Goal: Task Accomplishment & Management: Manage account settings

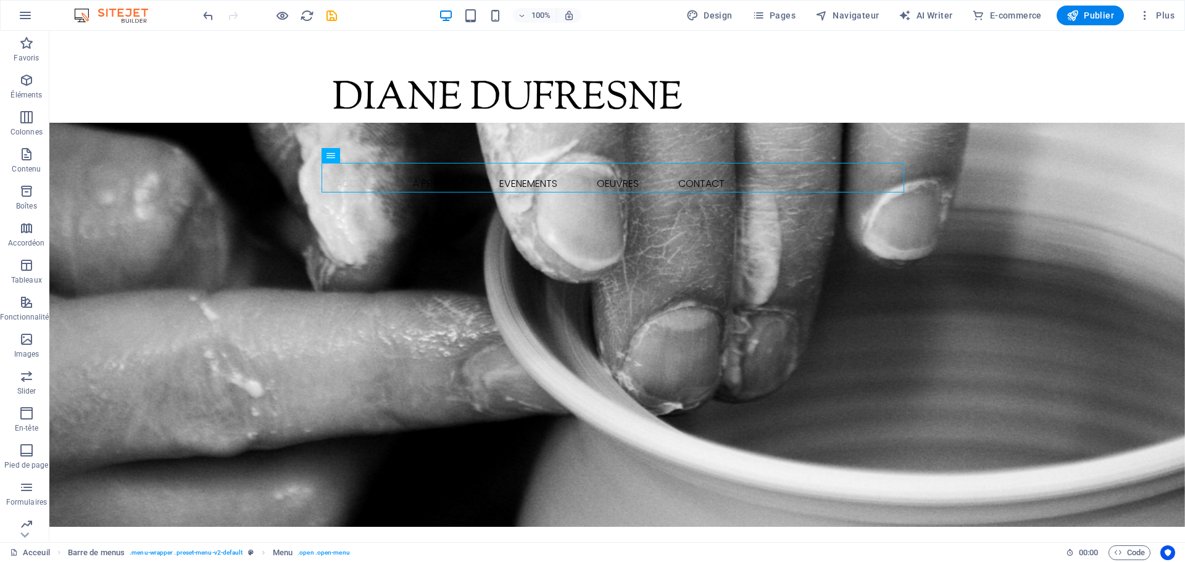
click at [126, 148] on button at bounding box center [132, 145] width 15 height 15
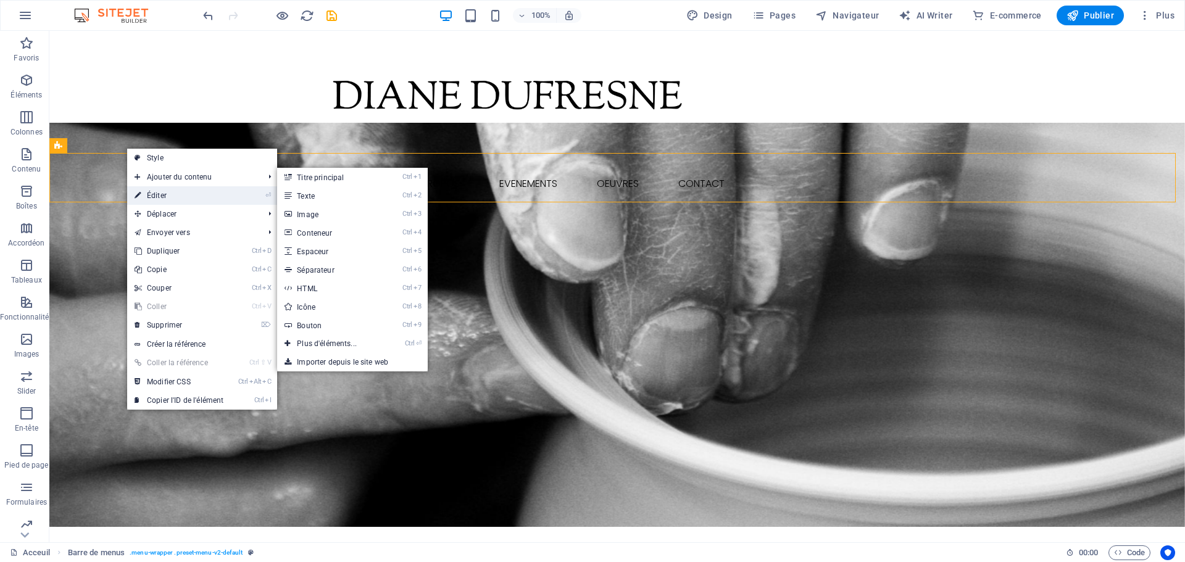
click at [158, 191] on link "⏎ Éditer" at bounding box center [179, 195] width 104 height 19
select select "rem"
select select "sticky_menu"
select select "hover_text_color"
select select "rem"
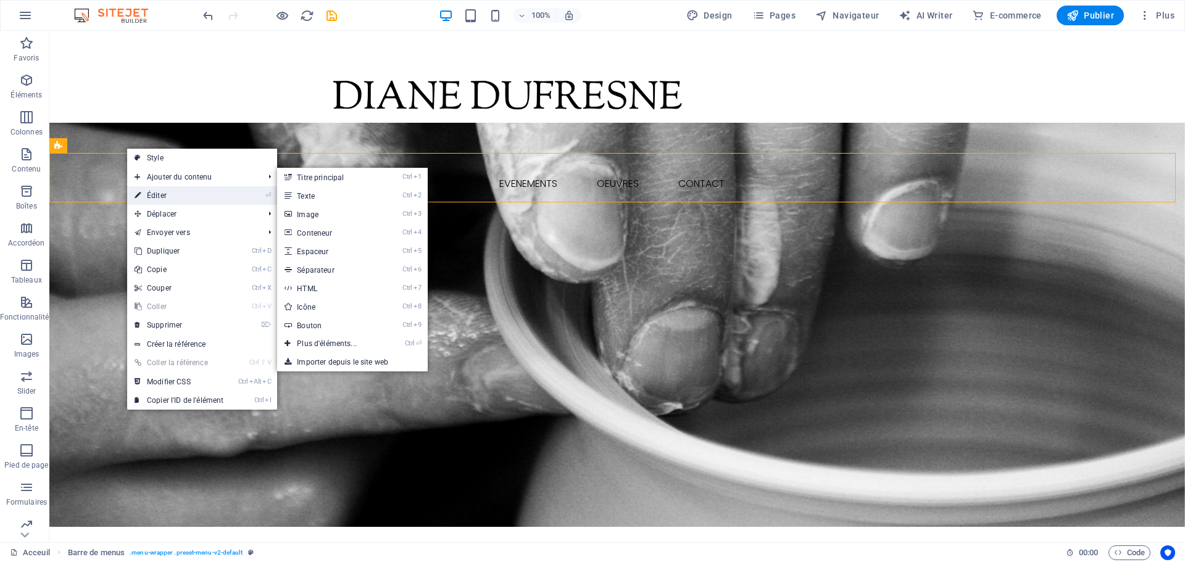
select select "rem"
select select
select select "px"
select select "rem"
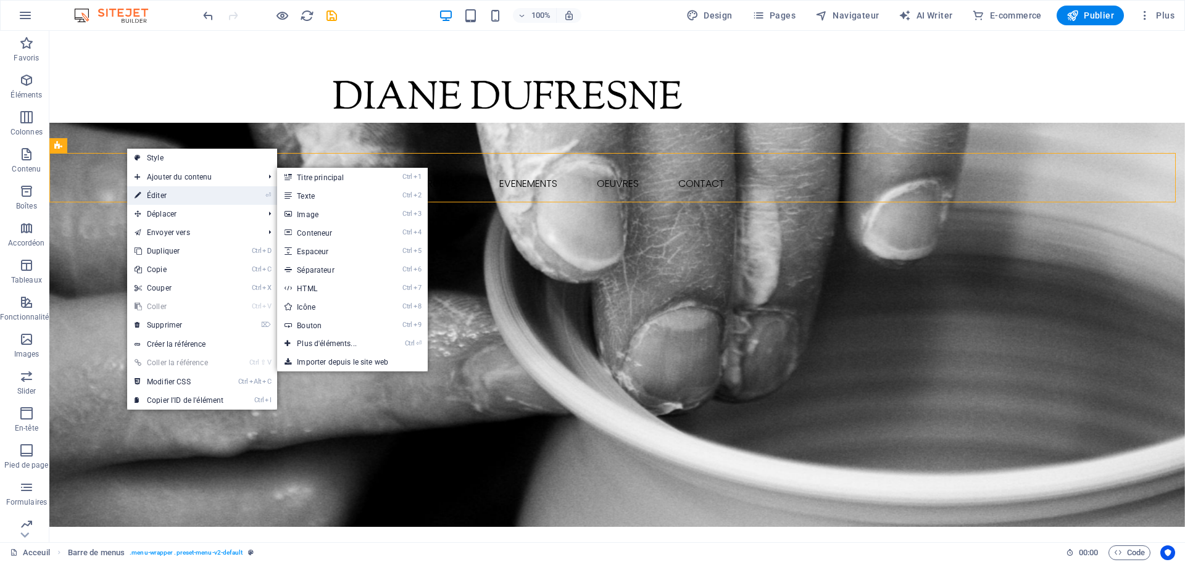
select select "px"
select select "preset-menu-v2-default"
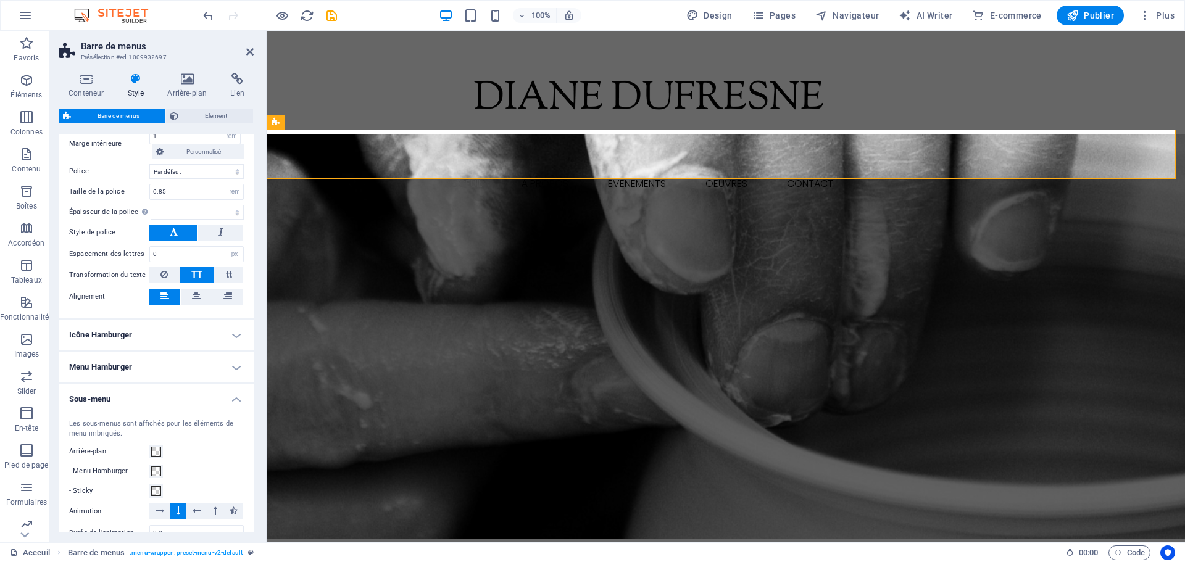
scroll to position [603, 0]
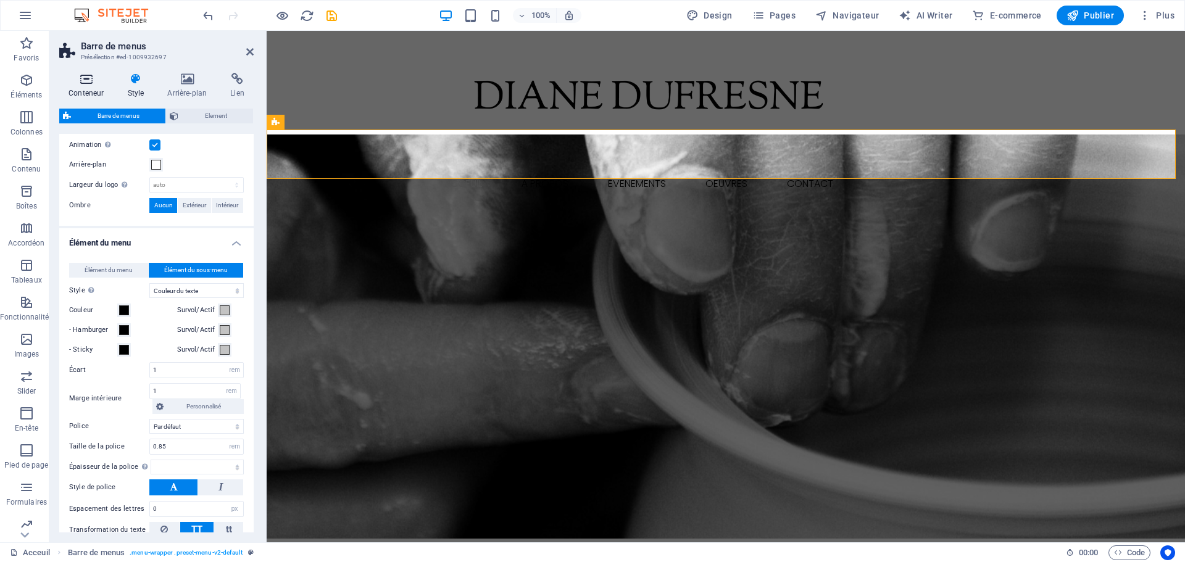
click at [91, 88] on h4 "Conteneur" at bounding box center [88, 86] width 59 height 26
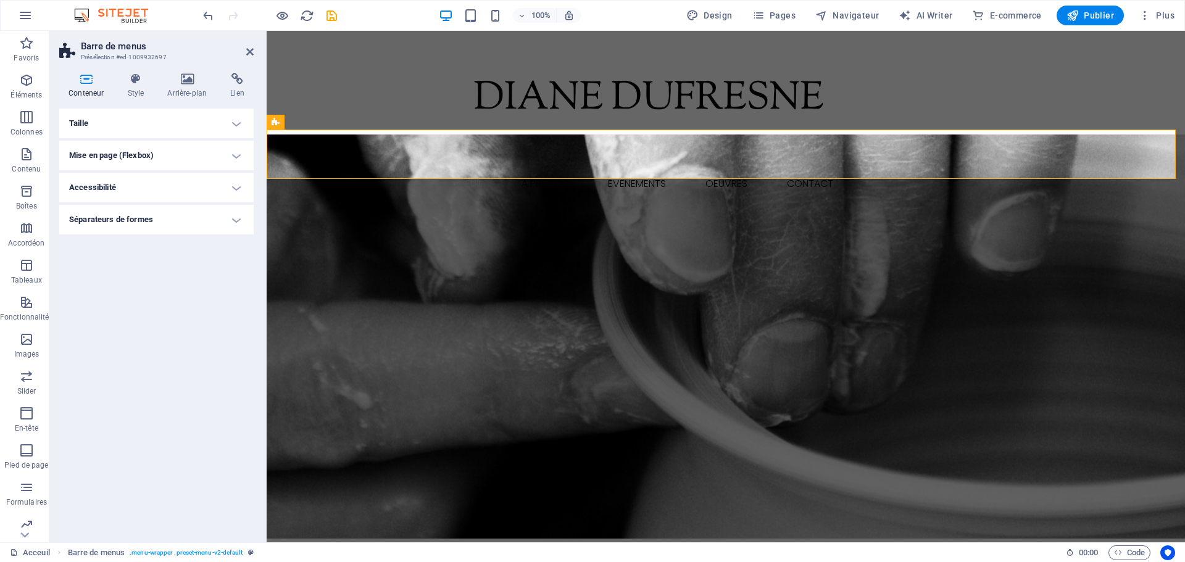
click at [131, 117] on h4 "Taille" at bounding box center [156, 124] width 194 height 30
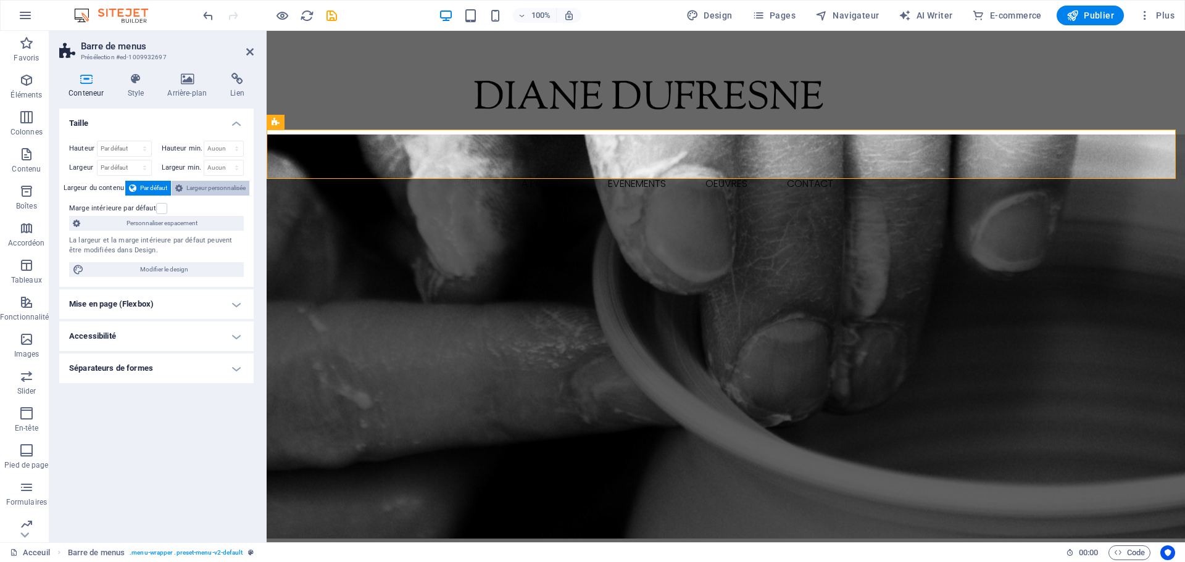
click at [199, 182] on span "Largeur personnalisée" at bounding box center [215, 188] width 59 height 15
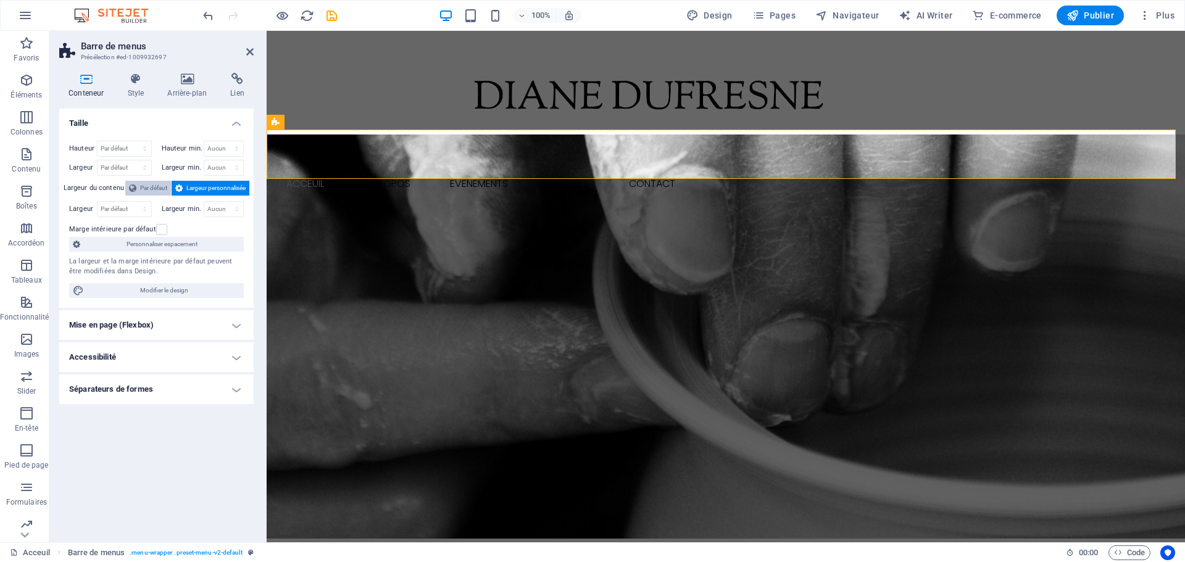
click at [150, 189] on span "Par défaut" at bounding box center [153, 188] width 27 height 15
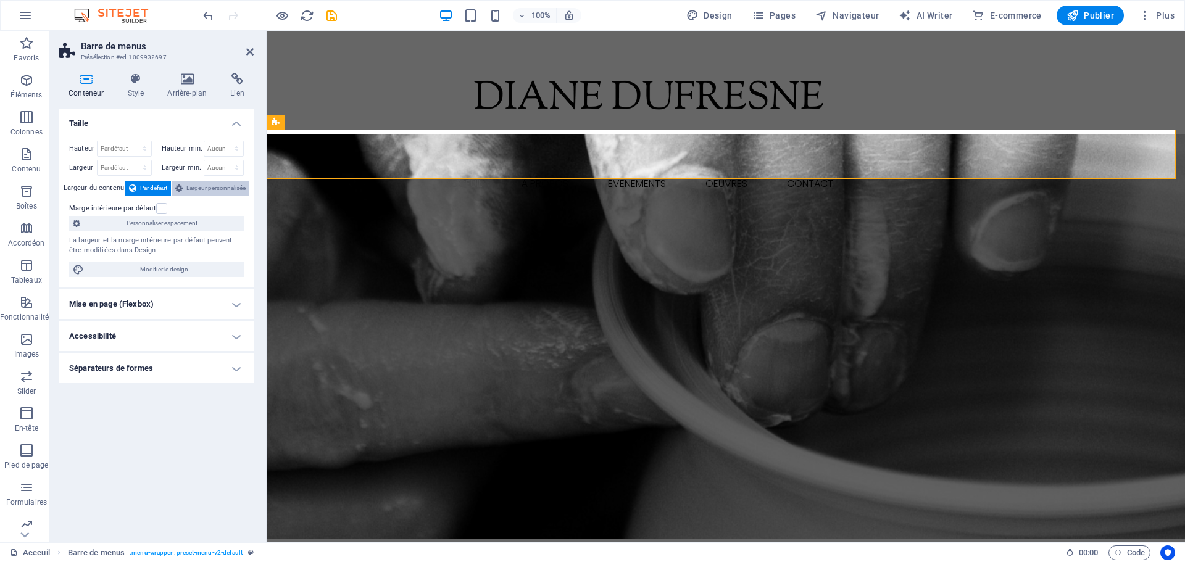
click at [225, 189] on span "Largeur personnalisée" at bounding box center [215, 188] width 59 height 15
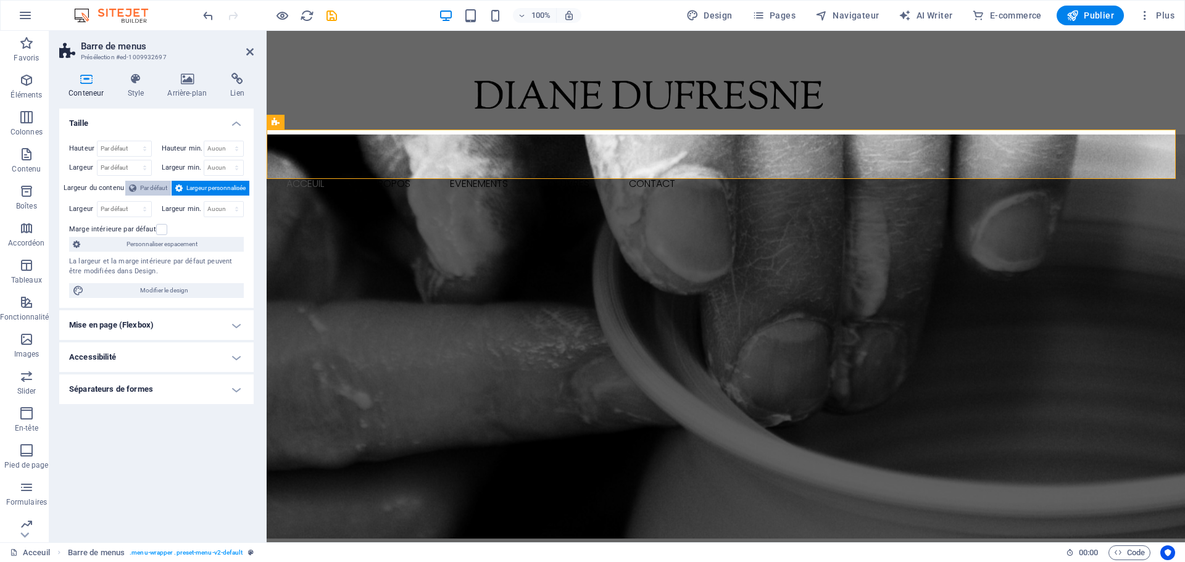
click at [147, 186] on span "Par défaut" at bounding box center [153, 188] width 27 height 15
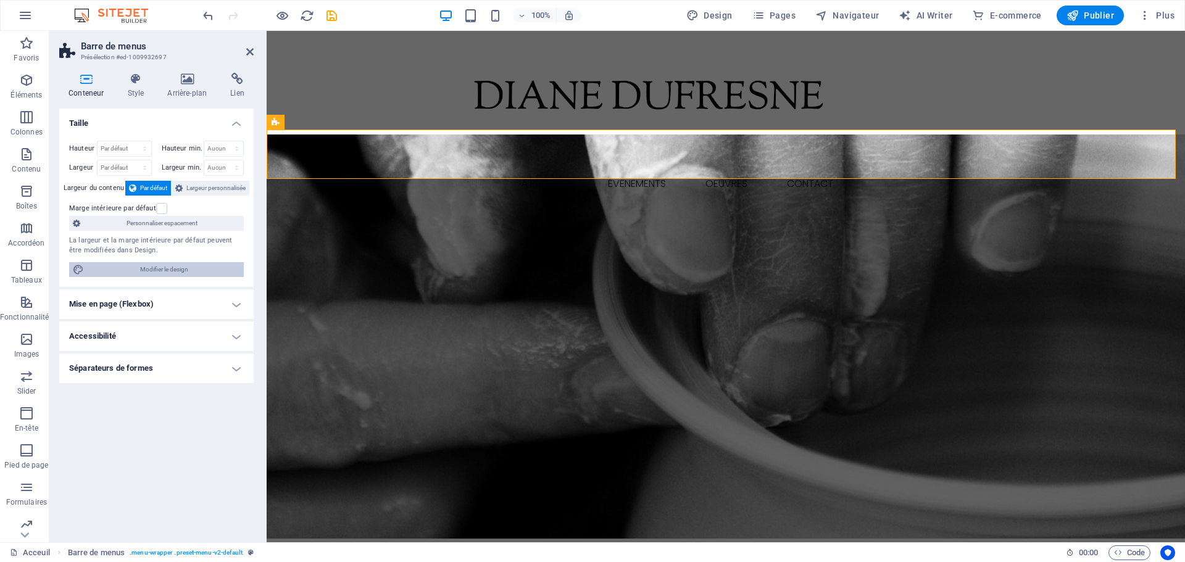
click at [168, 272] on span "Modifier le design" at bounding box center [164, 269] width 152 height 15
select select "rem"
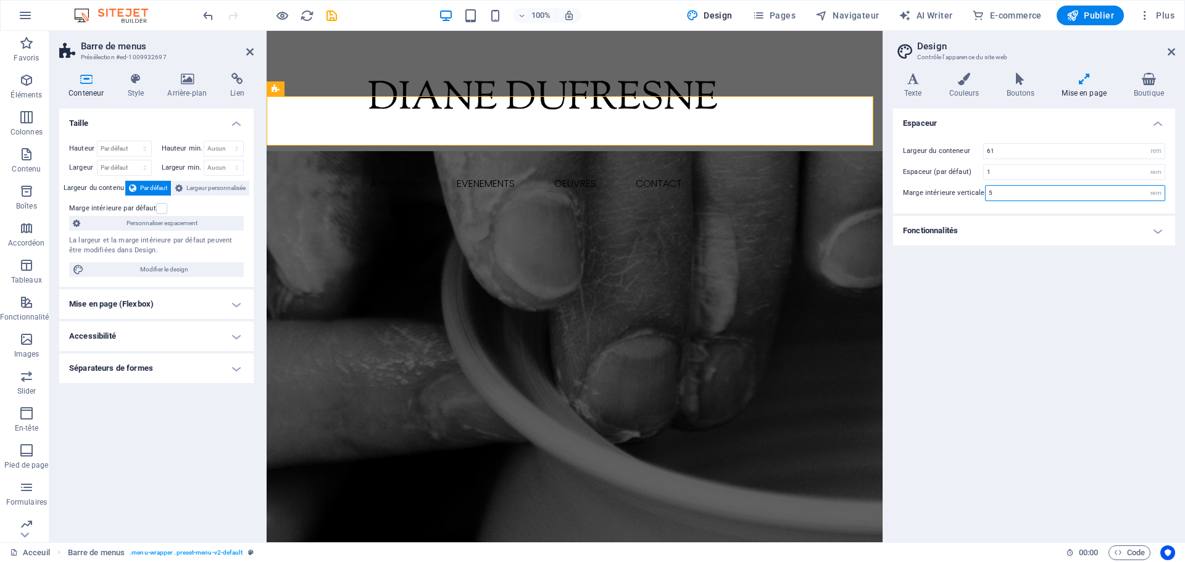
click at [1000, 195] on input "5" at bounding box center [1075, 193] width 179 height 15
type input "1"
click at [1066, 233] on h4 "Fonctionnalités" at bounding box center [1034, 231] width 282 height 30
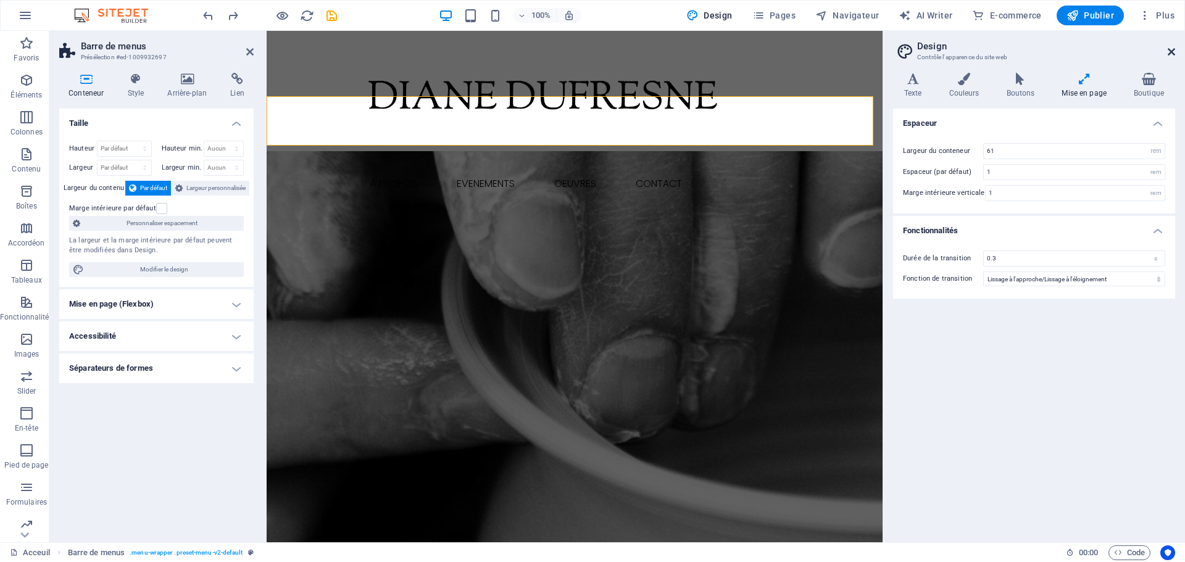
click at [1172, 49] on icon at bounding box center [1171, 52] width 7 height 10
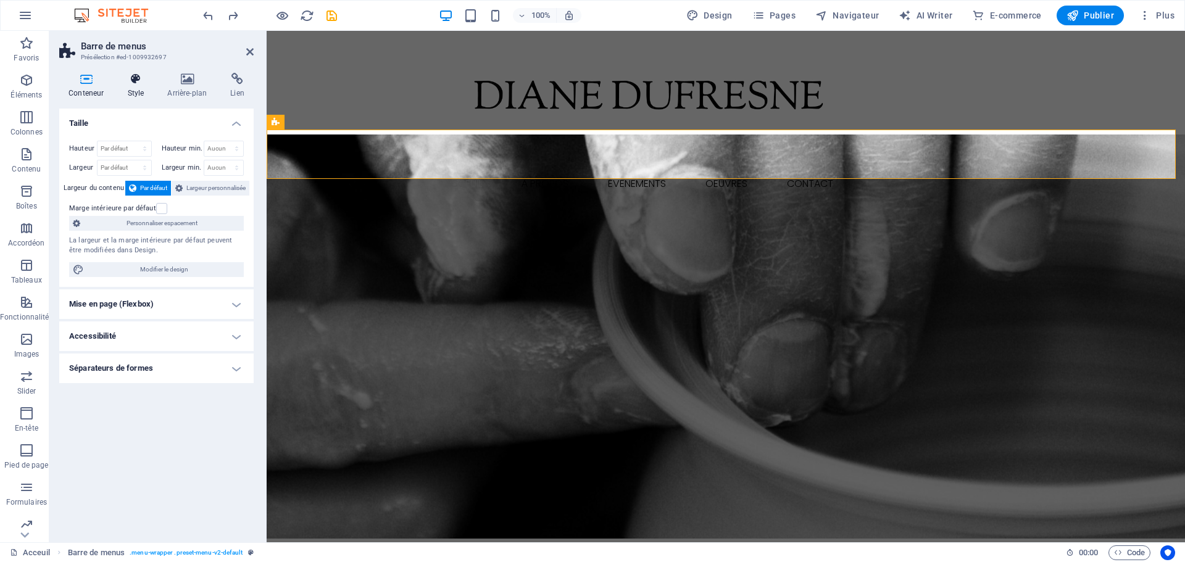
click at [132, 91] on h4 "Style" at bounding box center [138, 86] width 40 height 26
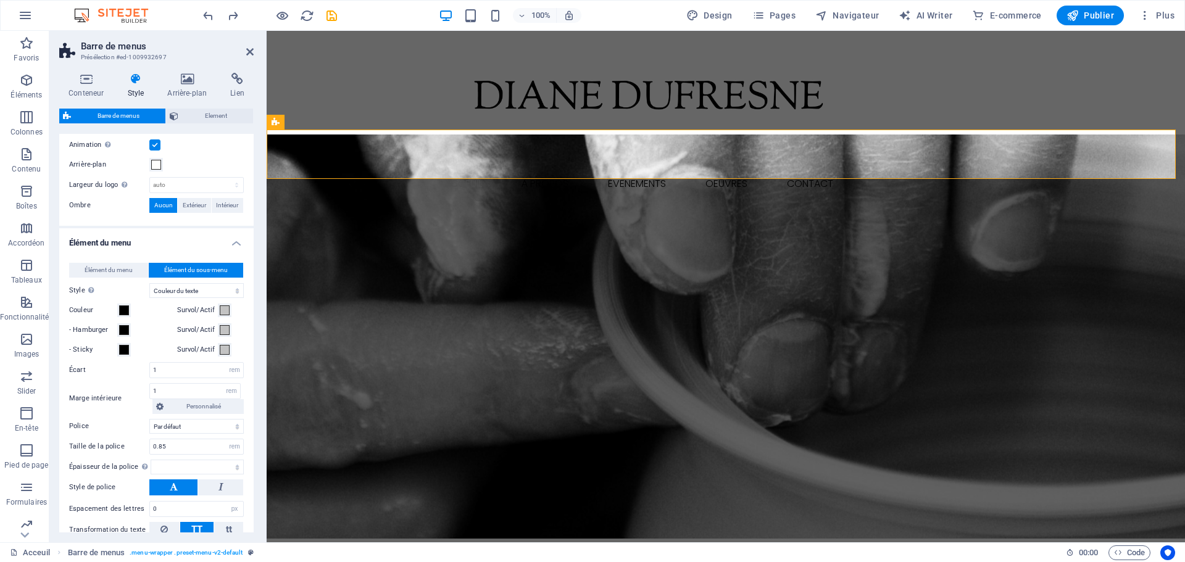
click at [509, 76] on div at bounding box center [608, 95] width 275 height 38
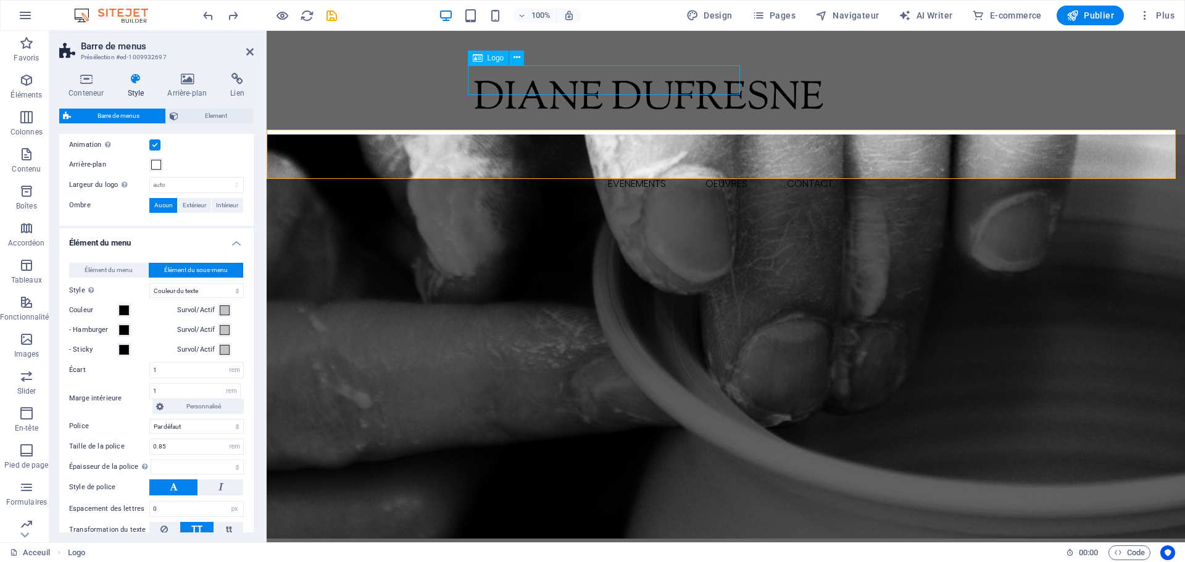
select select "px"
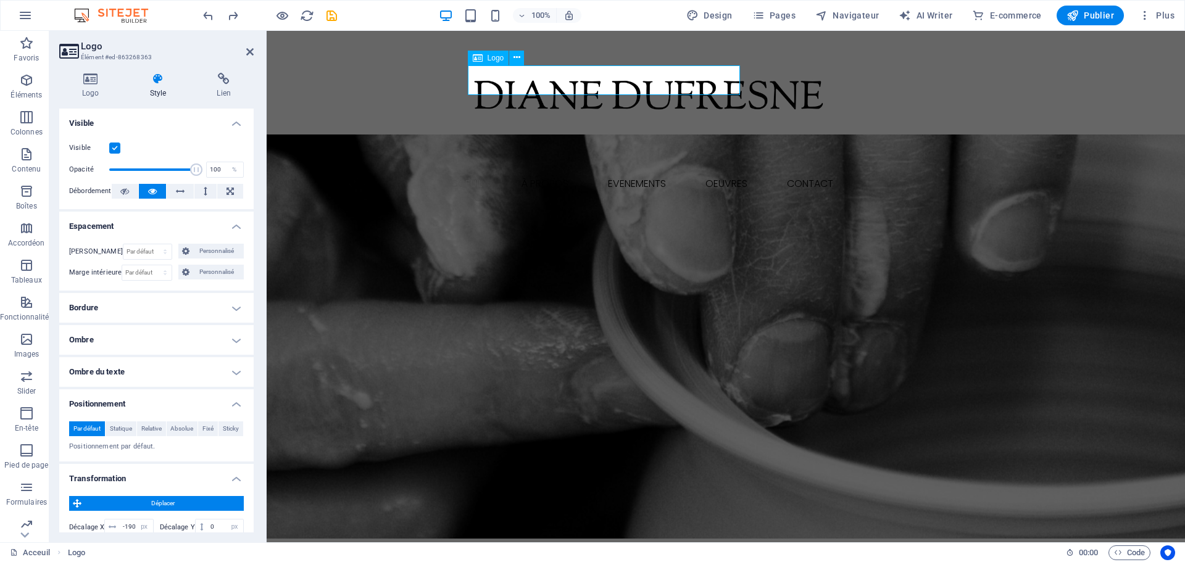
click at [509, 76] on div at bounding box center [608, 95] width 275 height 38
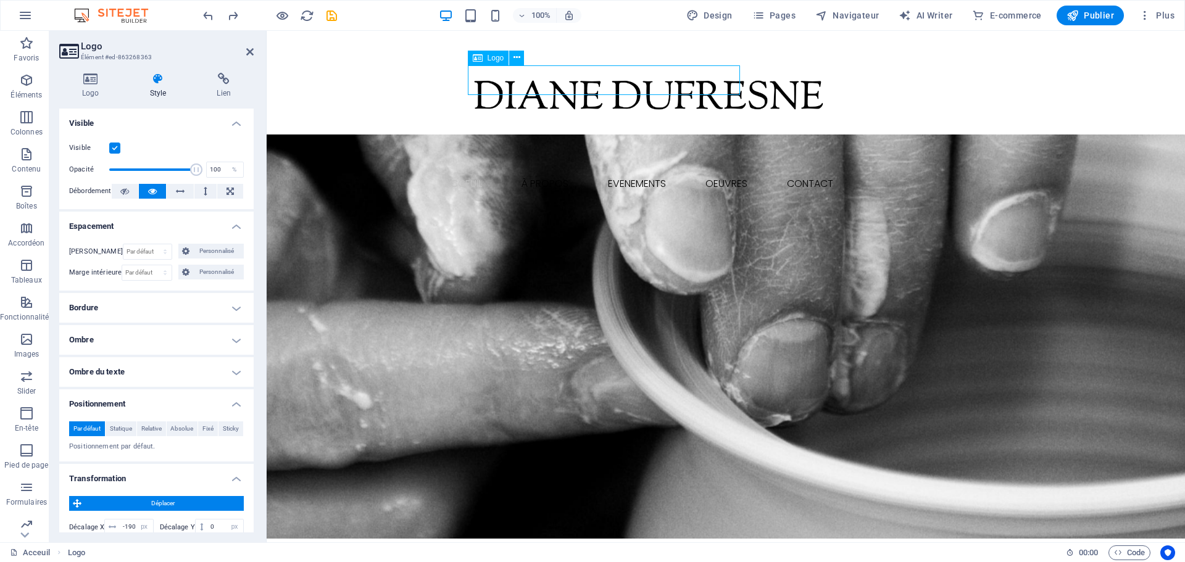
drag, startPoint x: 521, startPoint y: 78, endPoint x: 481, endPoint y: 77, distance: 39.5
click at [481, 77] on div at bounding box center [608, 95] width 275 height 38
drag, startPoint x: 496, startPoint y: 77, endPoint x: 341, endPoint y: 72, distance: 155.0
click at [502, 76] on div at bounding box center [608, 95] width 275 height 38
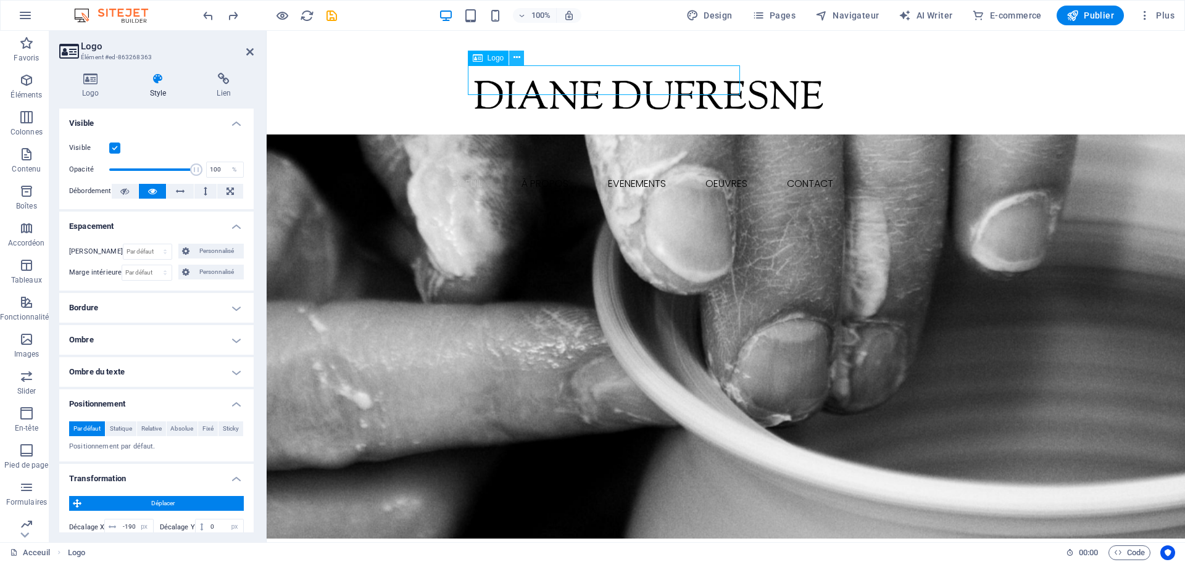
click at [520, 60] on icon at bounding box center [517, 57] width 7 height 13
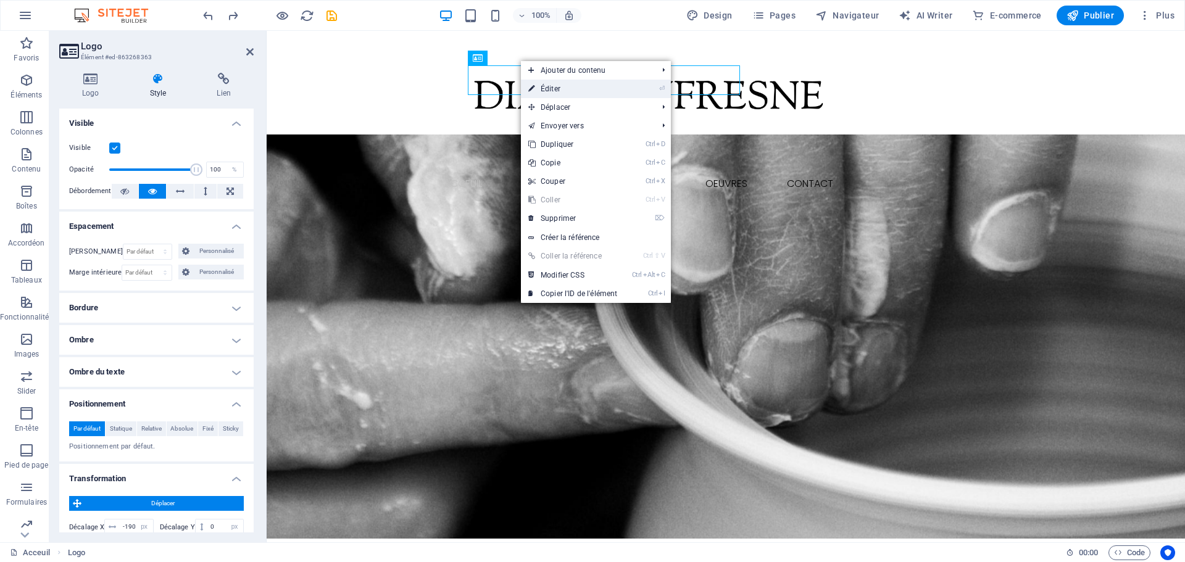
click at [559, 91] on link "⏎ Éditer" at bounding box center [573, 89] width 104 height 19
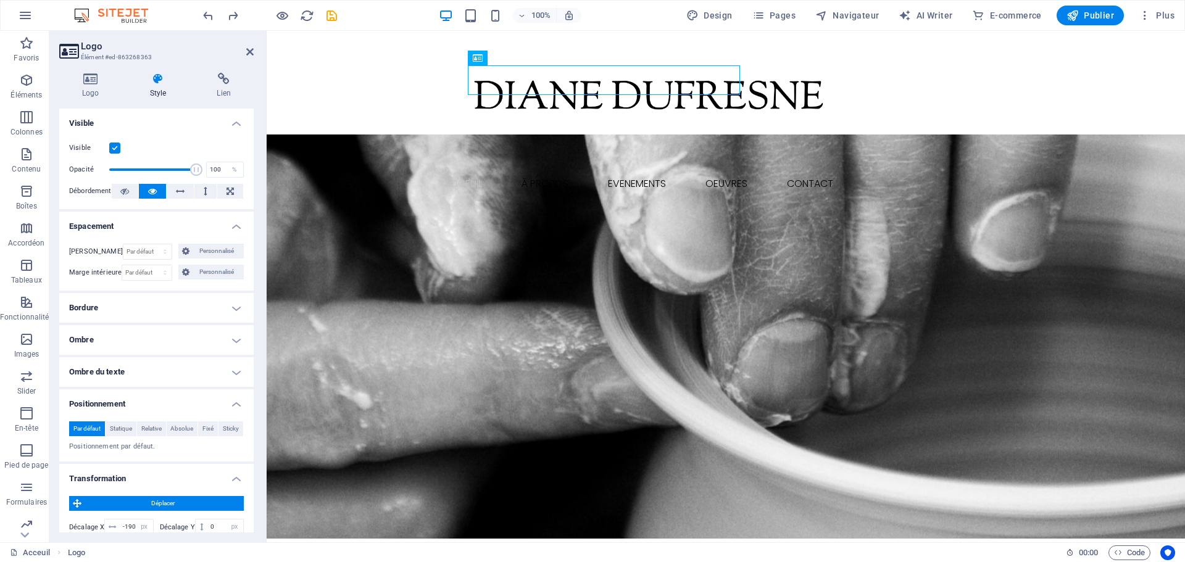
click at [134, 299] on h4 "Bordure" at bounding box center [156, 308] width 194 height 30
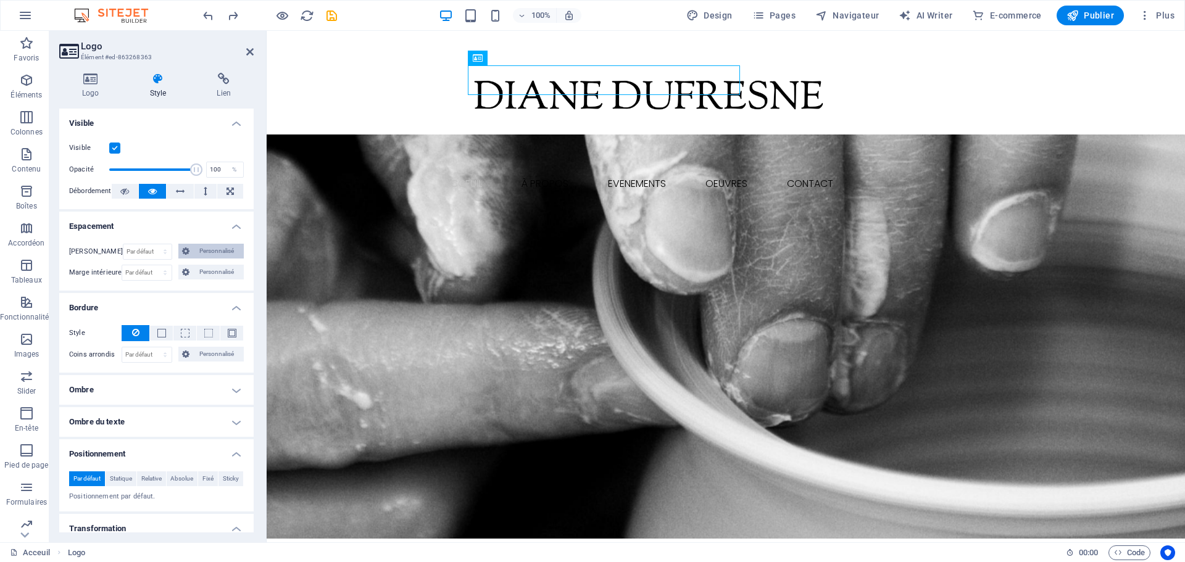
click at [193, 252] on span "Personnalisé" at bounding box center [216, 251] width 47 height 15
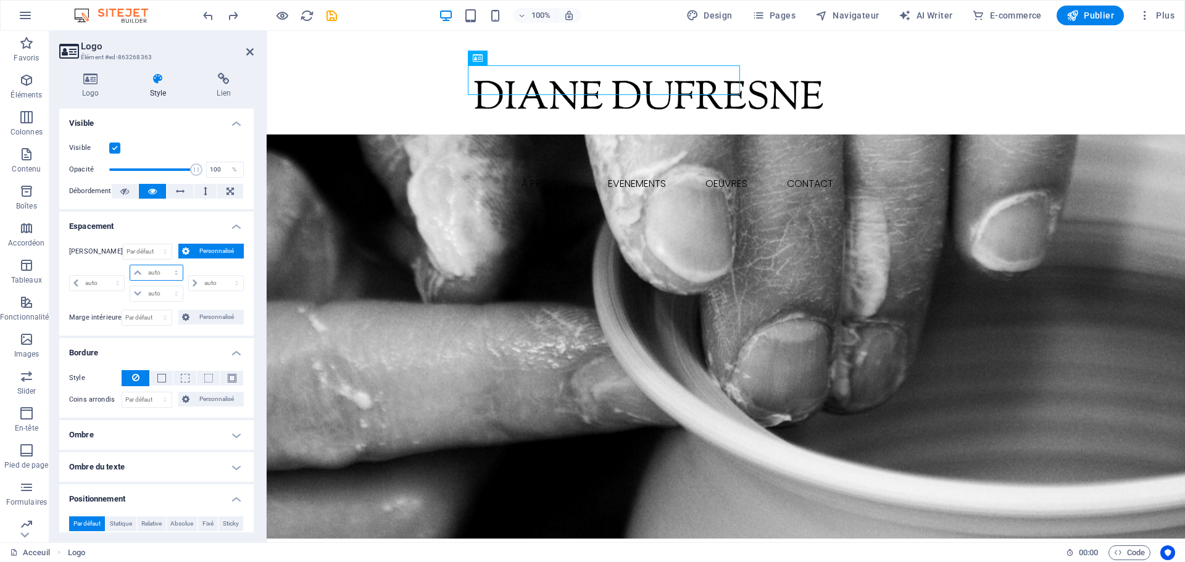
click at [166, 267] on select "auto px % rem vw vh" at bounding box center [156, 272] width 52 height 15
select select "px"
click at [164, 265] on select "auto px % rem vw vh" at bounding box center [156, 272] width 52 height 15
select select "px"
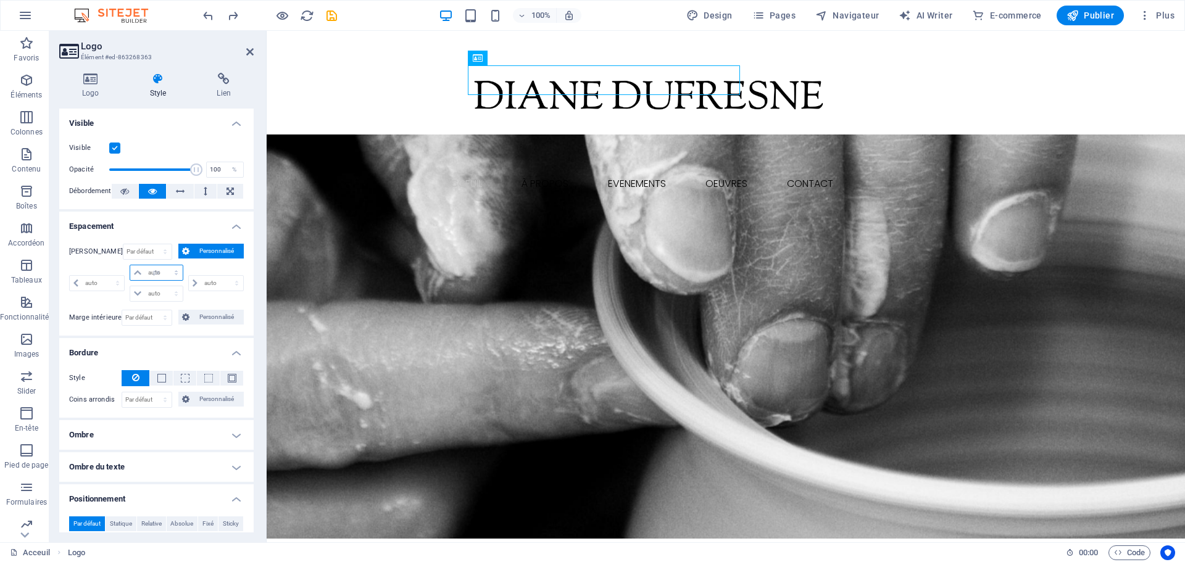
select select "px"
type input "-15"
select select "DISABLED_OPTION_VALUE"
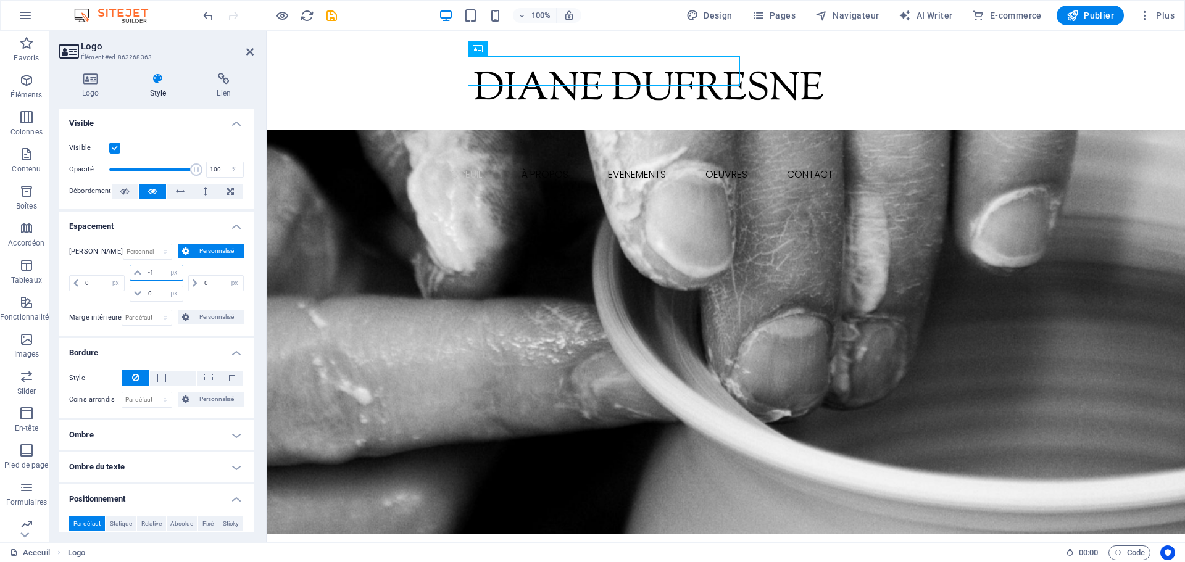
type input "0"
select select "px"
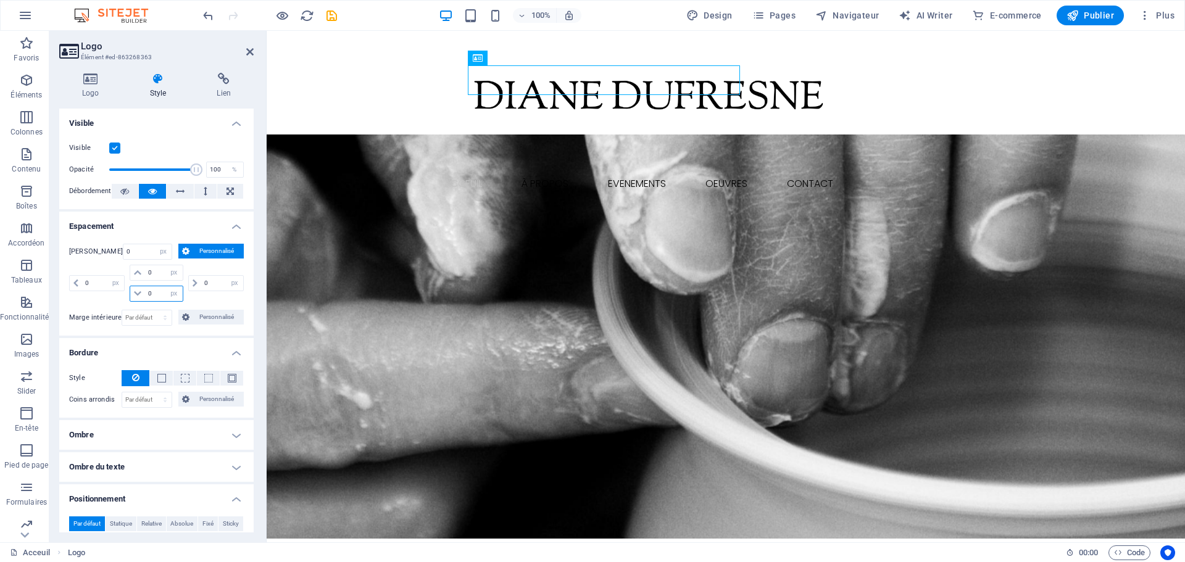
click at [156, 297] on input "number" at bounding box center [163, 293] width 37 height 15
type input "-17"
select select "DISABLED_OPTION_VALUE"
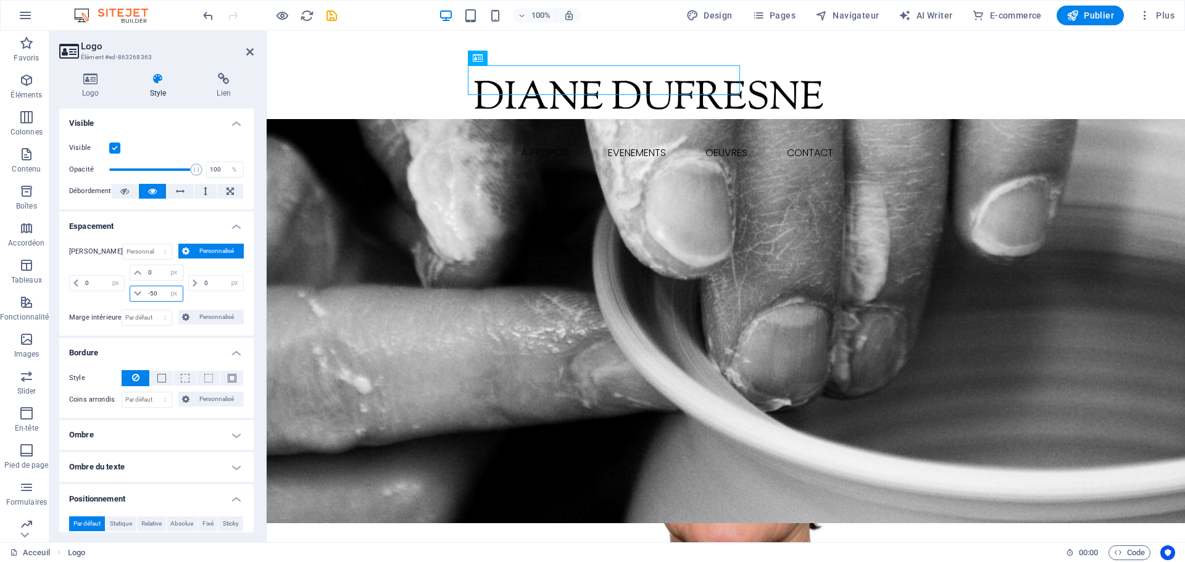
type input "-50"
click at [251, 46] on h2 "Logo" at bounding box center [167, 46] width 173 height 11
click at [250, 52] on icon at bounding box center [249, 52] width 7 height 10
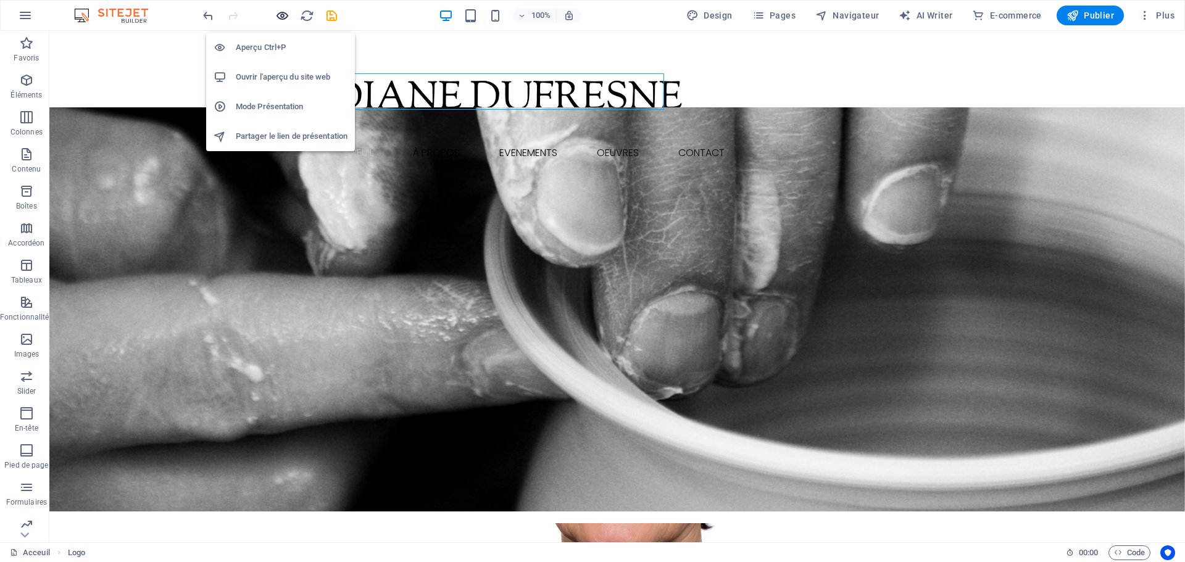
click at [283, 17] on icon "button" at bounding box center [282, 16] width 14 height 14
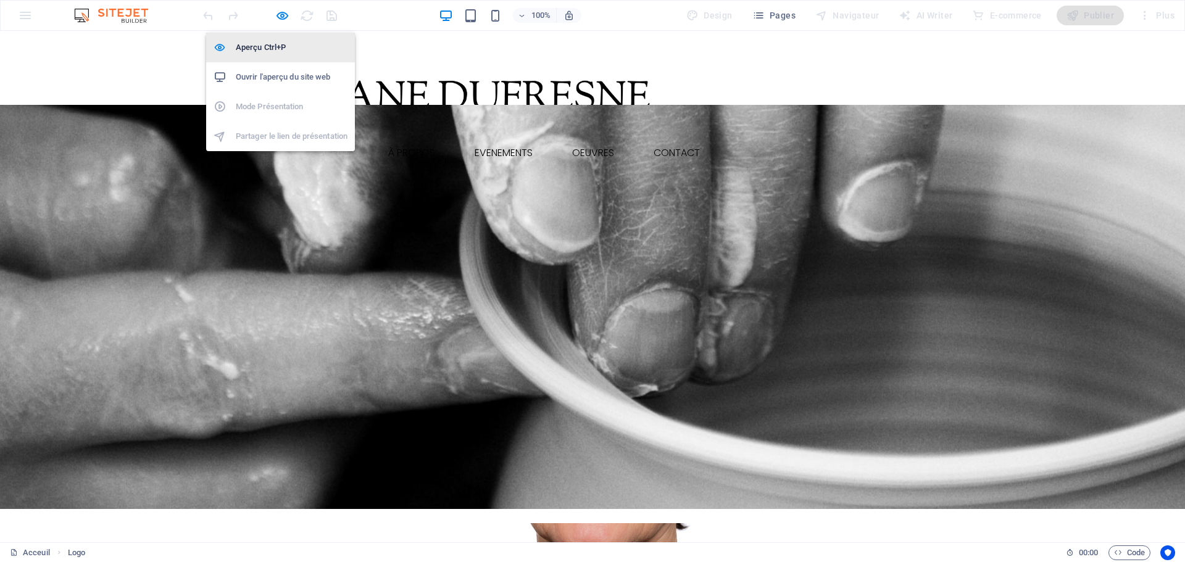
click at [263, 43] on h6 "Aperçu Ctrl+P" at bounding box center [292, 47] width 112 height 15
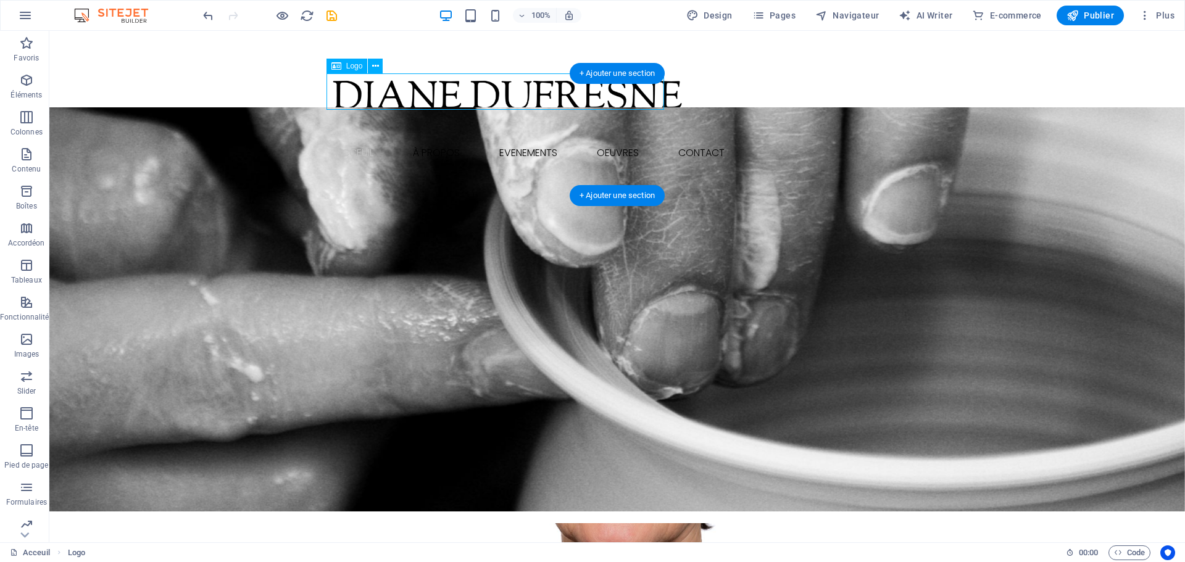
click at [370, 105] on div at bounding box center [500, 95] width 341 height 38
select select "px"
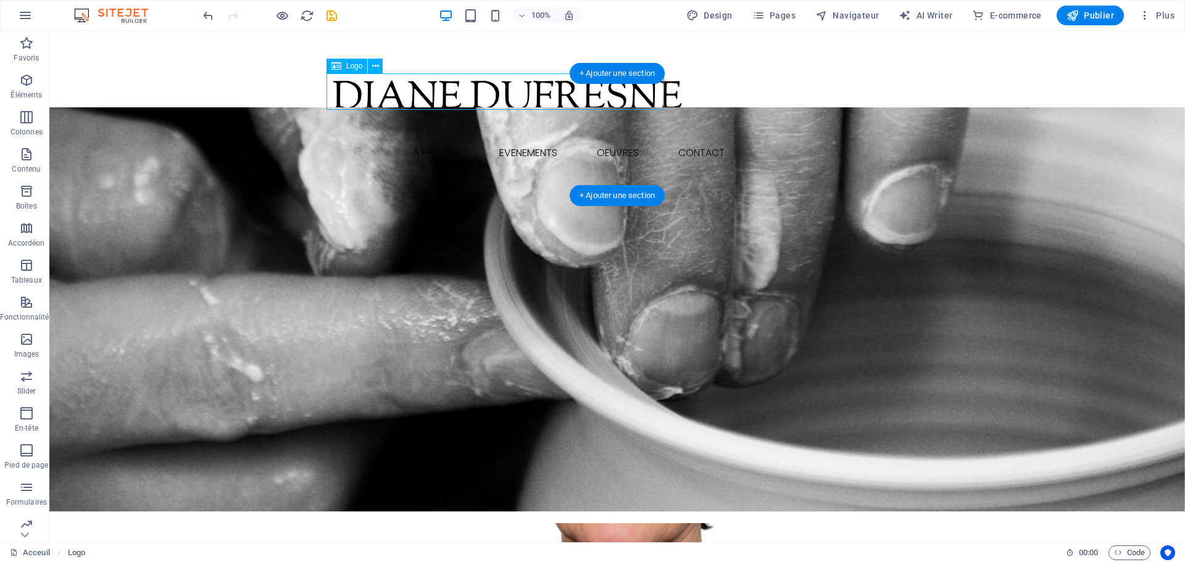
select select "px"
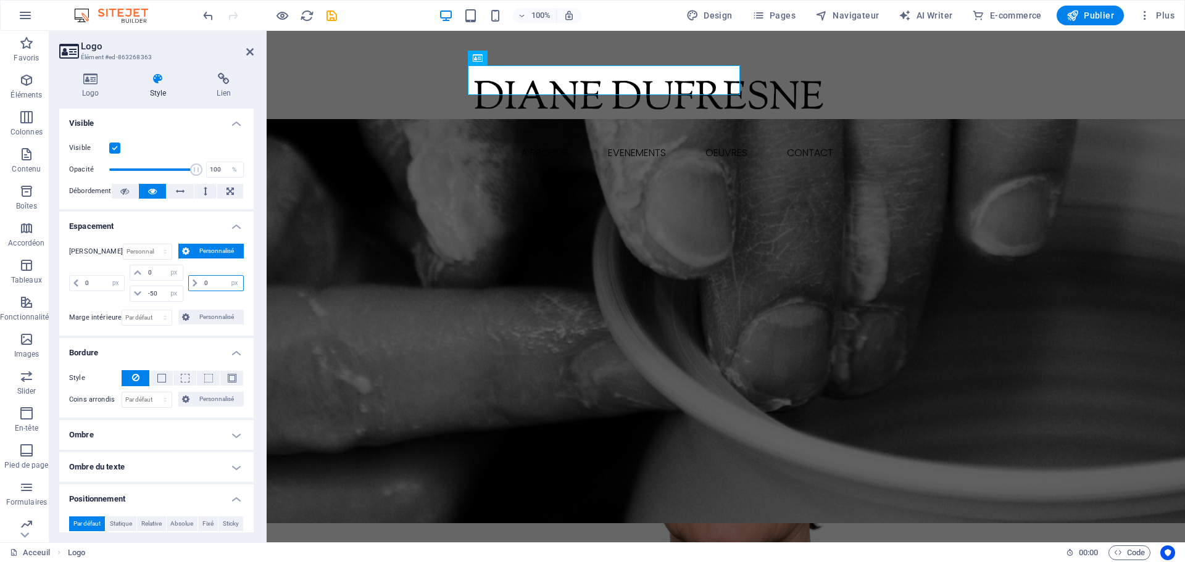
click at [210, 285] on input "0" at bounding box center [222, 283] width 42 height 15
type input "5"
click at [247, 60] on header "Logo Élément #ed-863268363" at bounding box center [156, 47] width 194 height 32
click at [252, 51] on icon at bounding box center [249, 52] width 7 height 10
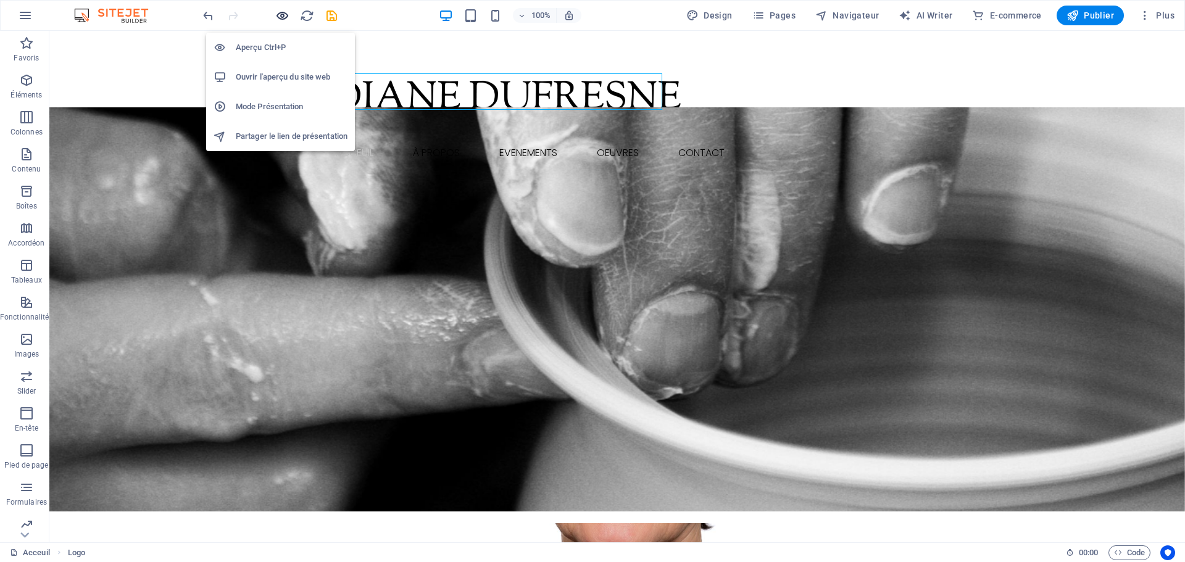
click at [287, 13] on icon "button" at bounding box center [282, 16] width 14 height 14
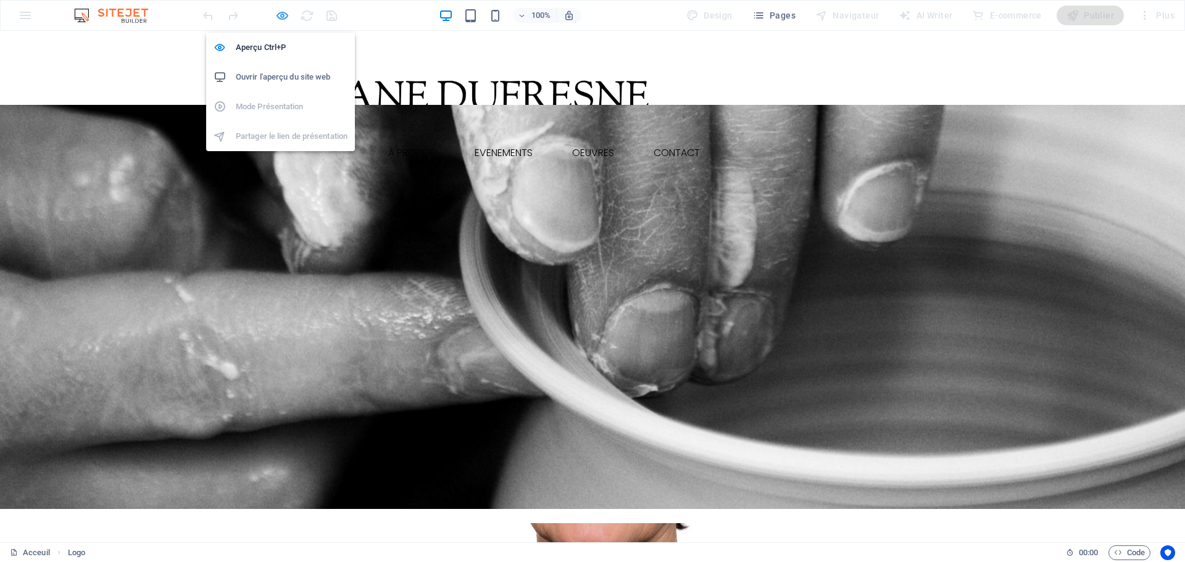
click at [275, 15] on icon "button" at bounding box center [282, 16] width 14 height 14
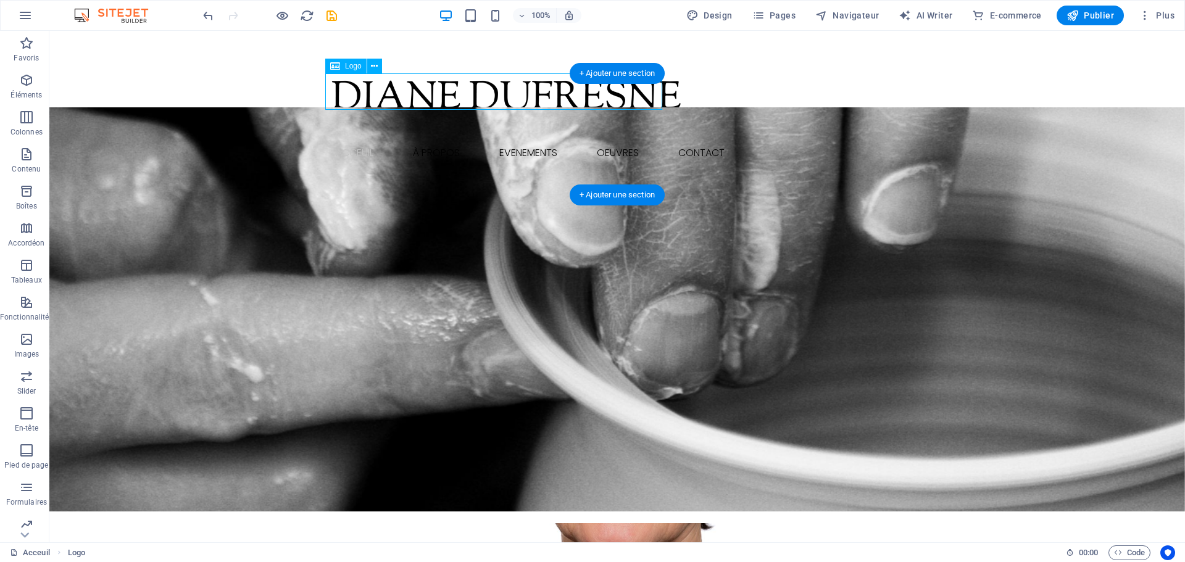
click at [331, 98] on div at bounding box center [498, 95] width 340 height 38
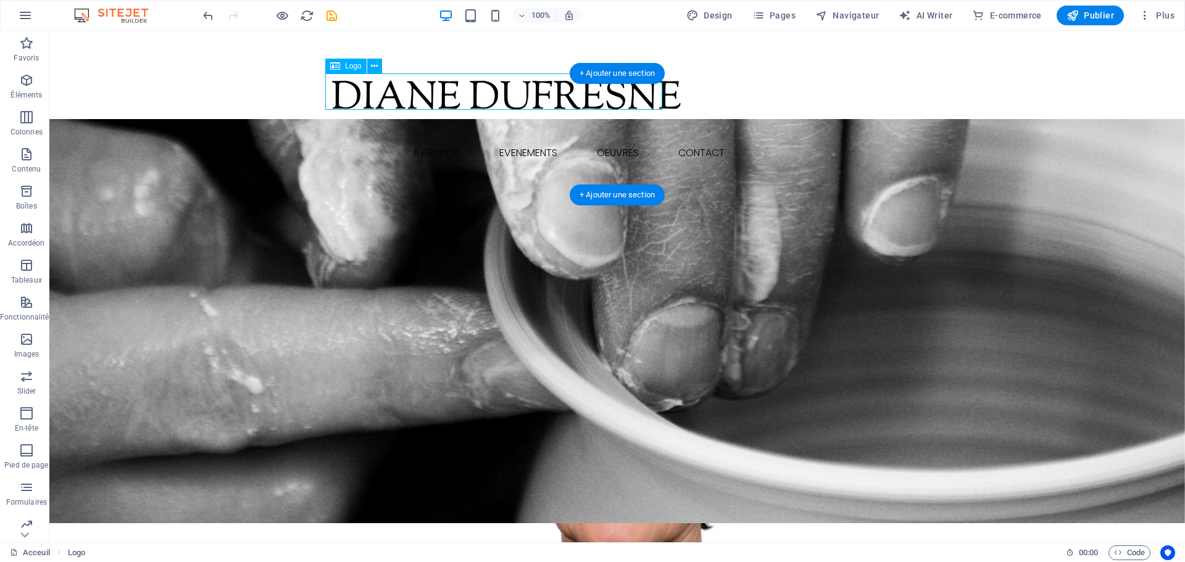
select select "px"
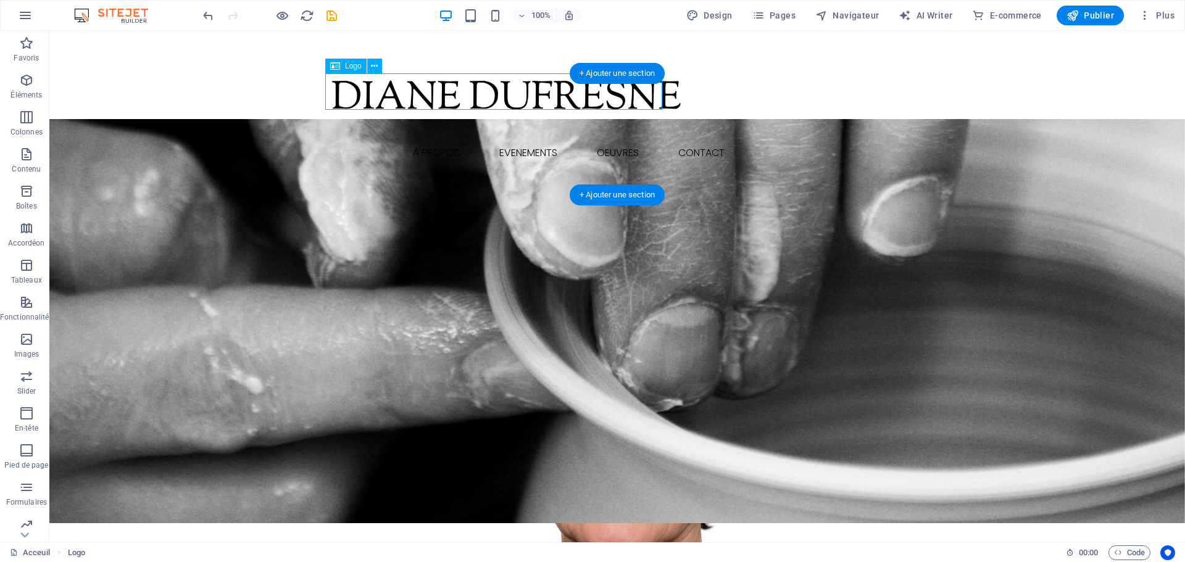
select select "px"
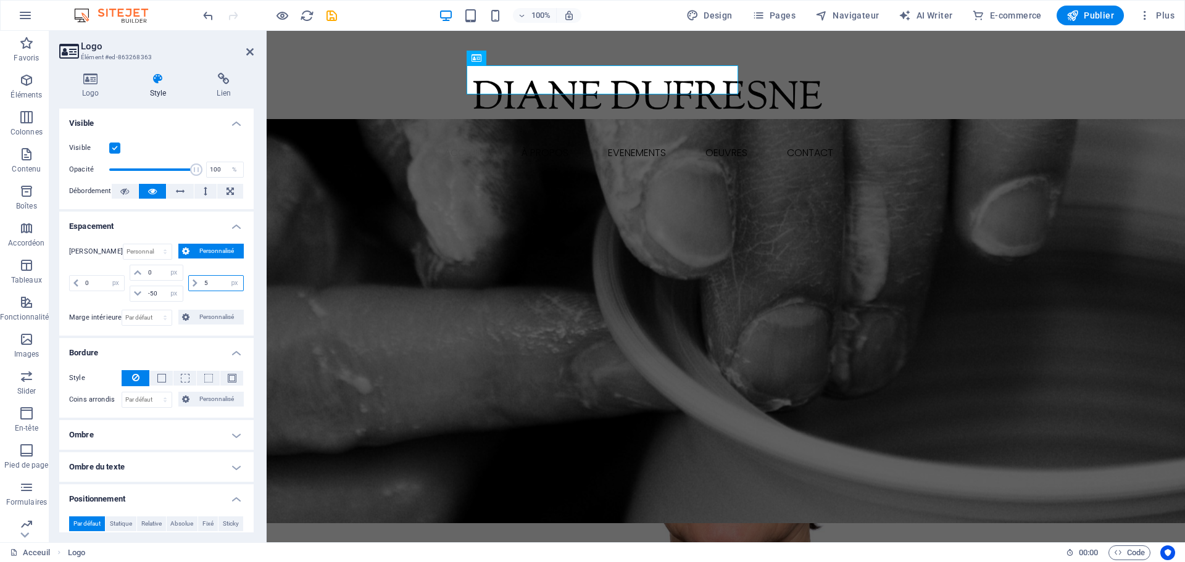
click at [210, 280] on input "5" at bounding box center [222, 283] width 42 height 15
type input "3"
click at [251, 51] on icon at bounding box center [249, 52] width 7 height 10
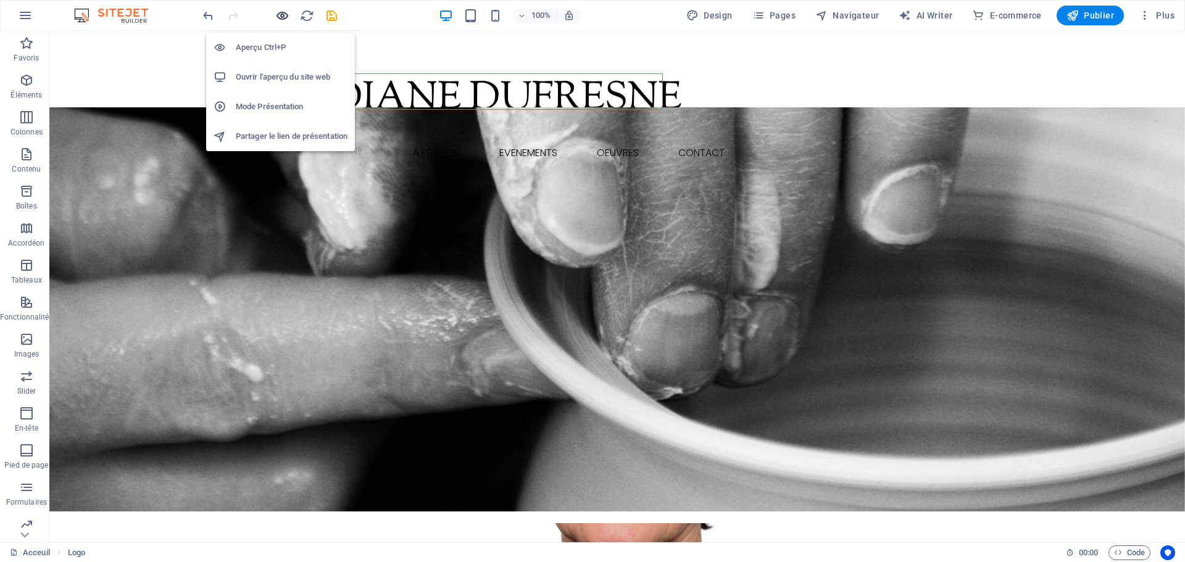
click at [280, 11] on icon "button" at bounding box center [282, 16] width 14 height 14
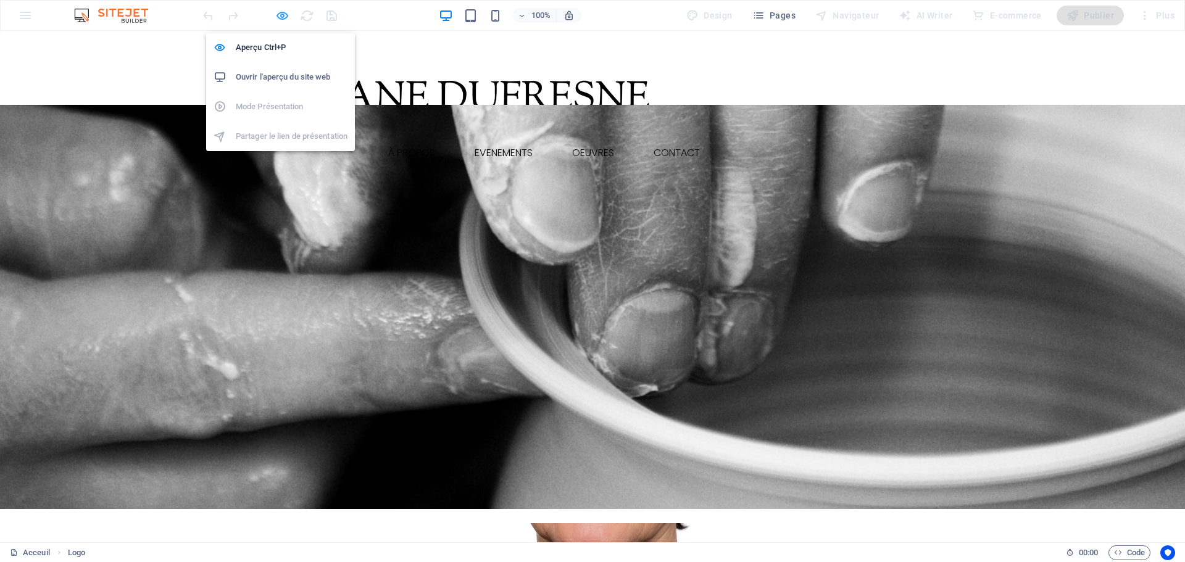
click at [283, 17] on icon "button" at bounding box center [282, 16] width 14 height 14
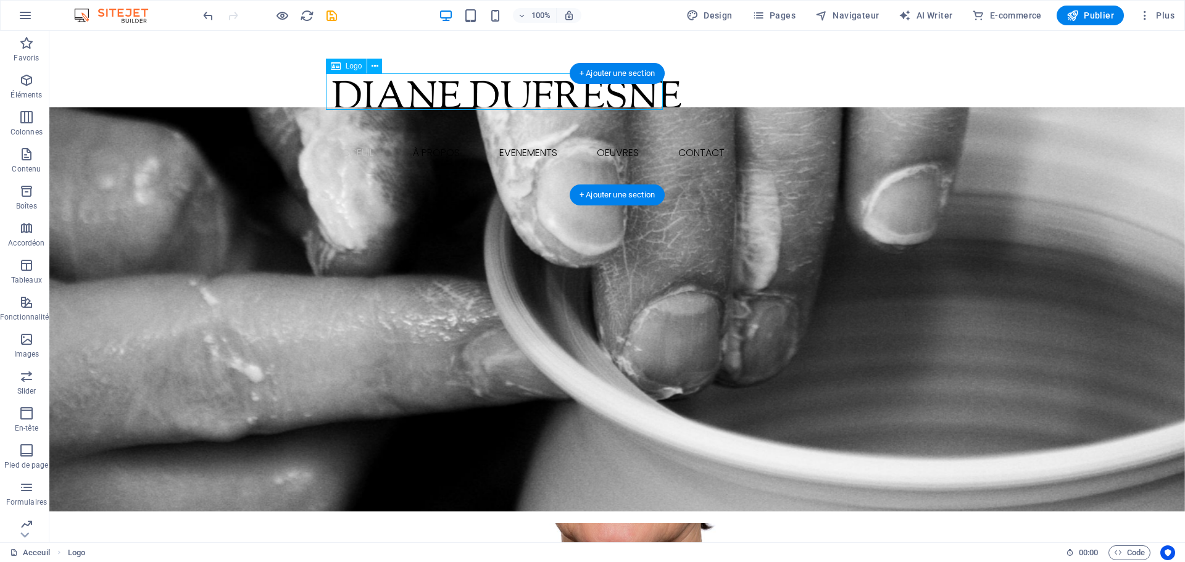
click at [368, 98] on div at bounding box center [499, 95] width 340 height 38
select select "px"
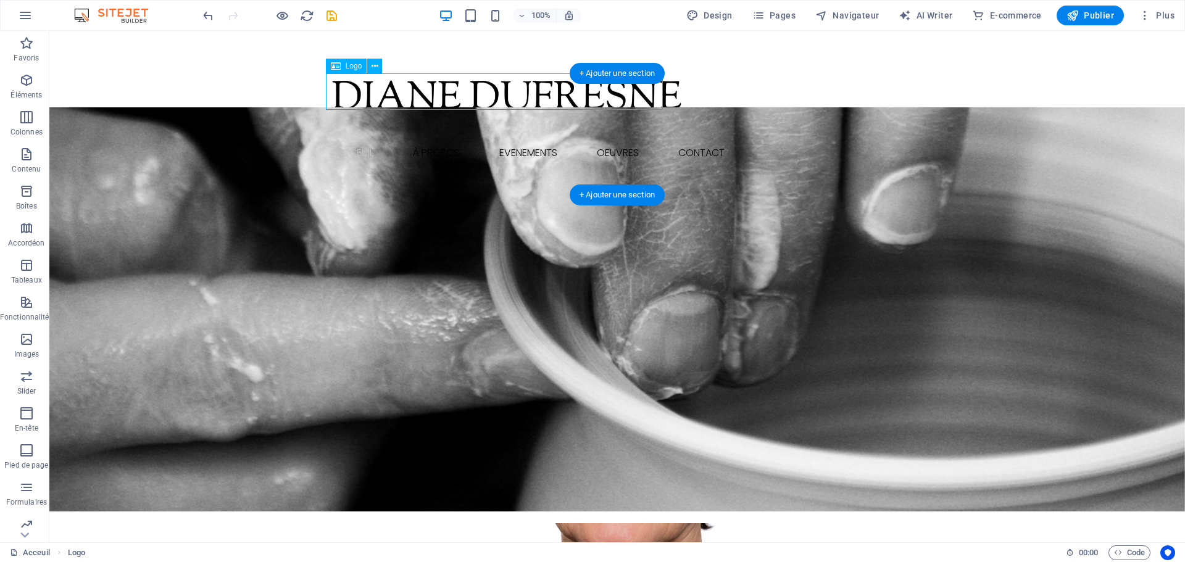
select select "px"
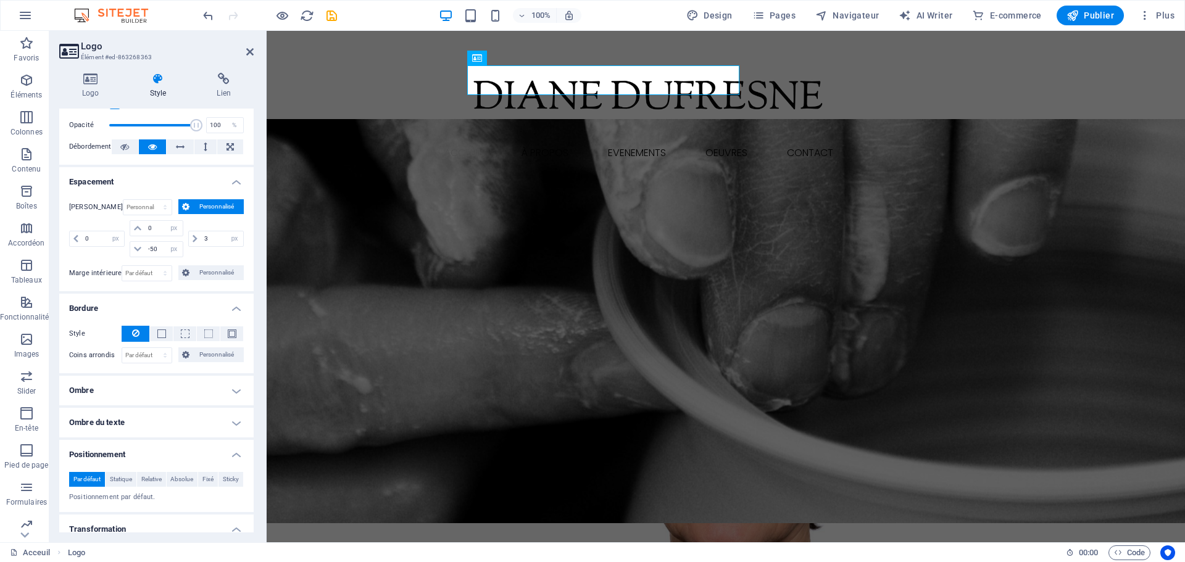
scroll to position [62, 0]
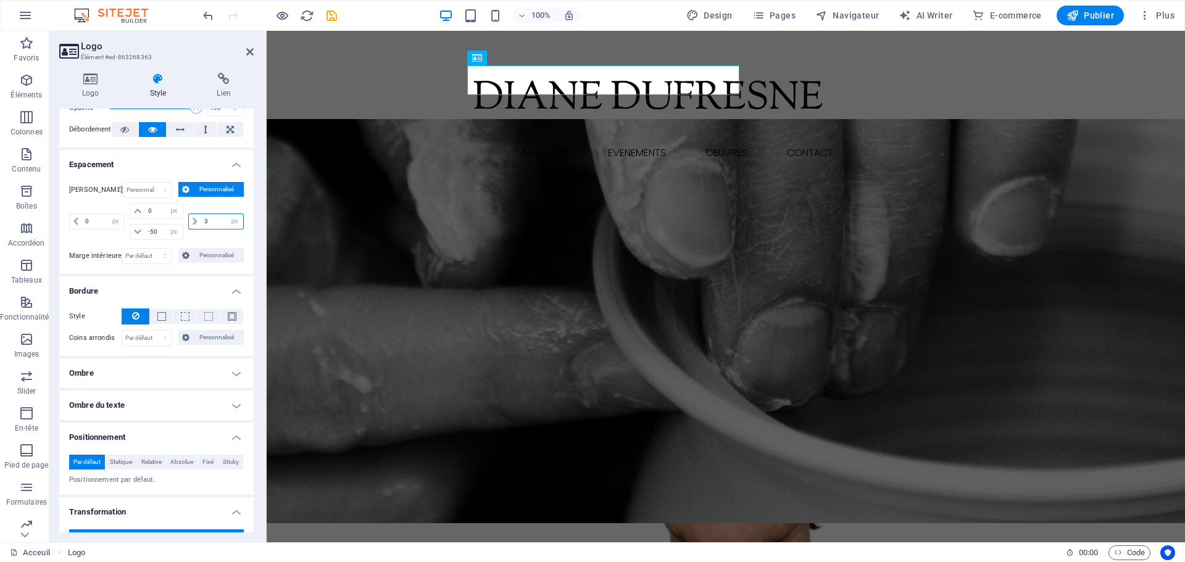
click at [210, 218] on input "3" at bounding box center [222, 221] width 42 height 15
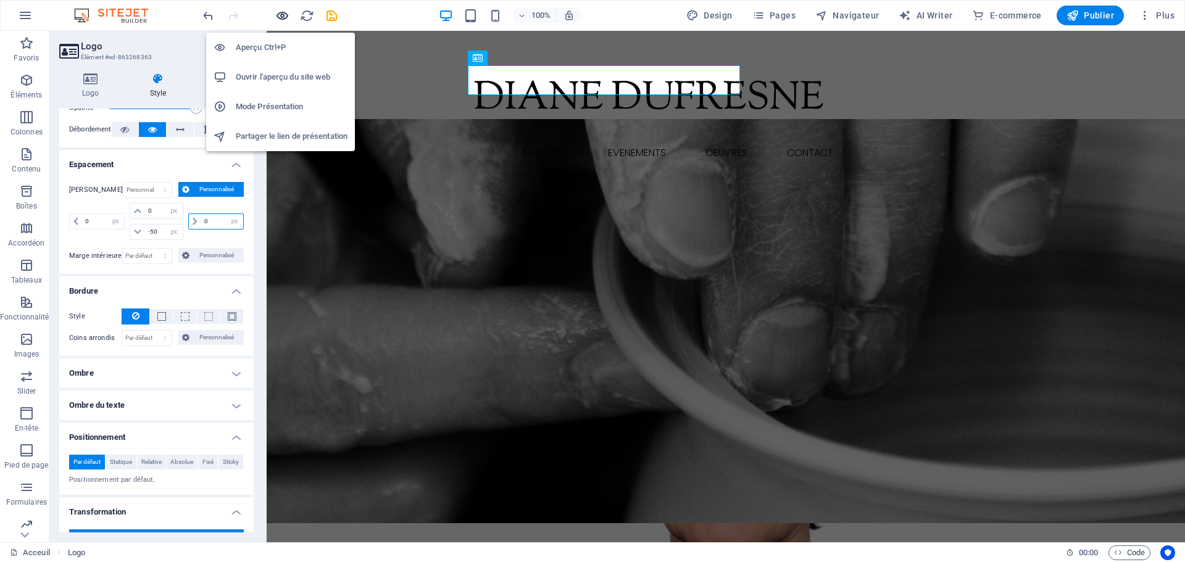
type input "0"
click at [282, 17] on icon "button" at bounding box center [282, 16] width 14 height 14
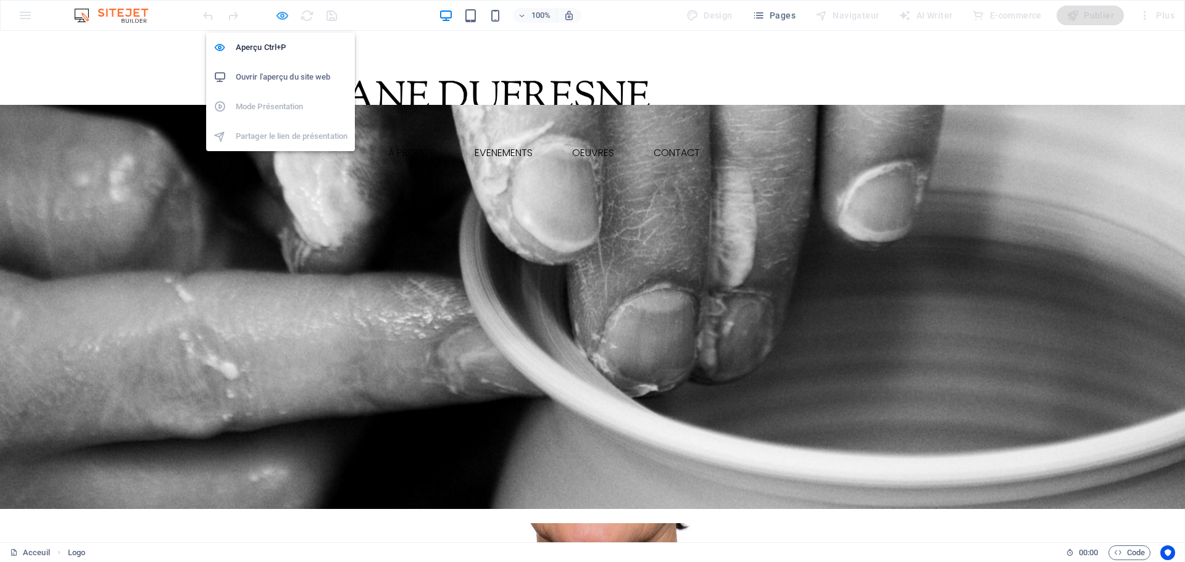
click at [283, 17] on icon "button" at bounding box center [282, 16] width 14 height 14
select select "px"
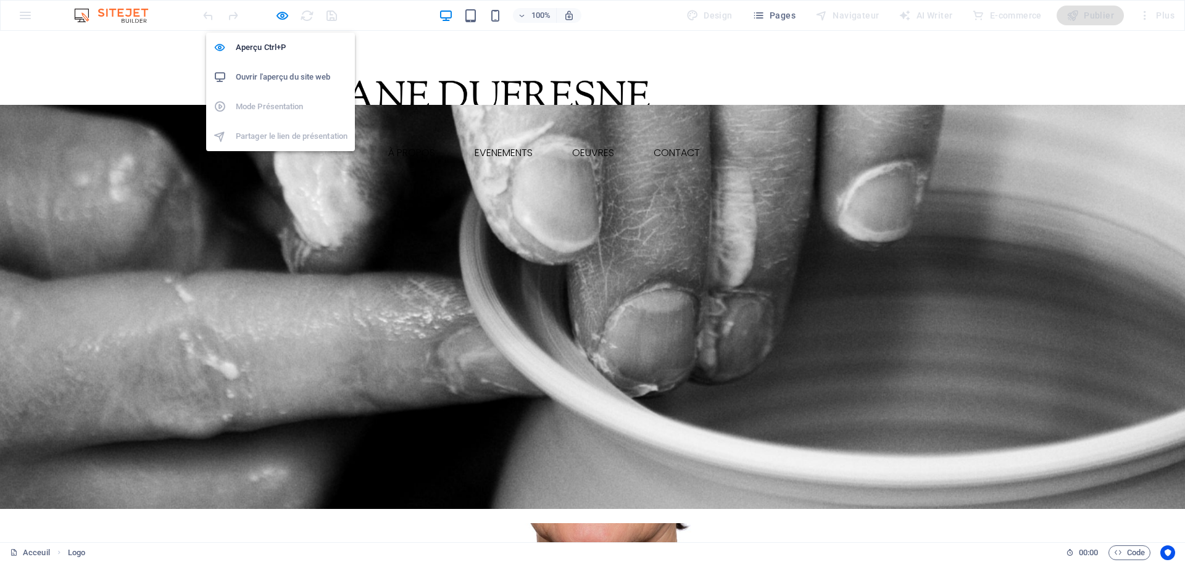
select select "px"
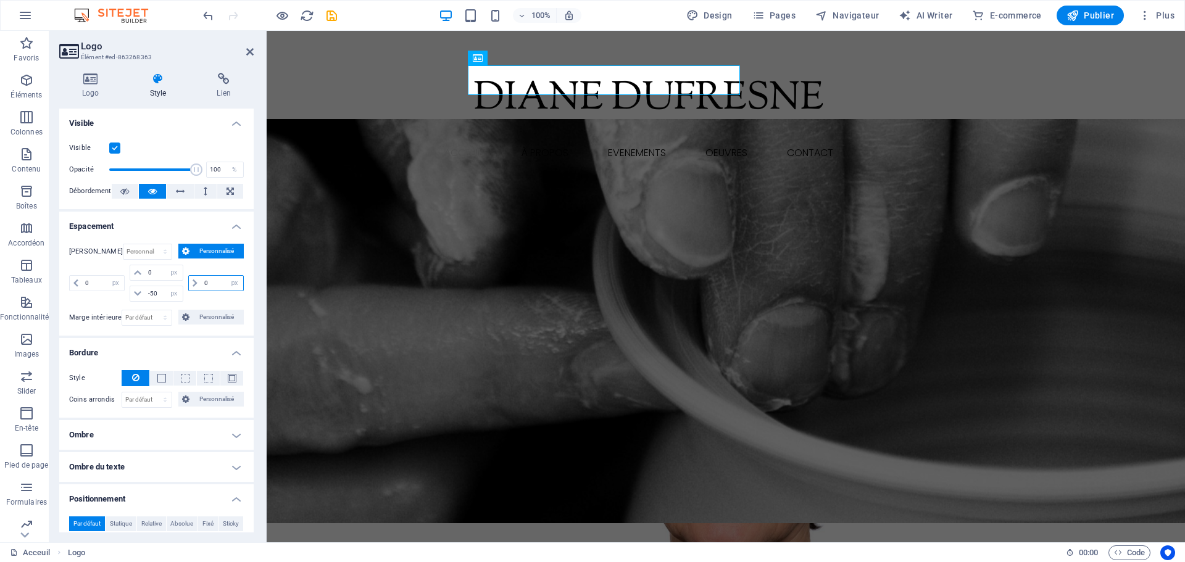
click at [212, 286] on input "0" at bounding box center [222, 283] width 42 height 15
type input "-2"
click at [278, 17] on icon "button" at bounding box center [282, 16] width 14 height 14
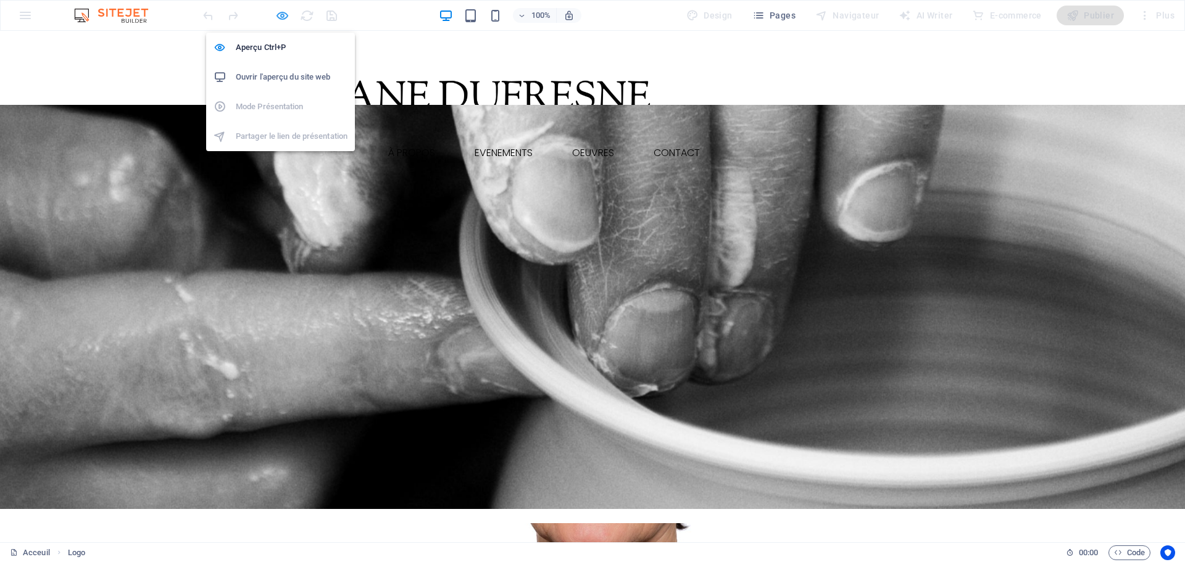
click at [281, 15] on icon "button" at bounding box center [282, 16] width 14 height 14
select select "px"
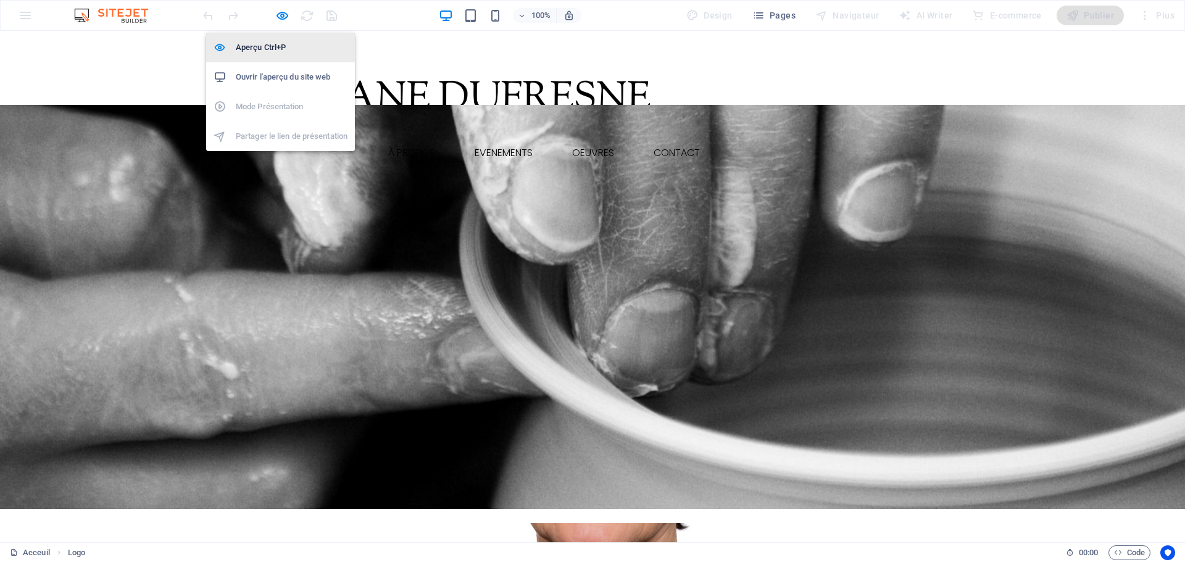
select select "px"
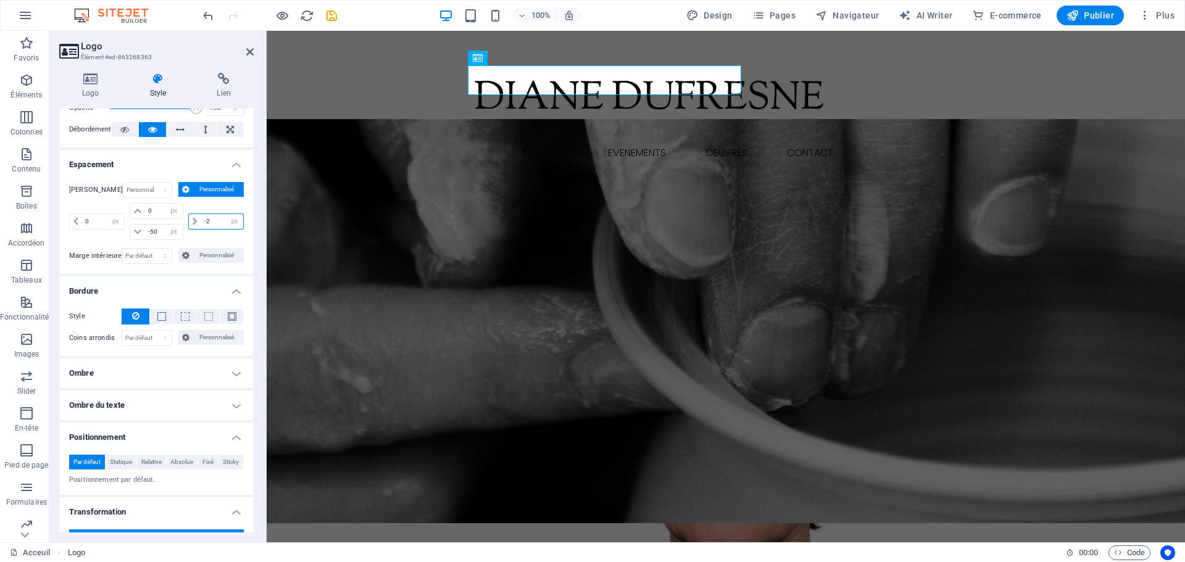
click at [218, 218] on input "-2" at bounding box center [222, 221] width 42 height 15
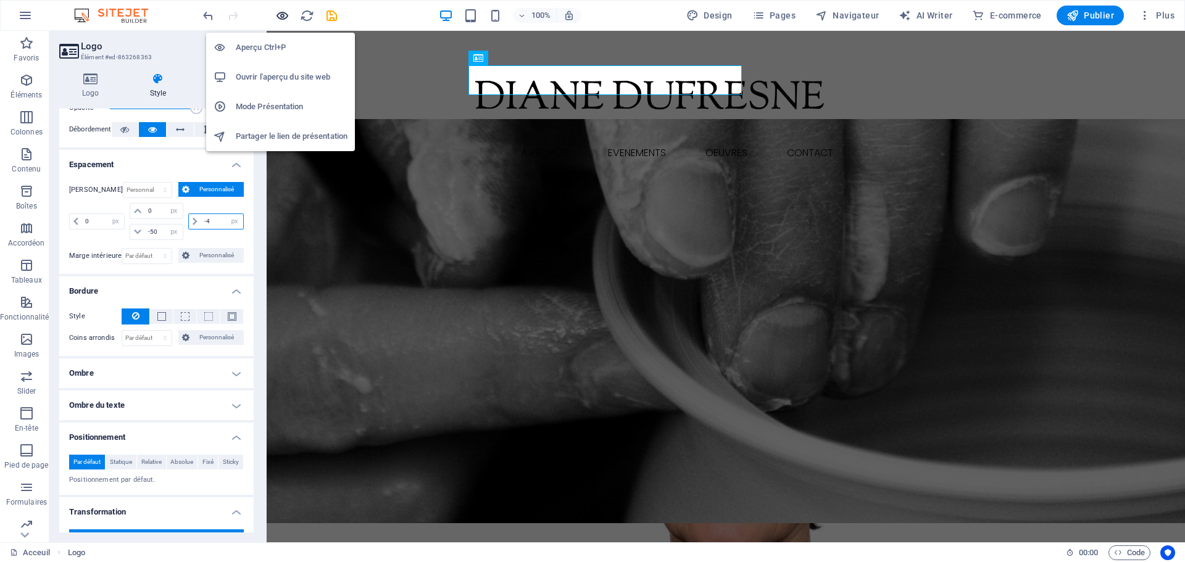
type input "-4"
click at [279, 14] on icon "button" at bounding box center [282, 16] width 14 height 14
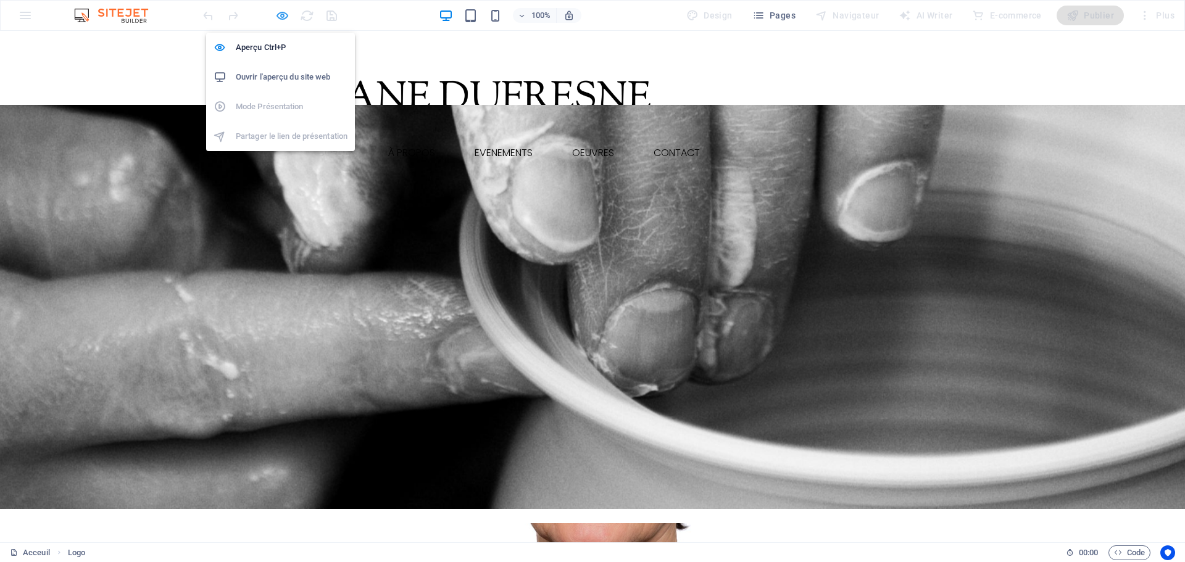
click at [281, 11] on icon "button" at bounding box center [282, 16] width 14 height 14
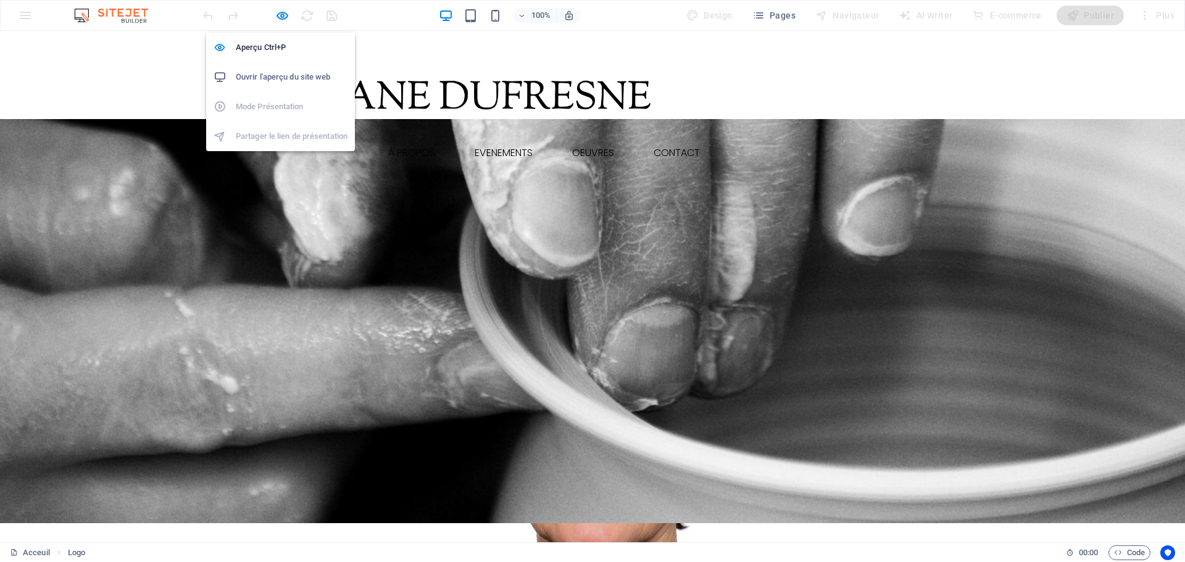
select select "px"
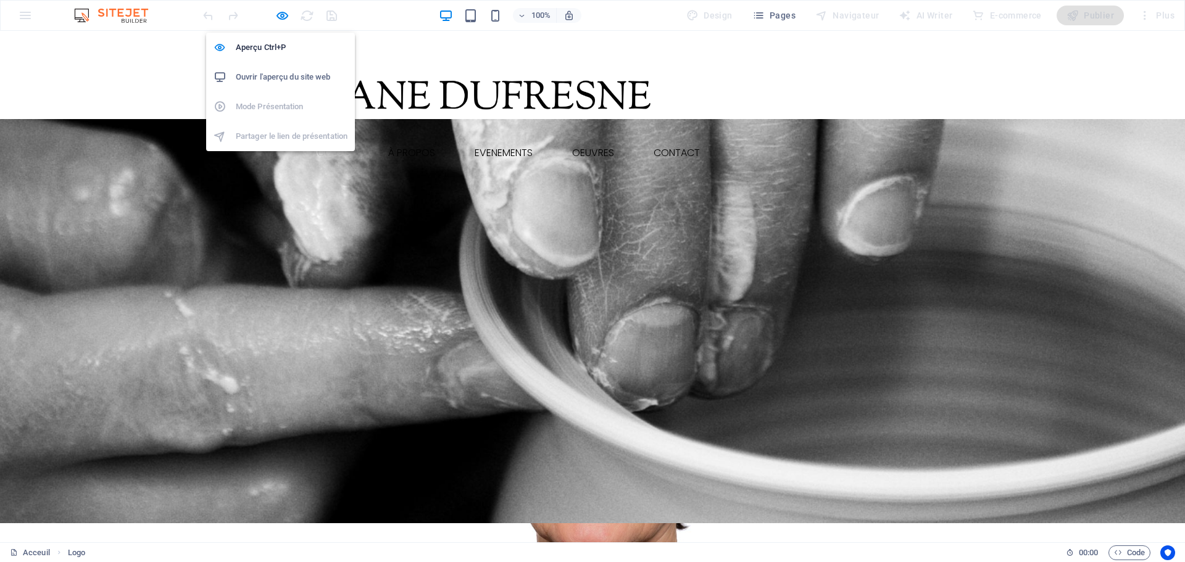
select select "px"
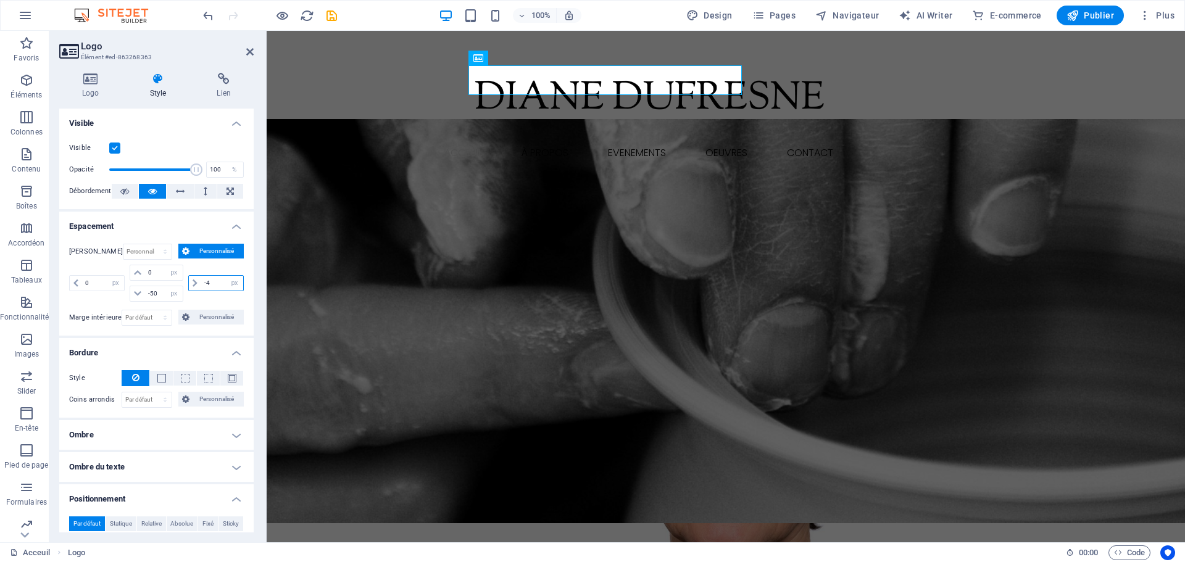
click at [213, 284] on input "-4" at bounding box center [222, 283] width 42 height 15
type input "-9"
click at [289, 9] on div at bounding box center [270, 16] width 138 height 20
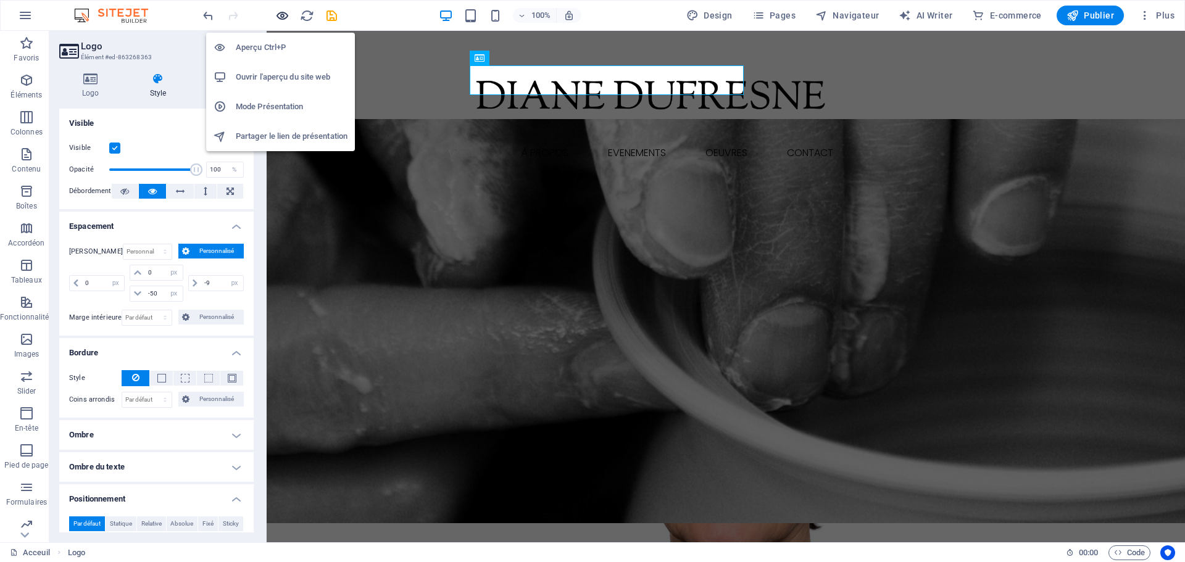
click at [287, 9] on icon "button" at bounding box center [282, 16] width 14 height 14
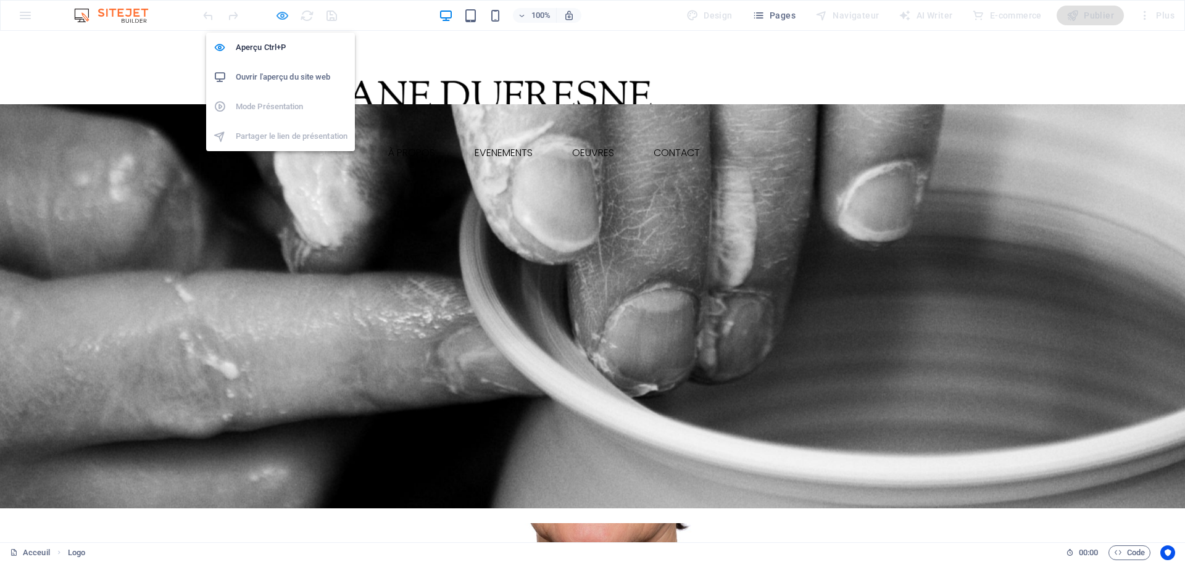
click at [284, 15] on icon "button" at bounding box center [282, 16] width 14 height 14
select select "px"
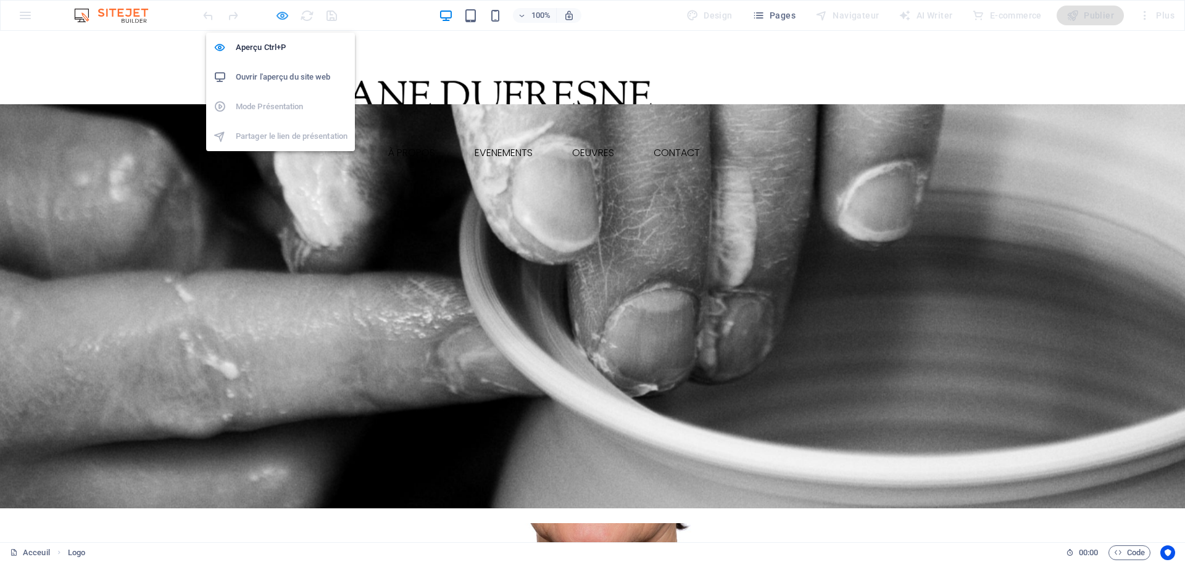
select select "px"
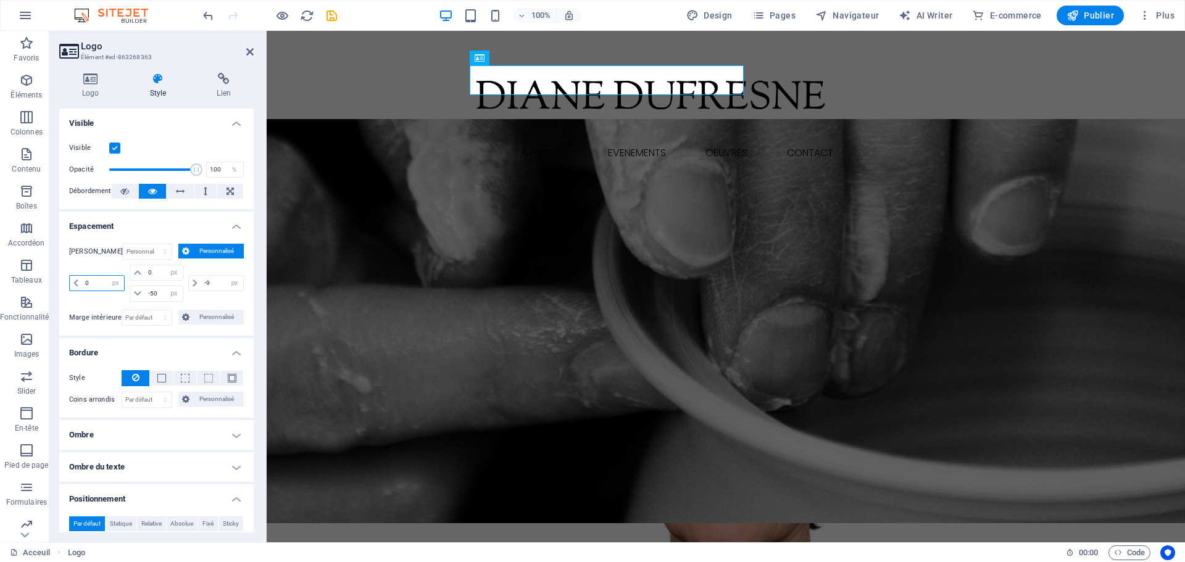
click at [84, 283] on input "0" at bounding box center [103, 283] width 42 height 15
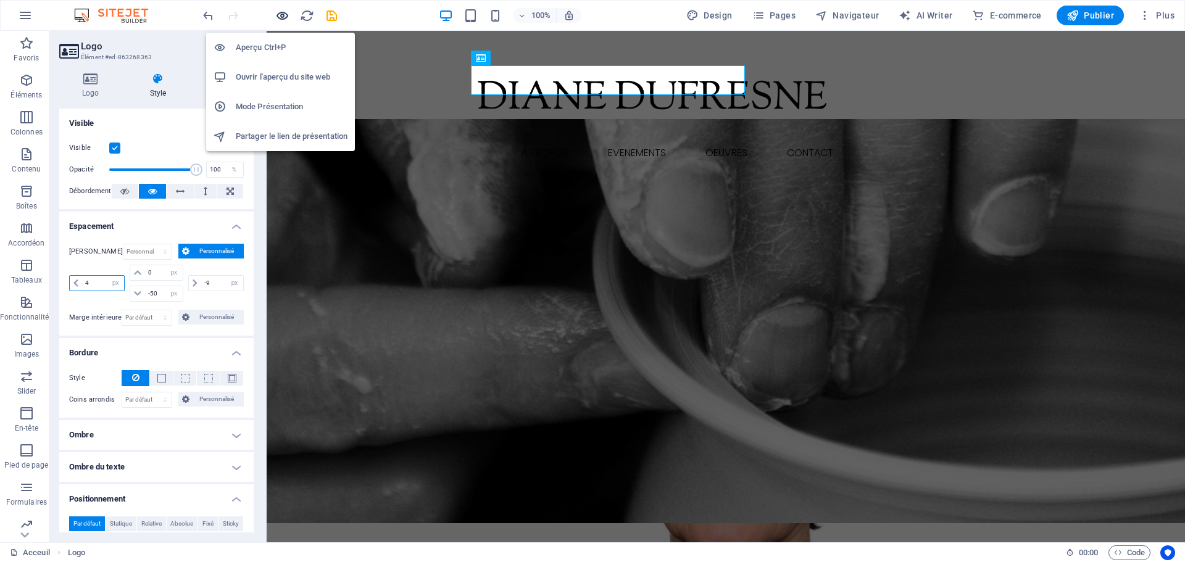
type input "4"
click at [278, 14] on icon "button" at bounding box center [282, 16] width 14 height 14
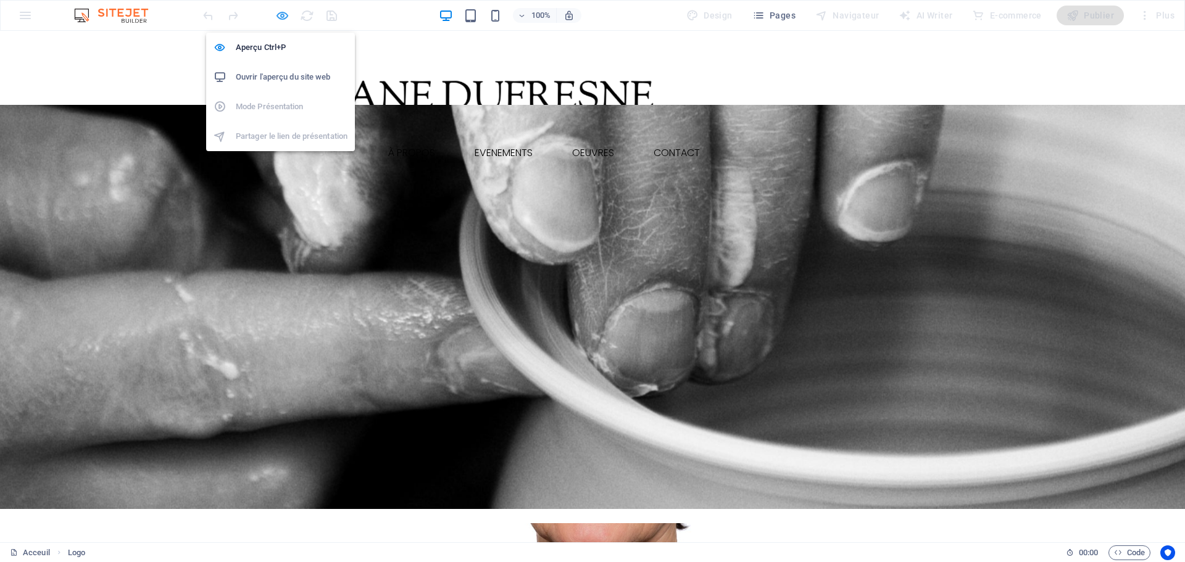
click at [275, 12] on icon "button" at bounding box center [282, 16] width 14 height 14
select select "px"
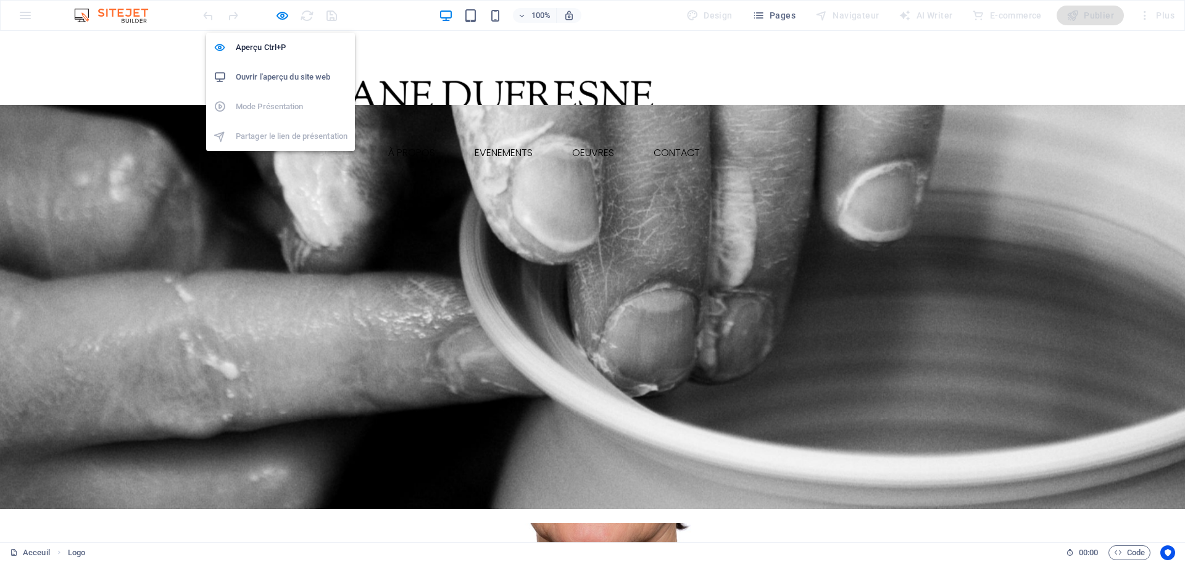
select select "px"
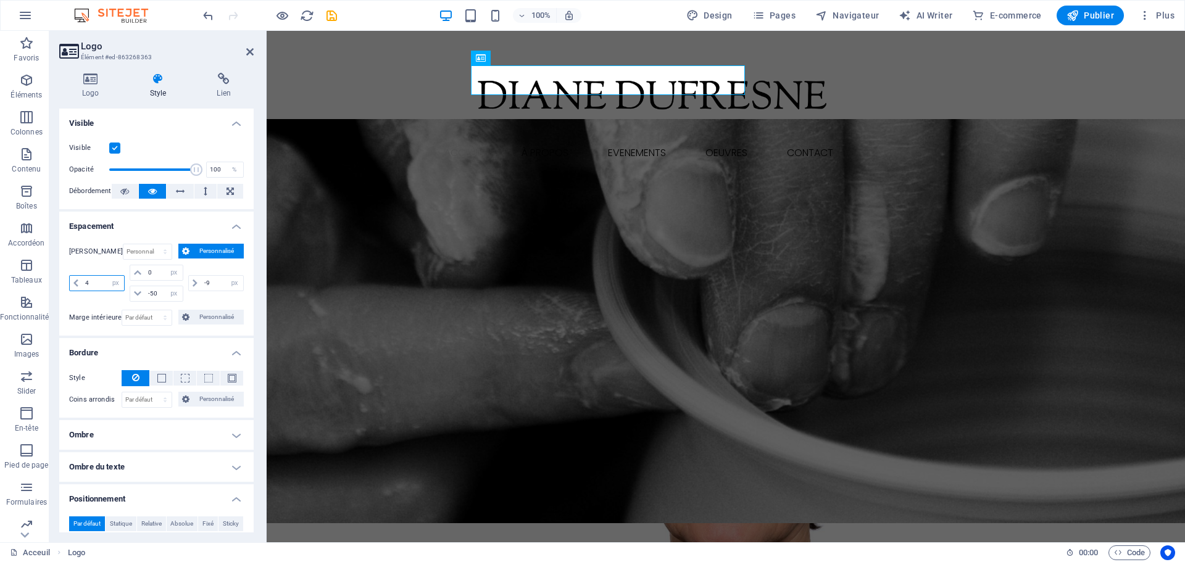
click at [99, 281] on input "4" at bounding box center [103, 283] width 42 height 15
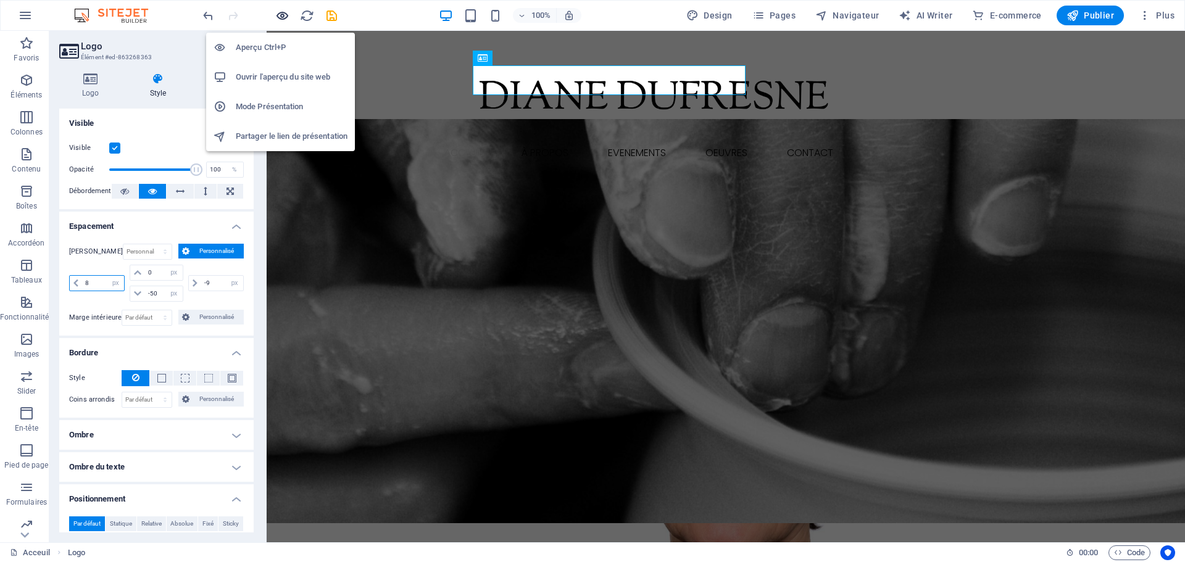
type input "8"
click at [284, 21] on icon "button" at bounding box center [282, 16] width 14 height 14
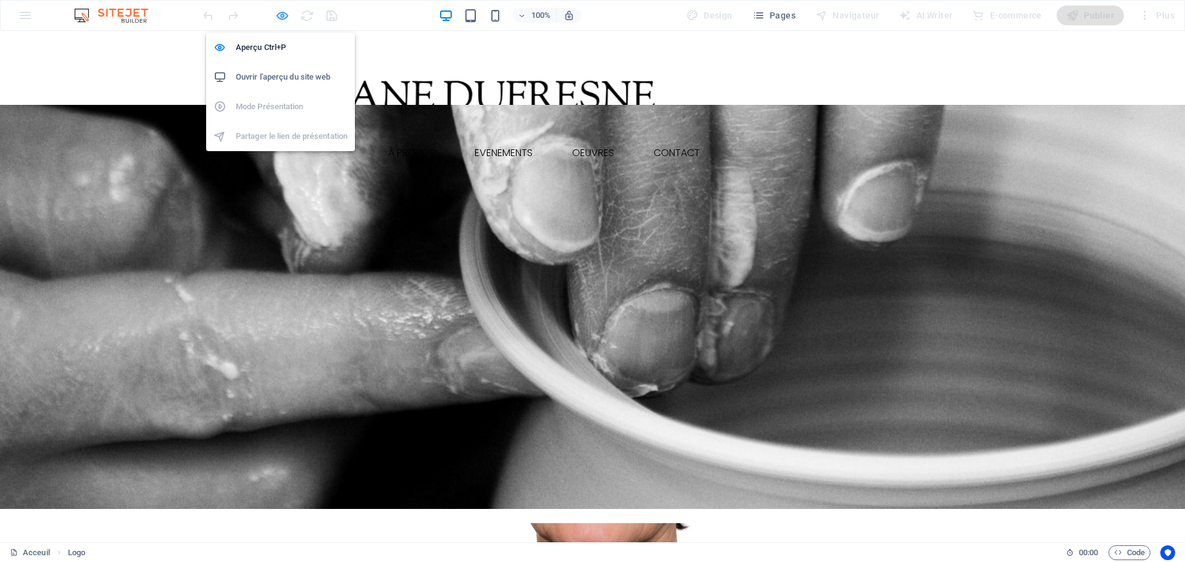
click at [279, 18] on icon "button" at bounding box center [282, 16] width 14 height 14
select select "px"
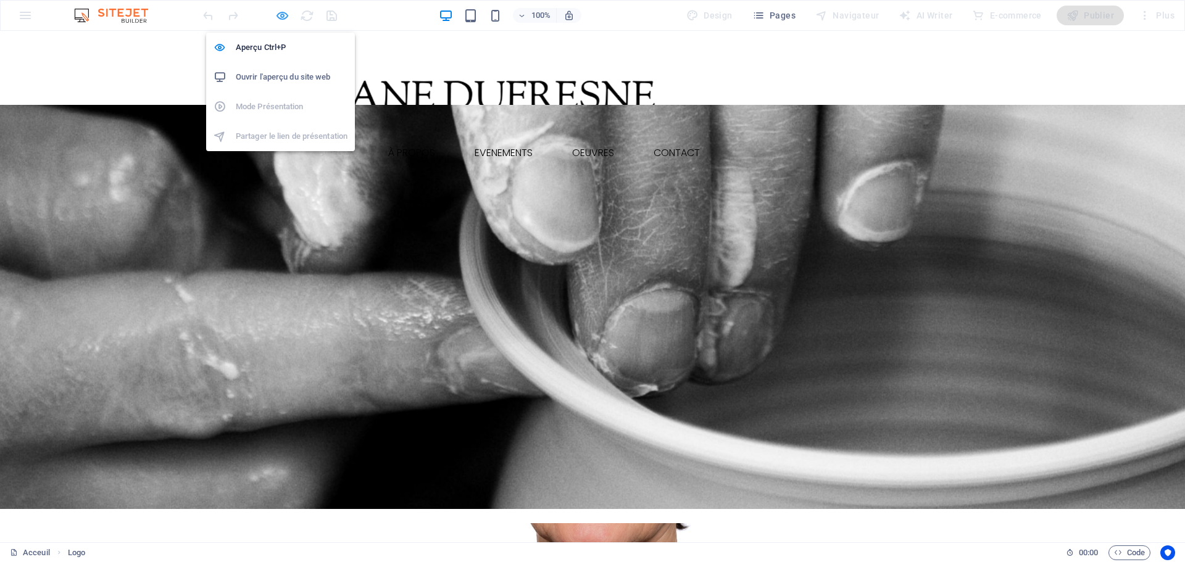
select select "px"
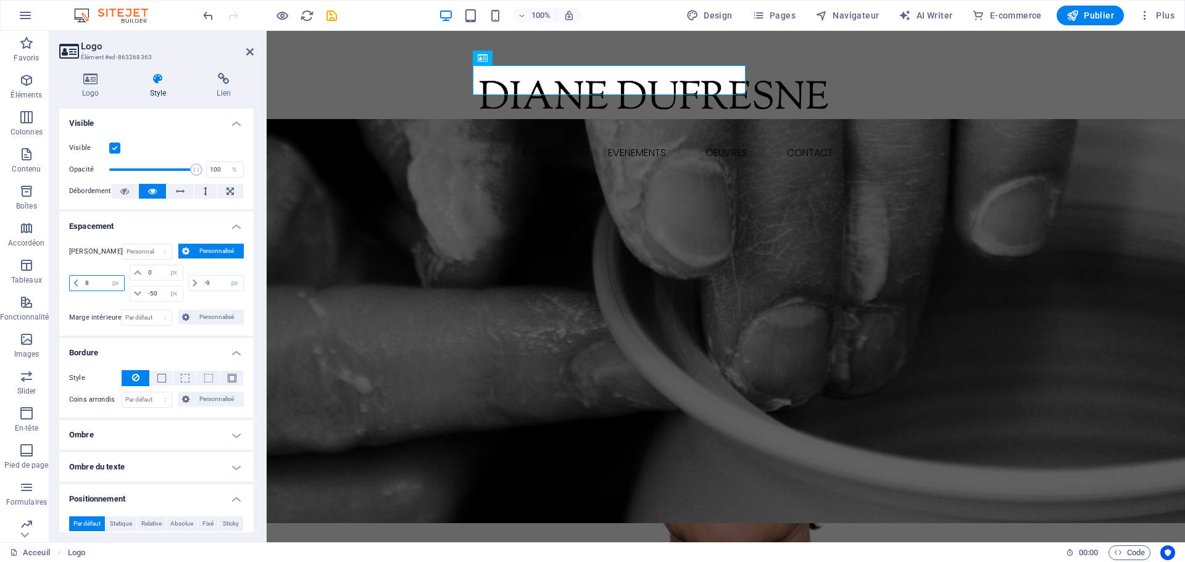
click at [103, 280] on input "8" at bounding box center [103, 283] width 42 height 15
type input "15"
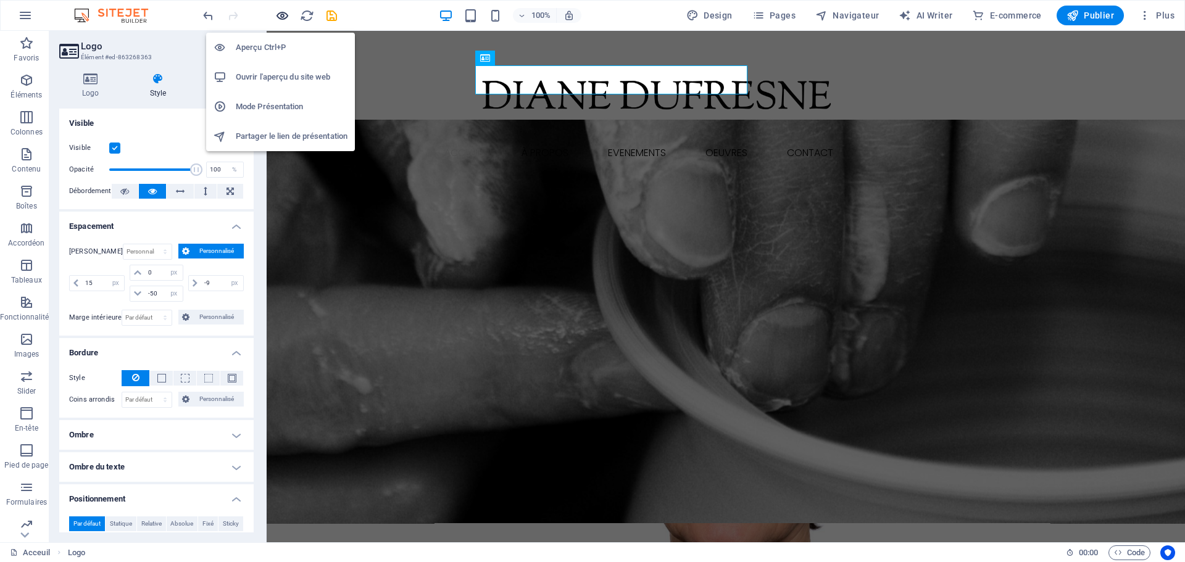
click at [281, 13] on icon "button" at bounding box center [282, 16] width 14 height 14
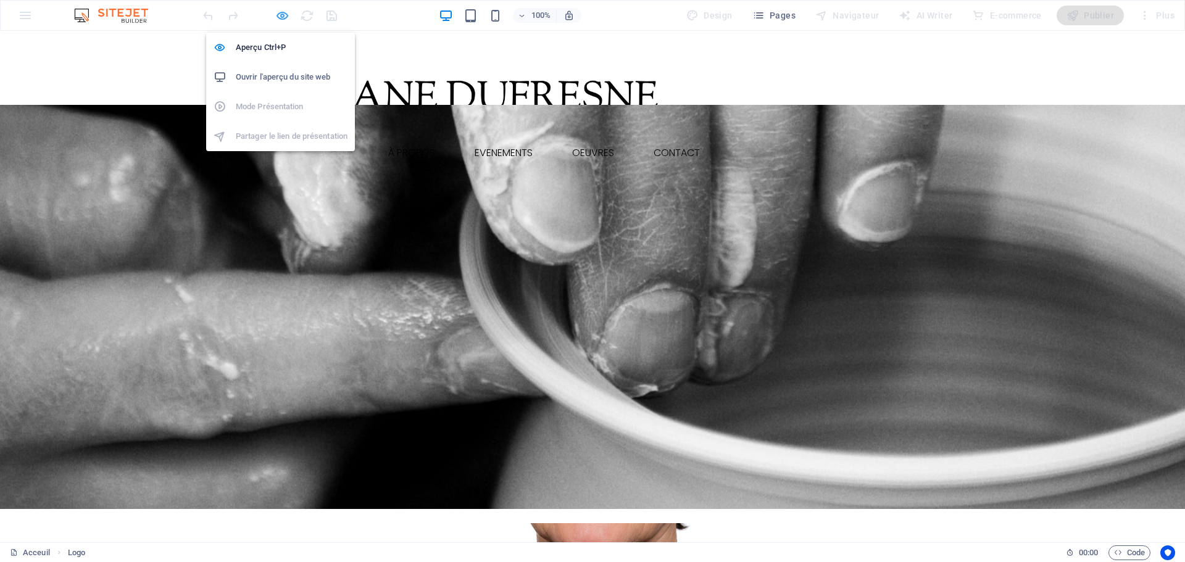
click at [288, 14] on icon "button" at bounding box center [282, 16] width 14 height 14
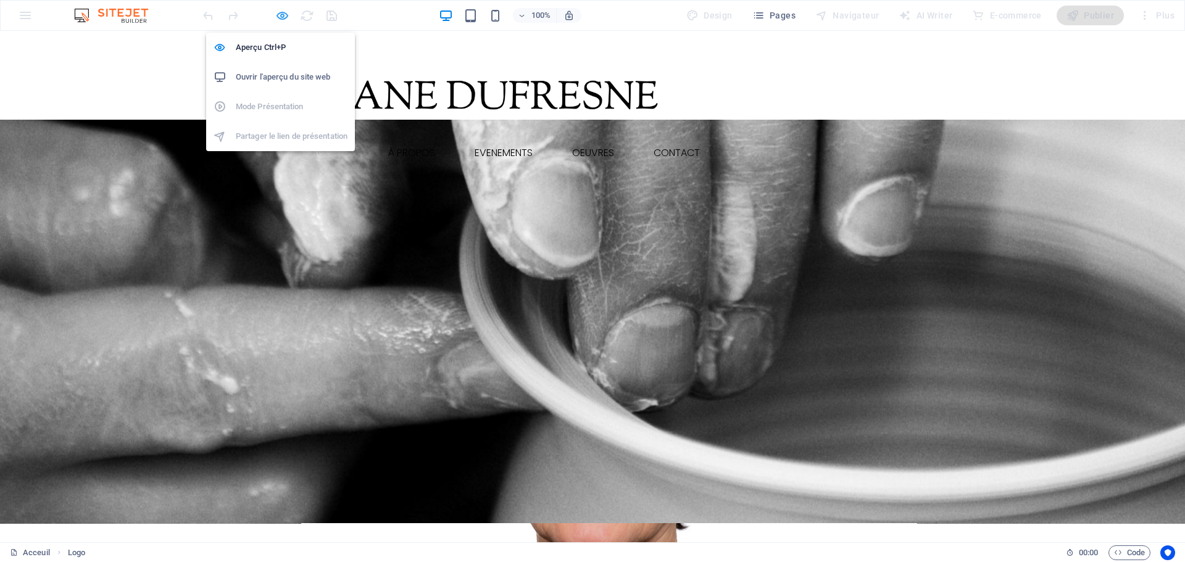
select select "px"
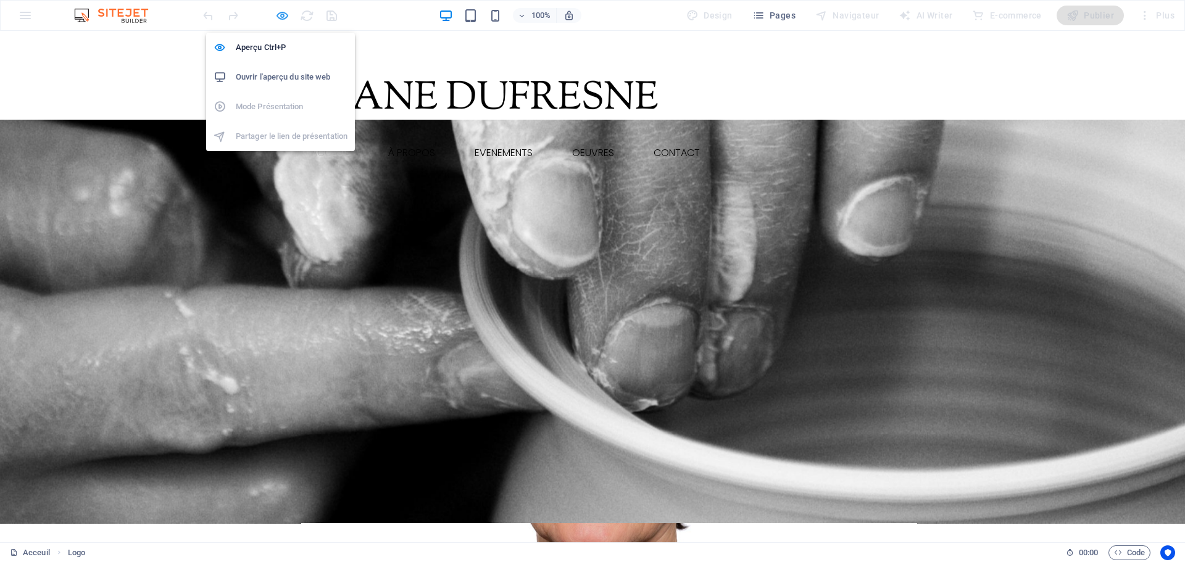
select select "px"
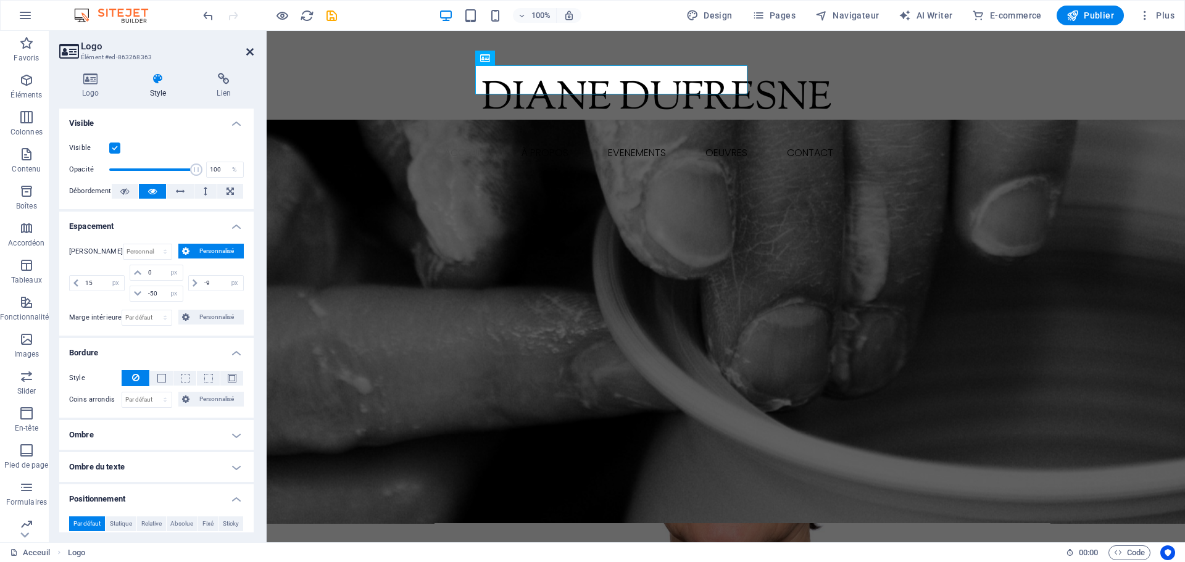
click at [252, 49] on icon at bounding box center [249, 52] width 7 height 10
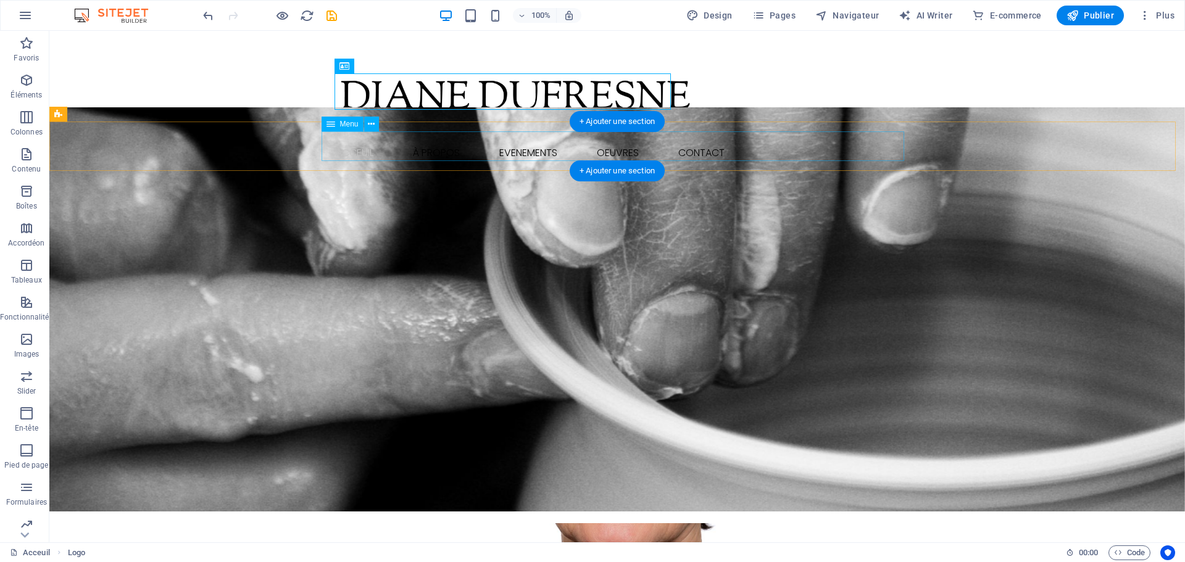
click at [375, 148] on nav "Acceuil À Propos evenements Oeuvres Les Arts Les Musiciens Les Objets Décoratif…" at bounding box center [617, 153] width 583 height 30
click at [379, 149] on nav "Acceuil À Propos evenements Oeuvres Les Arts Les Musiciens Les Objets Décoratif…" at bounding box center [617, 153] width 583 height 30
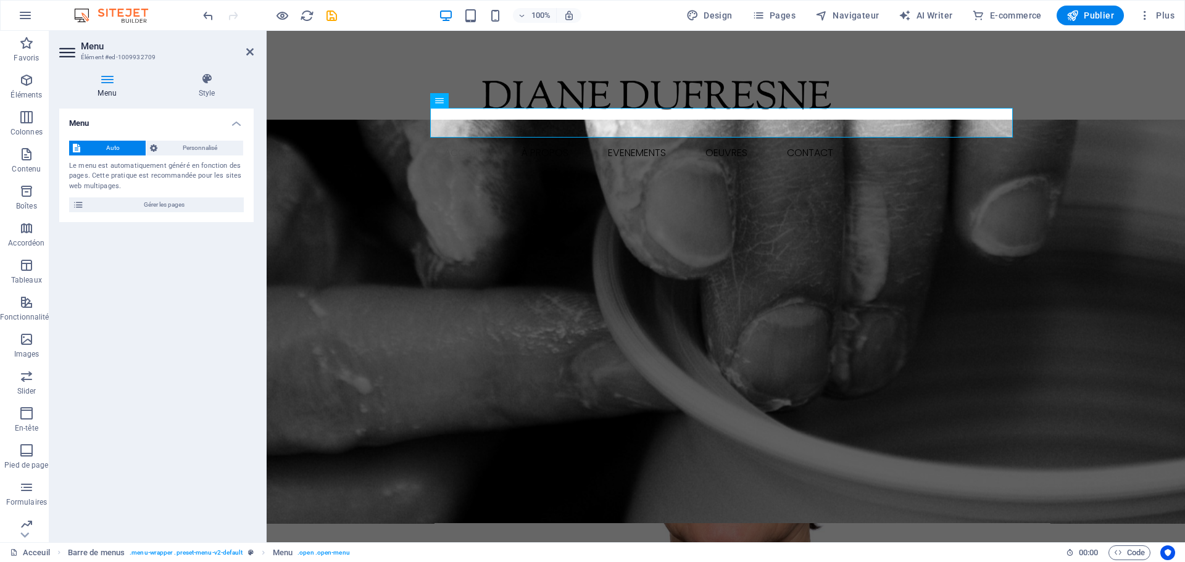
click at [113, 177] on div "Le menu est automatiquement généré en fonction des pages. Cette pratique est re…" at bounding box center [156, 176] width 175 height 31
click at [156, 146] on icon at bounding box center [153, 148] width 7 height 15
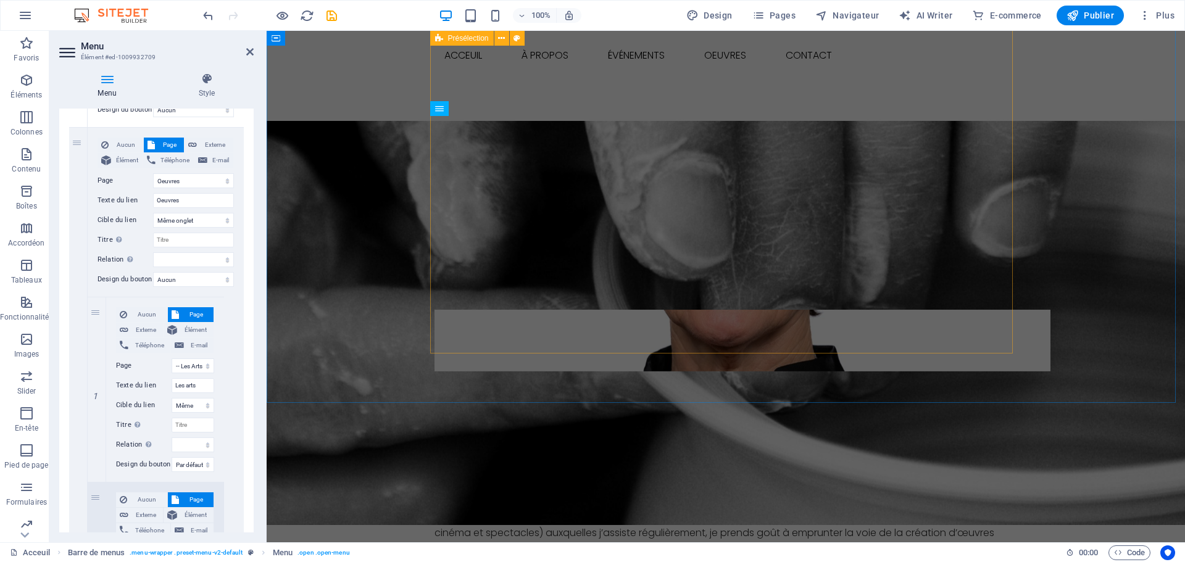
scroll to position [123, 0]
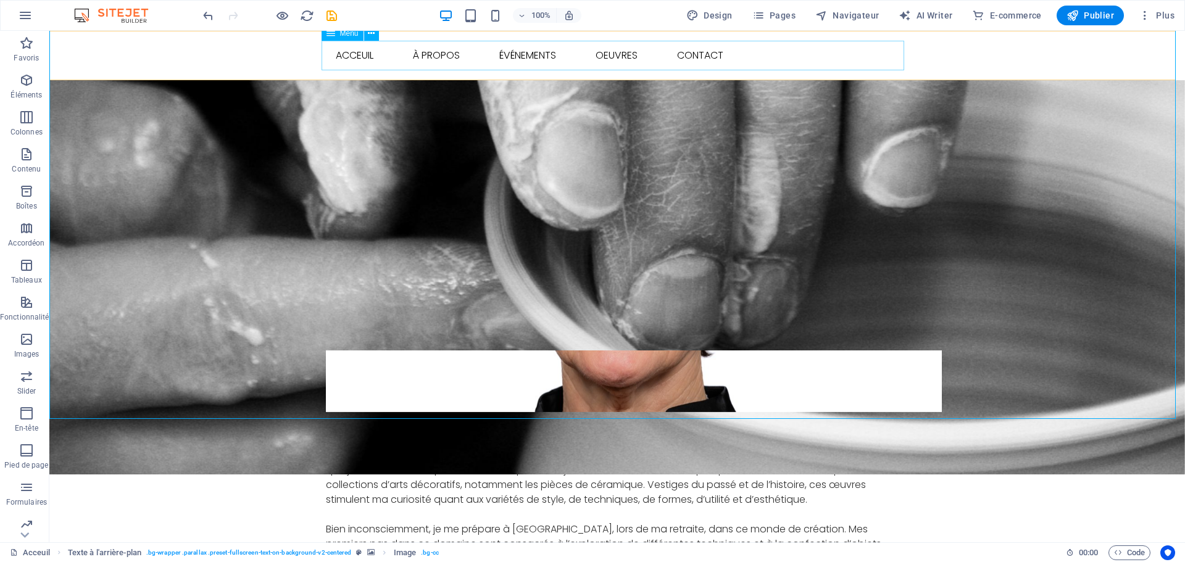
click at [621, 52] on nav "Acceuil À Propos Événements Oeuvres Les arts Les musiciens Les objets décoratif…" at bounding box center [617, 56] width 583 height 30
select select
select select "1"
select select
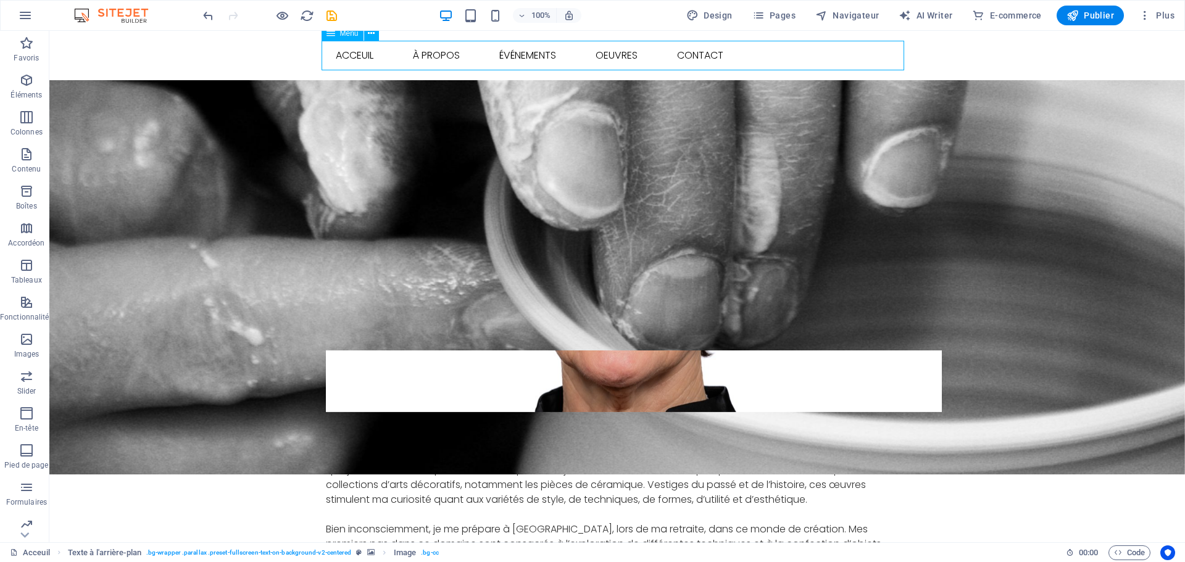
select select "2"
select select
select select "3"
select select
select select "4"
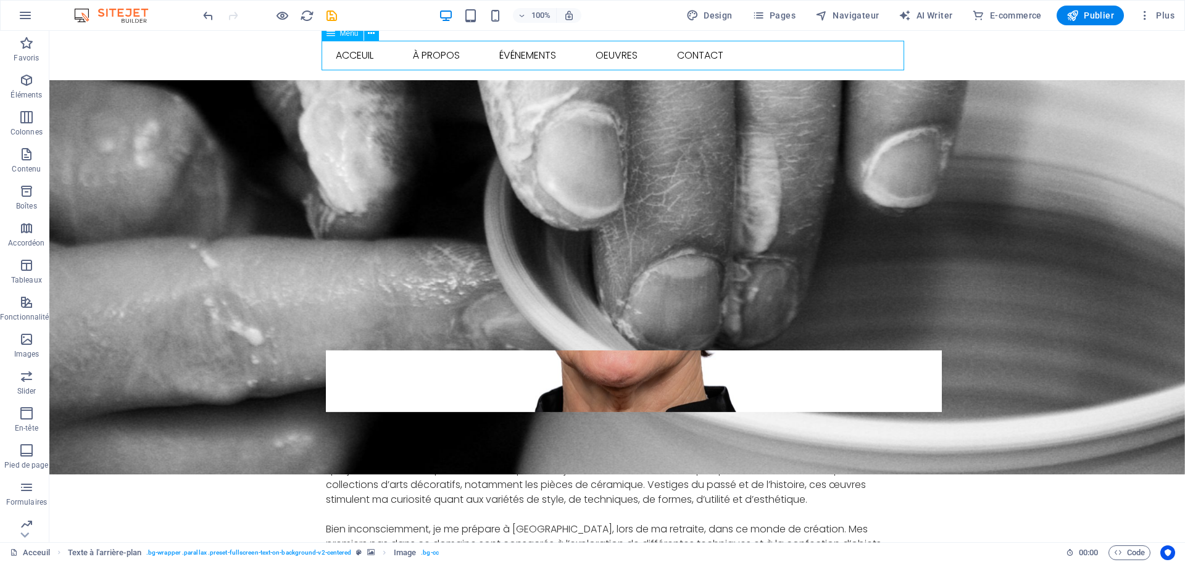
select select
select select "default"
select select "5"
select select
select select "default"
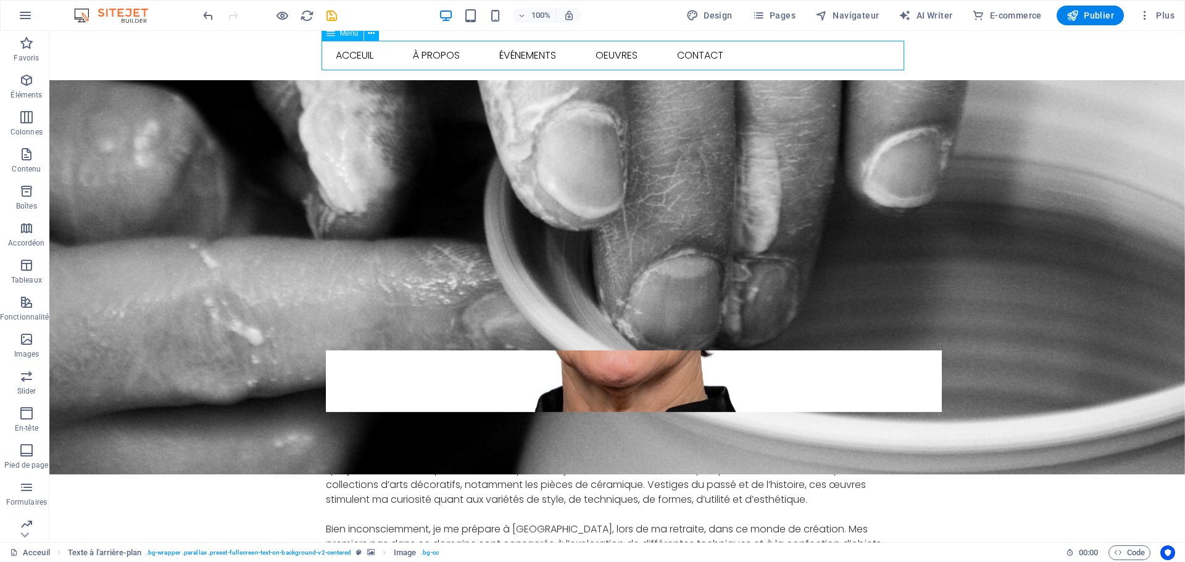
select select "6"
select select
select select "default"
select select "7"
select select
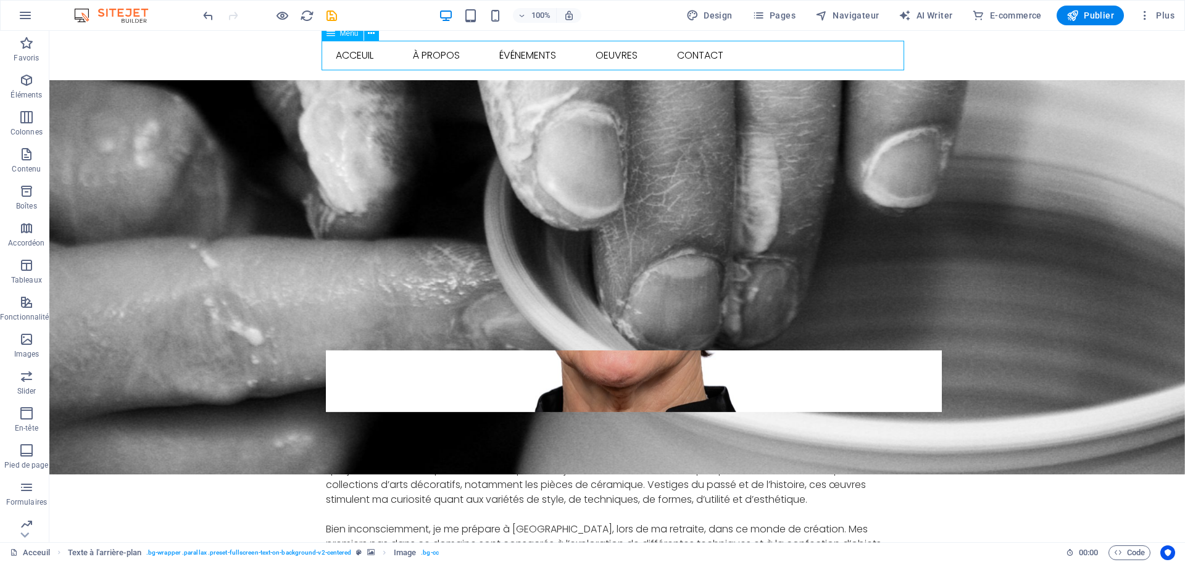
select select "default"
select select "8"
select select
select select "default"
select select "9"
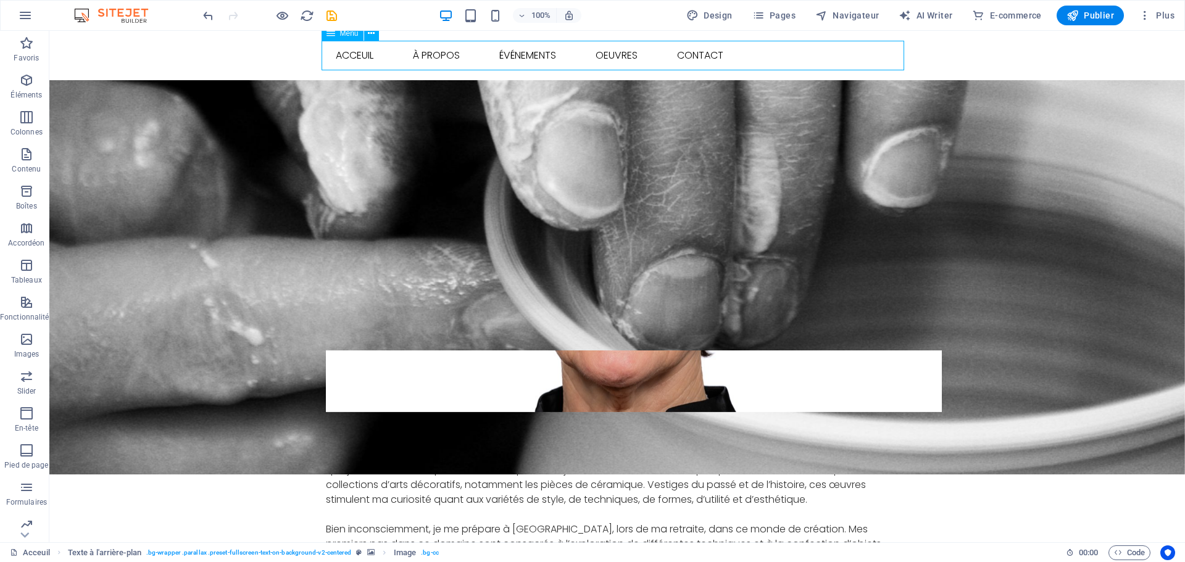
select select
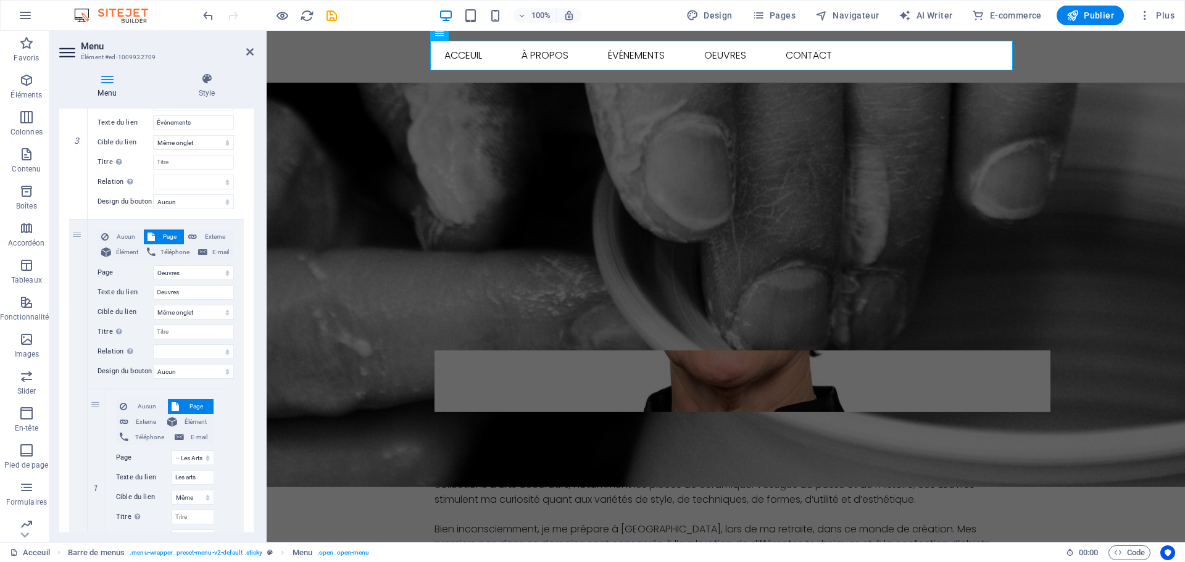
scroll to position [555, 0]
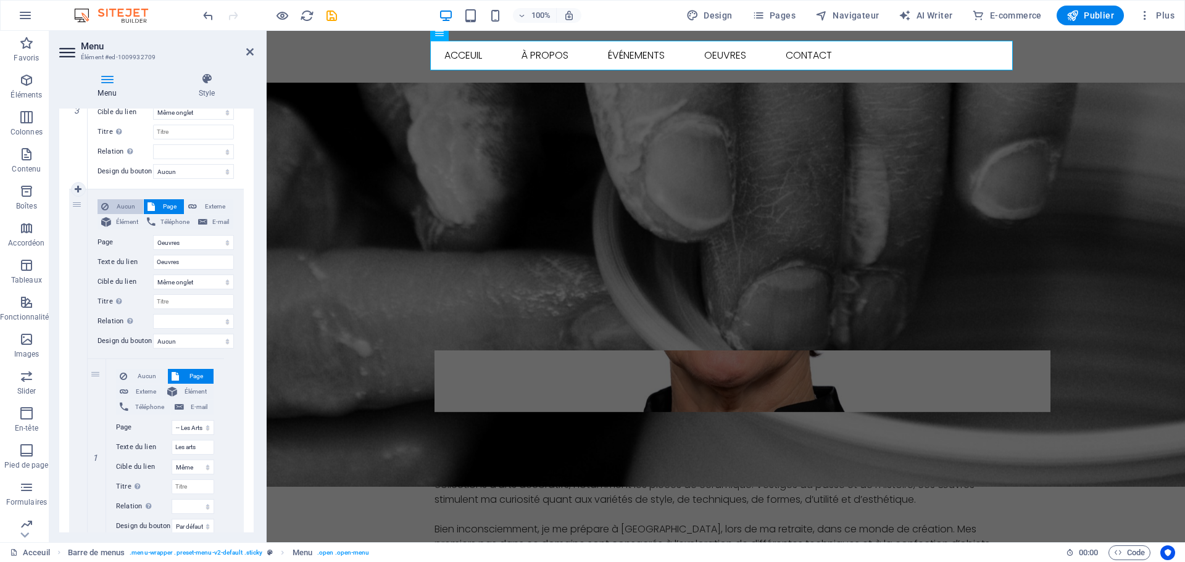
click at [122, 206] on span "Aucun" at bounding box center [125, 206] width 27 height 15
select select
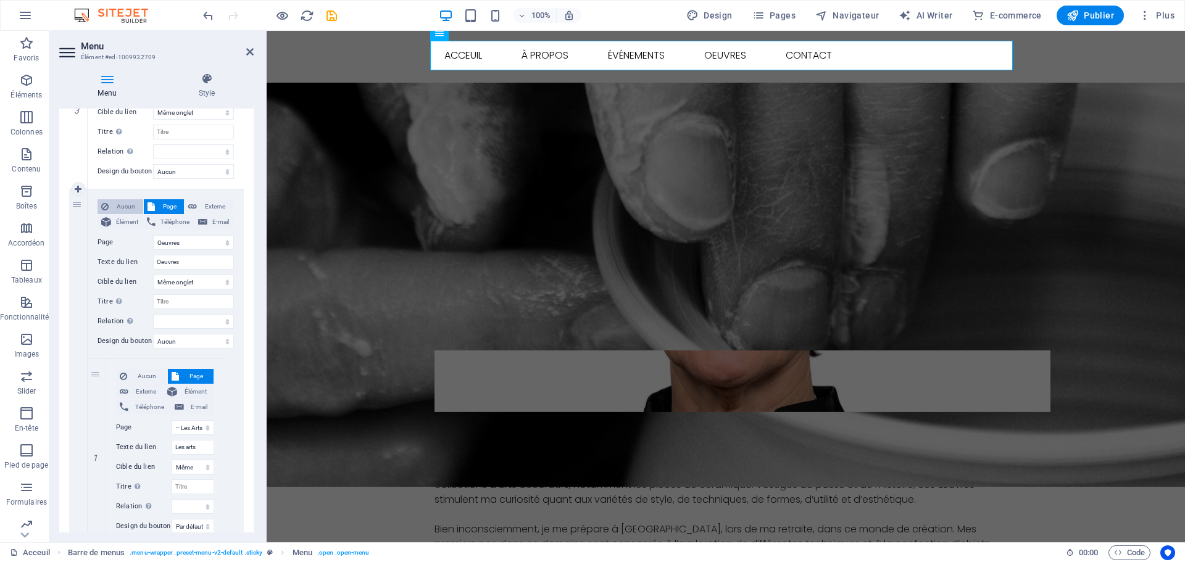
select select
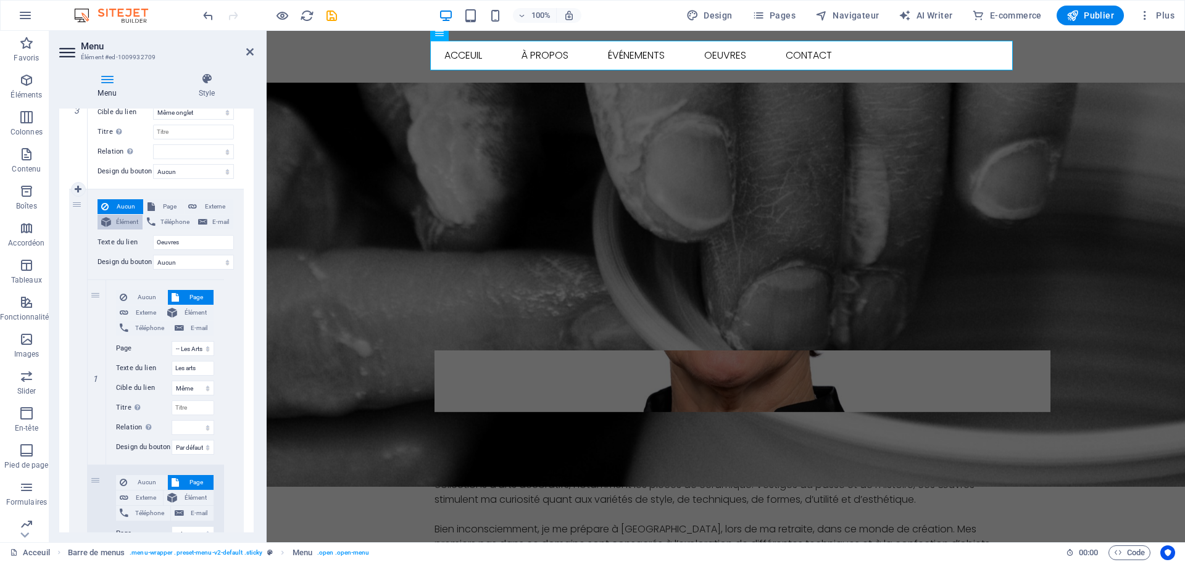
click at [115, 224] on span "Élément" at bounding box center [127, 222] width 24 height 15
select select
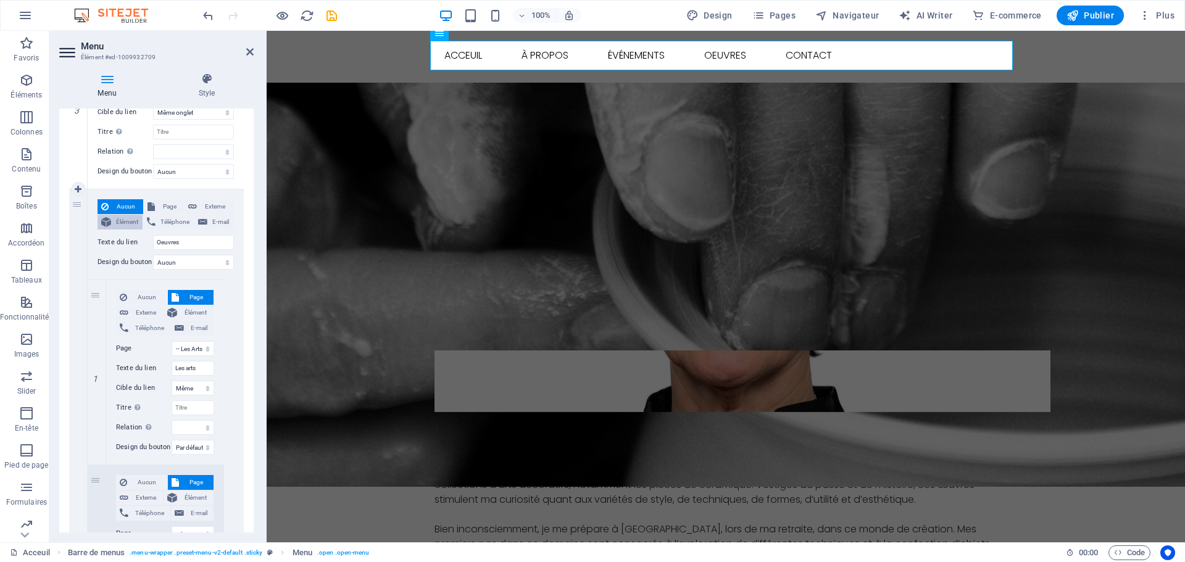
select select
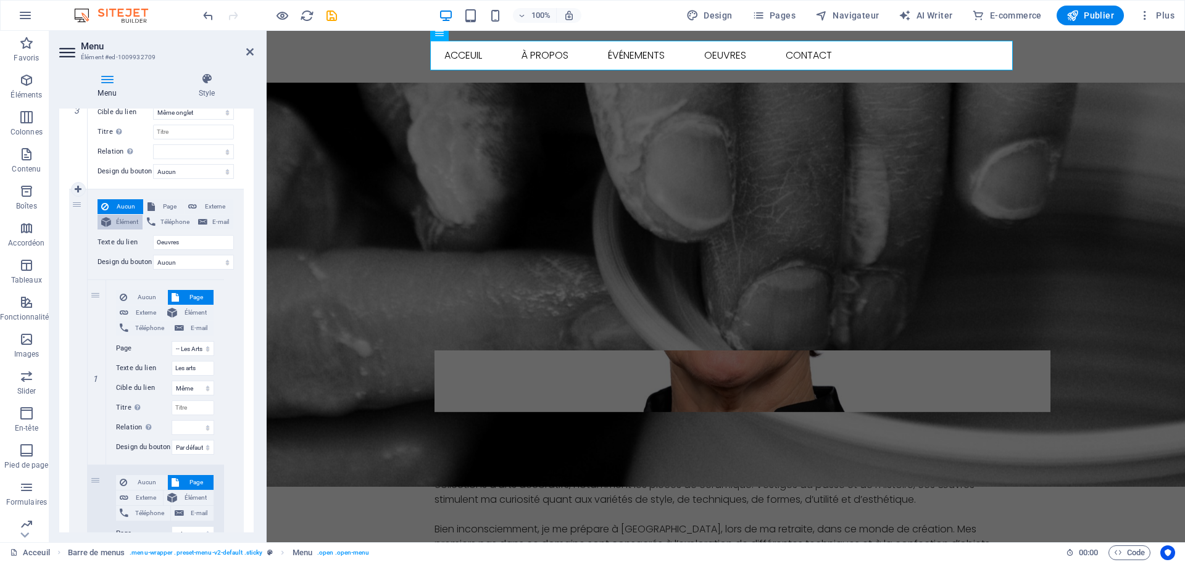
select select
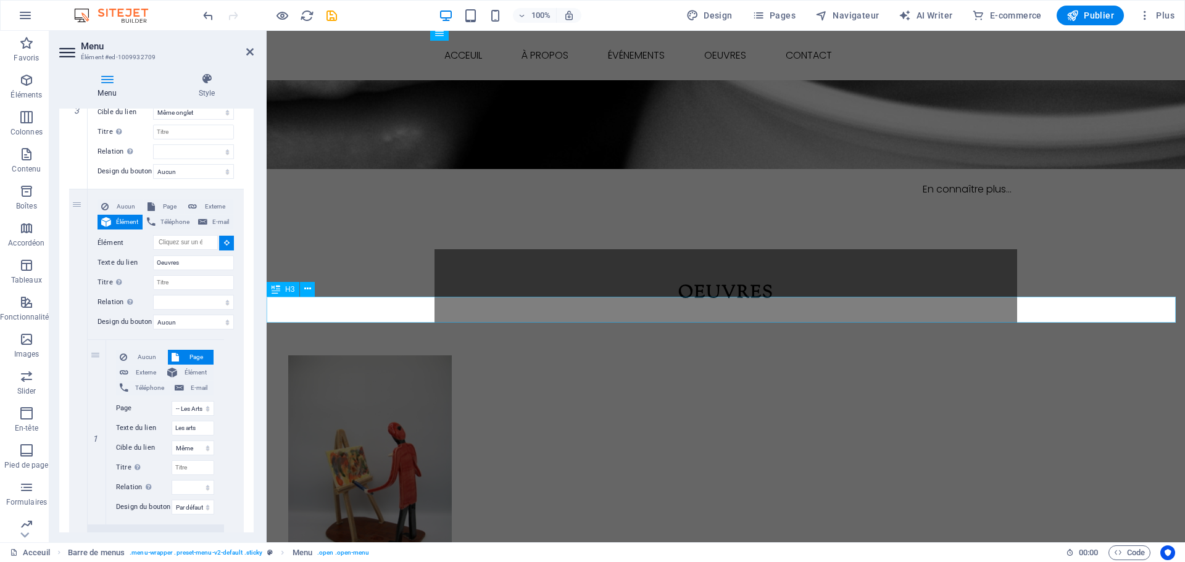
click at [715, 306] on div "Oeuvres" at bounding box center [726, 293] width 918 height 26
select select
type input "#ed-858871942"
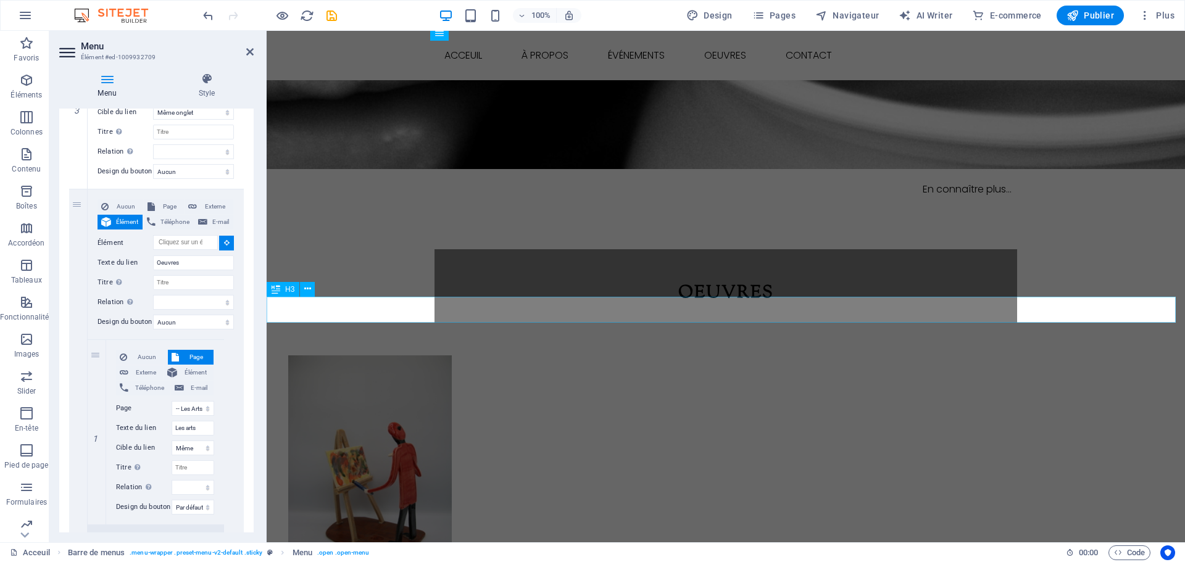
select select
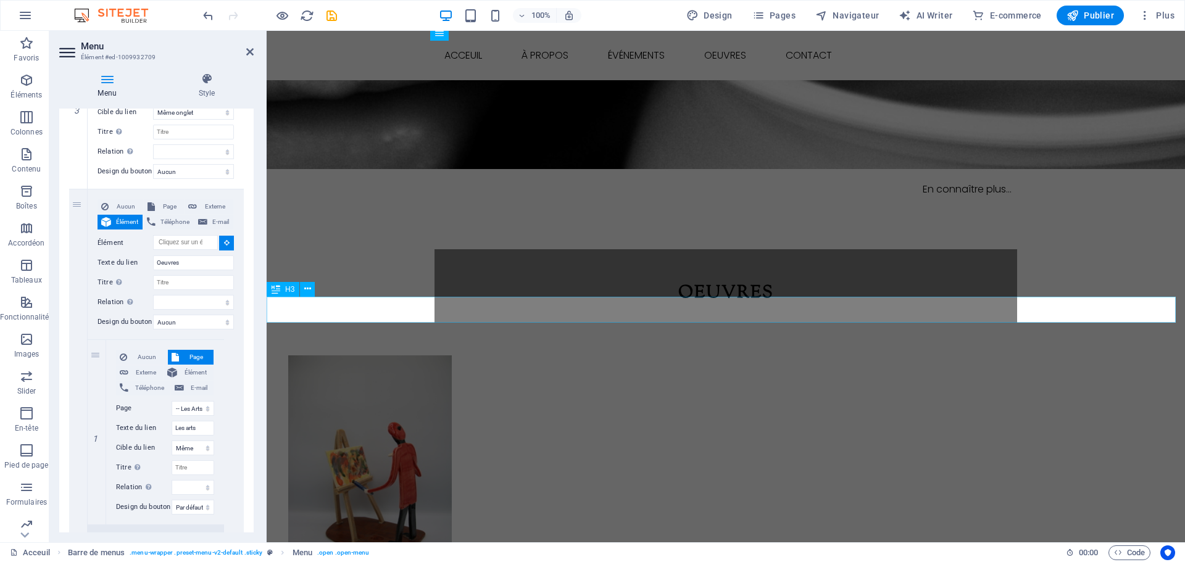
select select
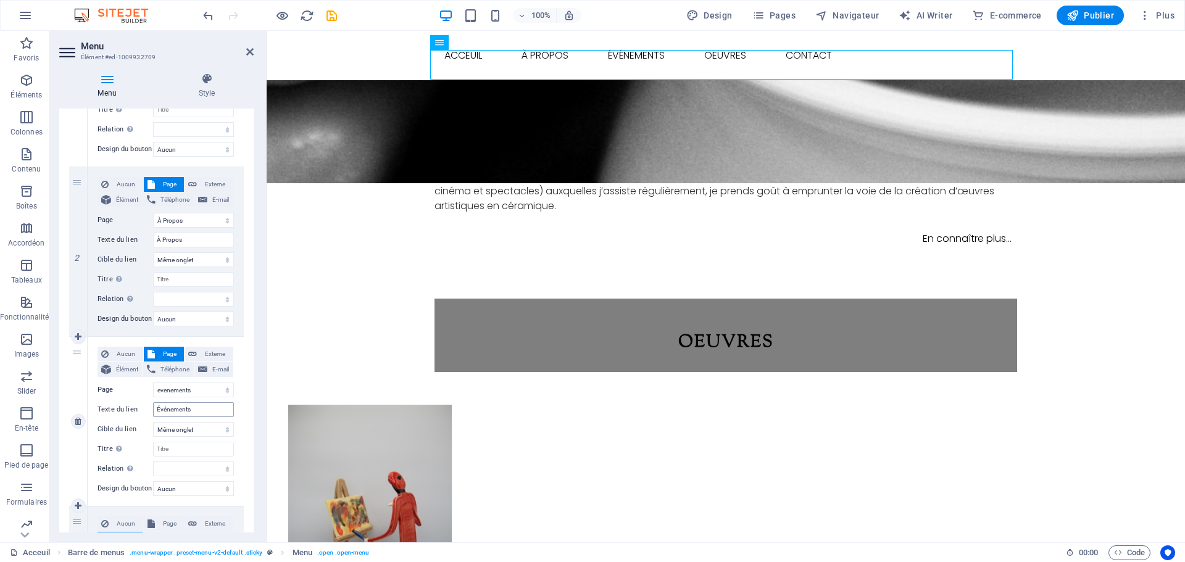
scroll to position [185, 0]
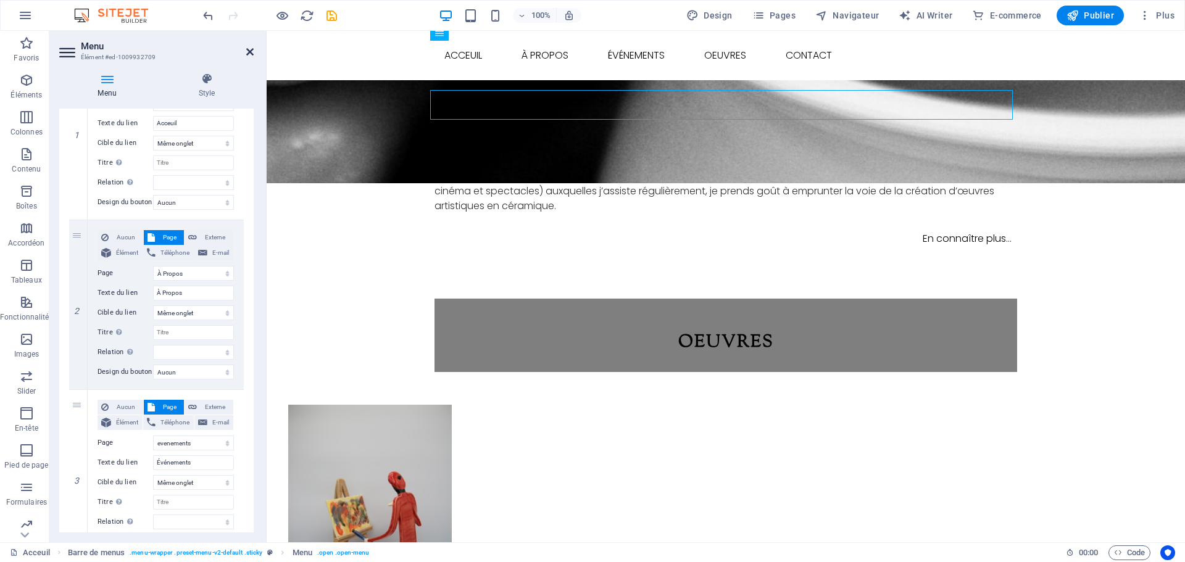
click at [249, 49] on icon at bounding box center [249, 52] width 7 height 10
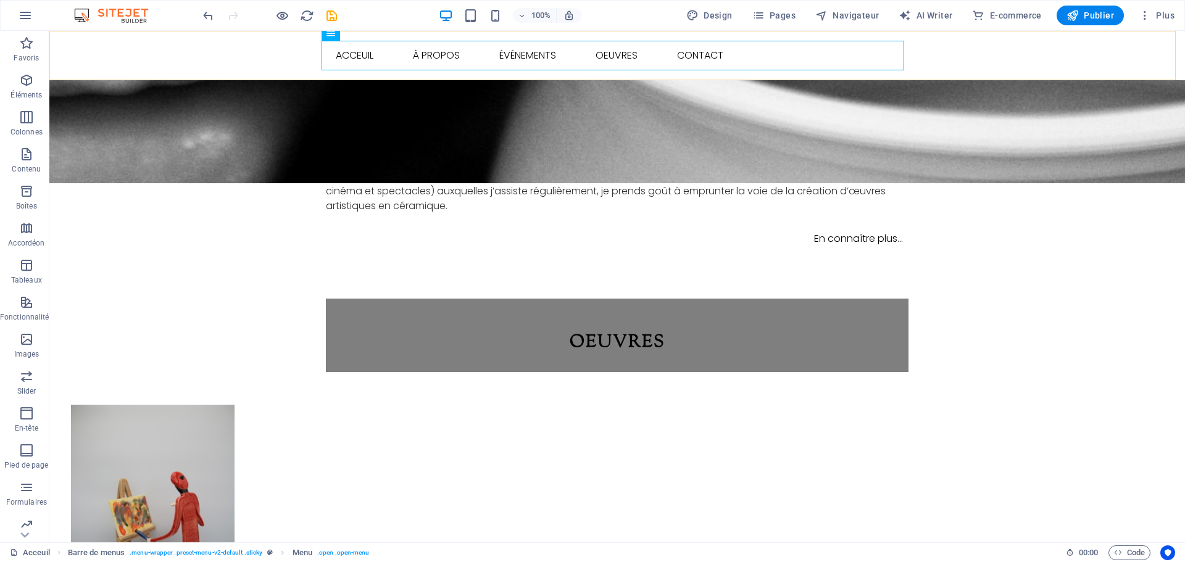
scroll to position [530, 0]
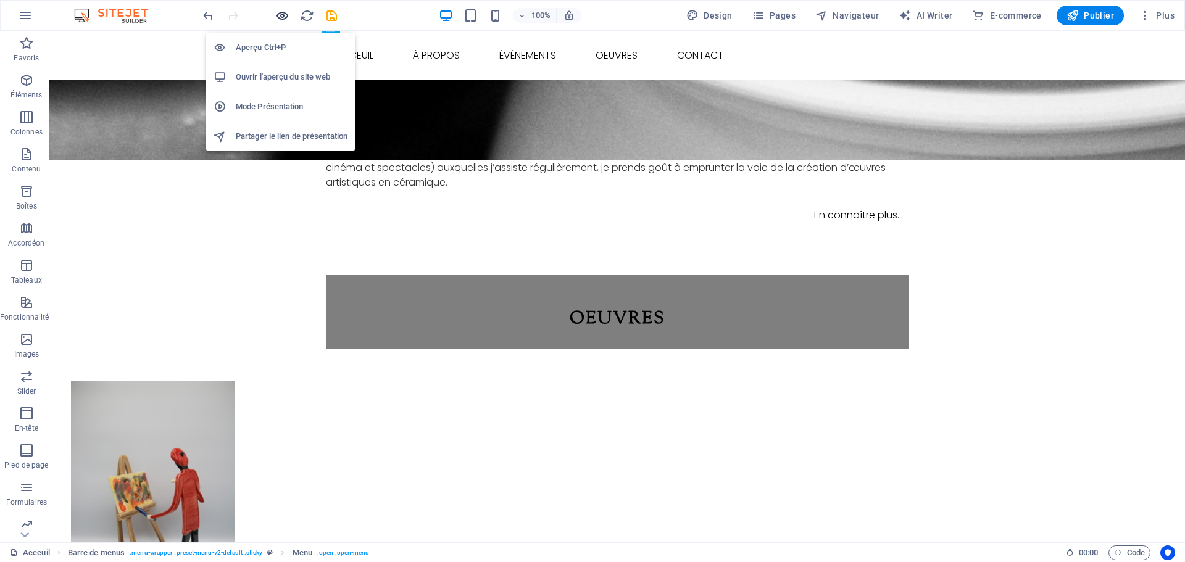
click at [281, 15] on icon "button" at bounding box center [282, 16] width 14 height 14
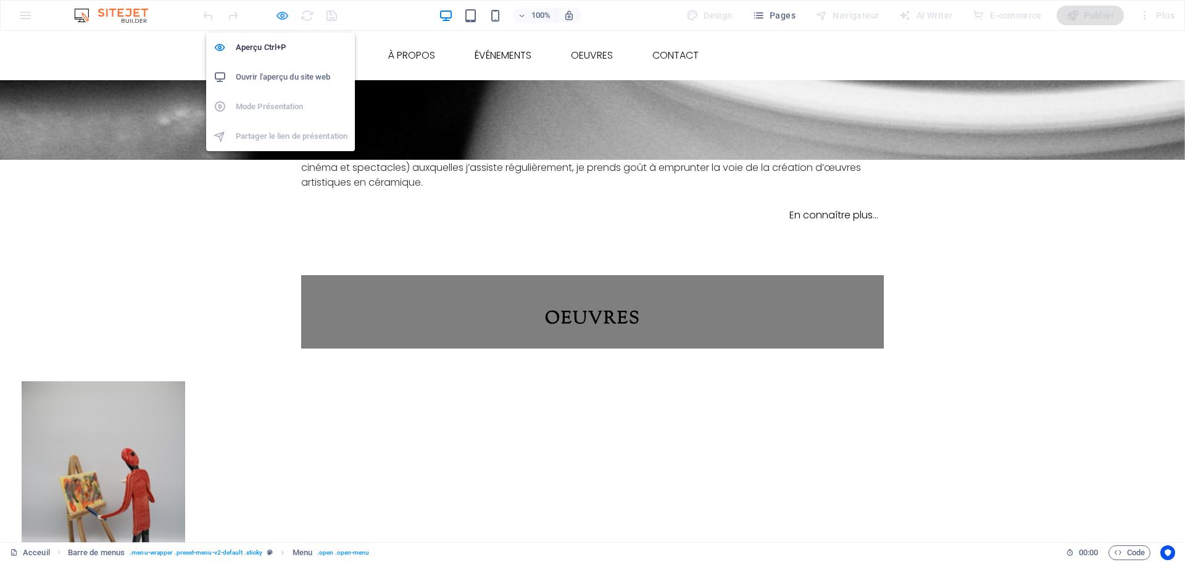
scroll to position [535, 0]
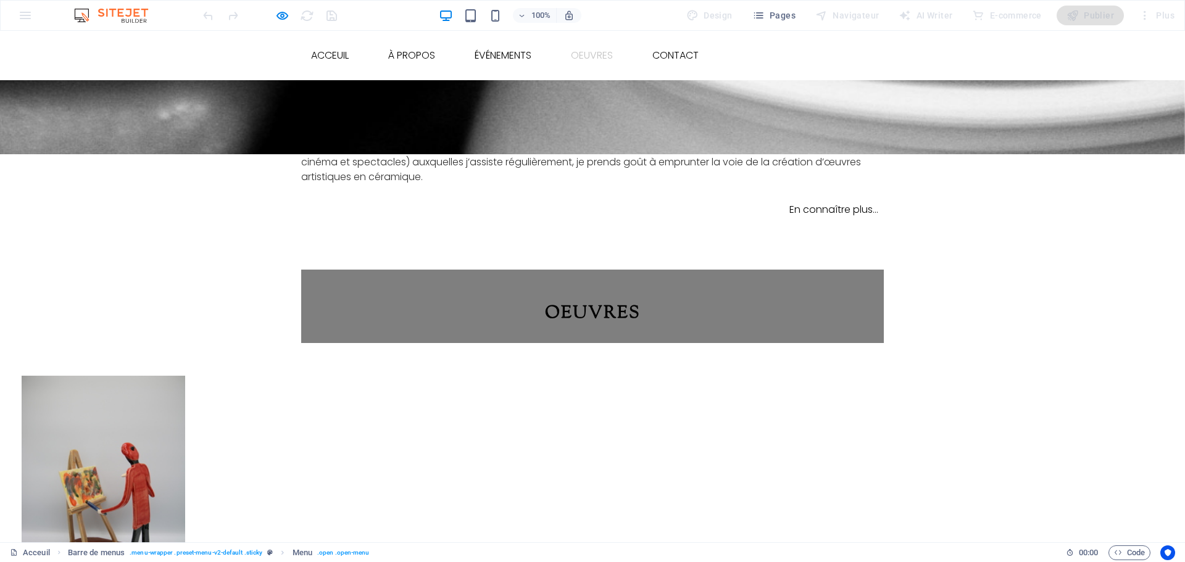
click at [597, 53] on link "Oeuvres" at bounding box center [592, 56] width 62 height 30
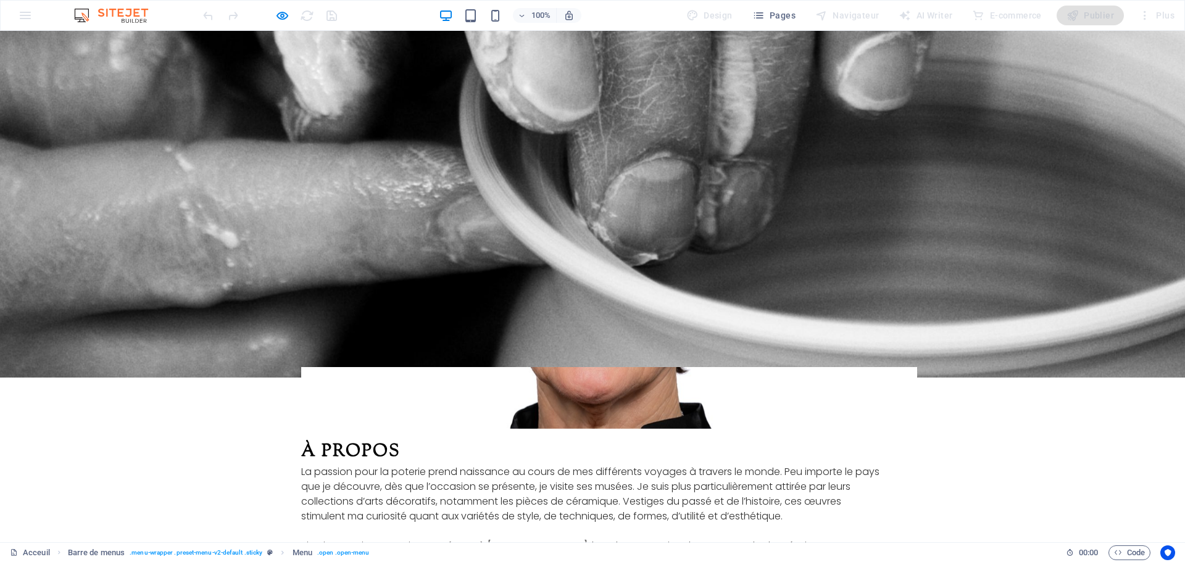
scroll to position [0, 0]
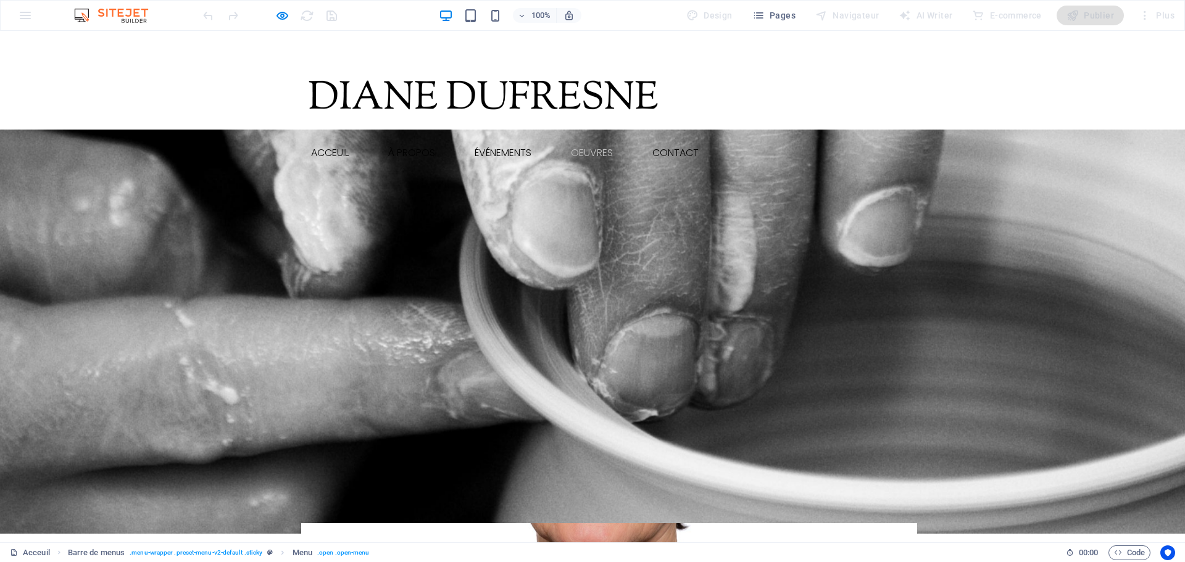
click at [583, 150] on link "Oeuvres" at bounding box center [592, 153] width 62 height 30
click at [592, 148] on link "Oeuvres" at bounding box center [592, 153] width 62 height 30
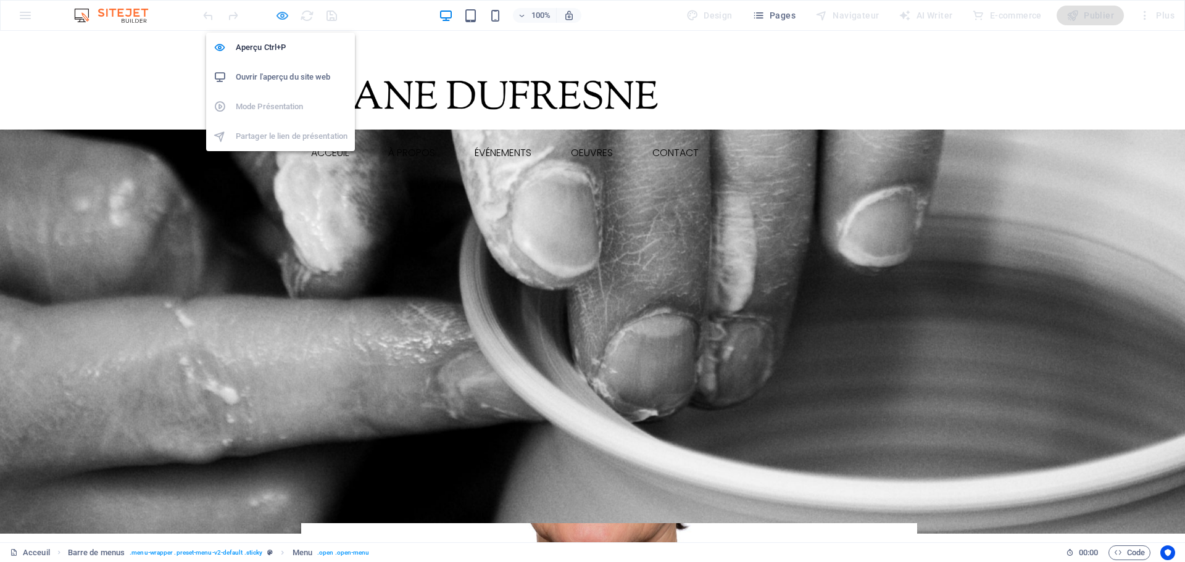
click at [279, 19] on icon "button" at bounding box center [282, 16] width 14 height 14
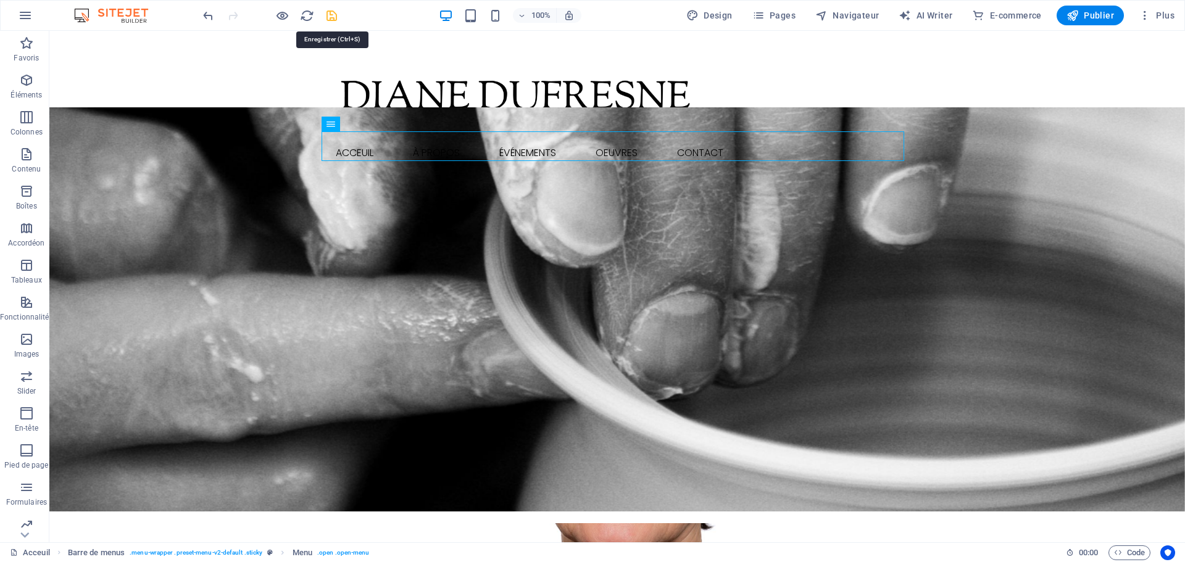
click at [334, 15] on icon "save" at bounding box center [332, 16] width 14 height 14
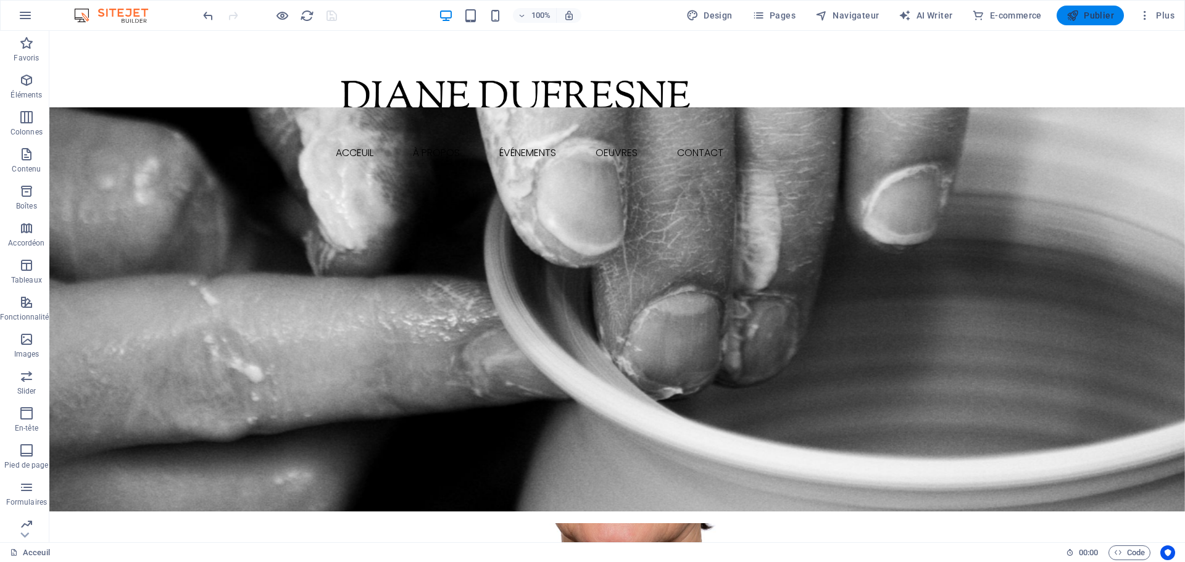
click at [1082, 14] on span "Publier" at bounding box center [1091, 15] width 48 height 12
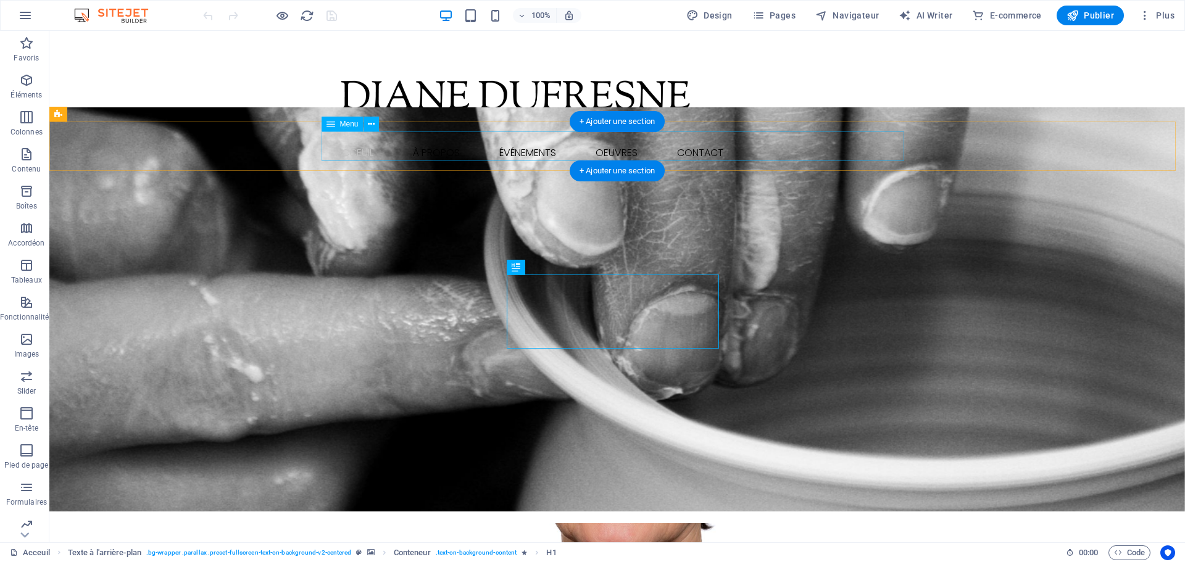
click at [614, 143] on nav "Acceuil À Propos Événements Oeuvres Les arts Les musiciens Les objets décoratif…" at bounding box center [617, 153] width 583 height 30
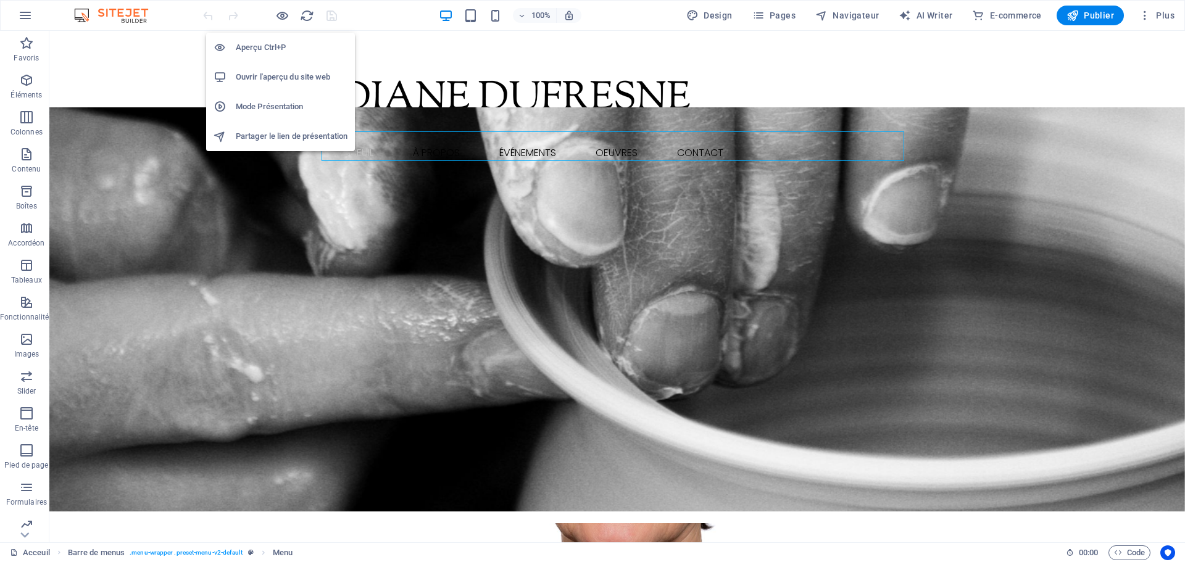
click at [280, 46] on h6 "Aperçu Ctrl+P" at bounding box center [292, 47] width 112 height 15
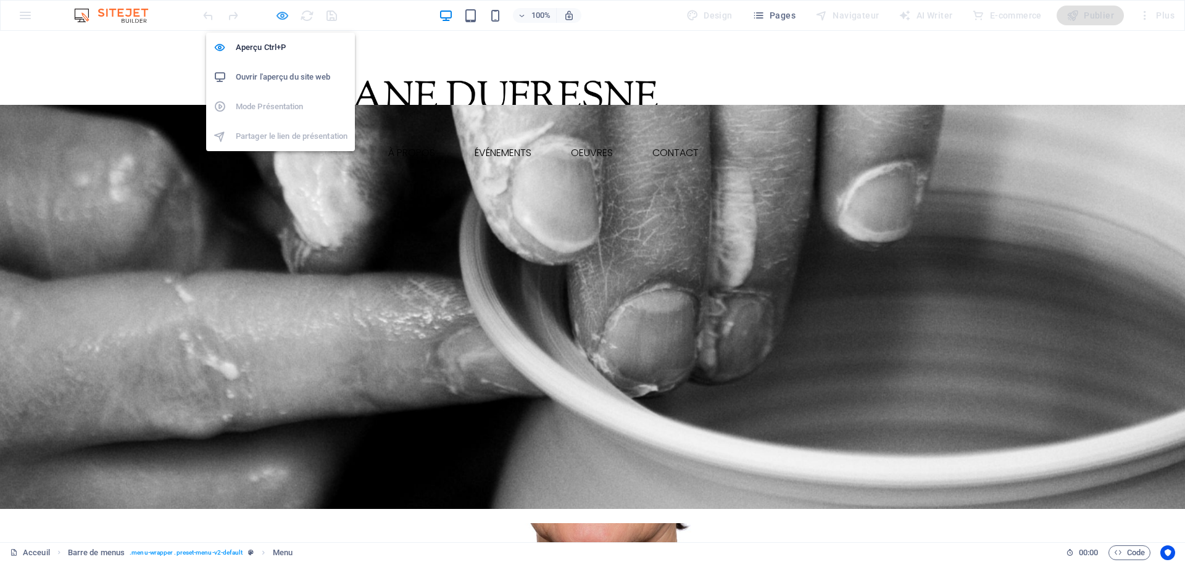
click at [286, 14] on icon "button" at bounding box center [282, 16] width 14 height 14
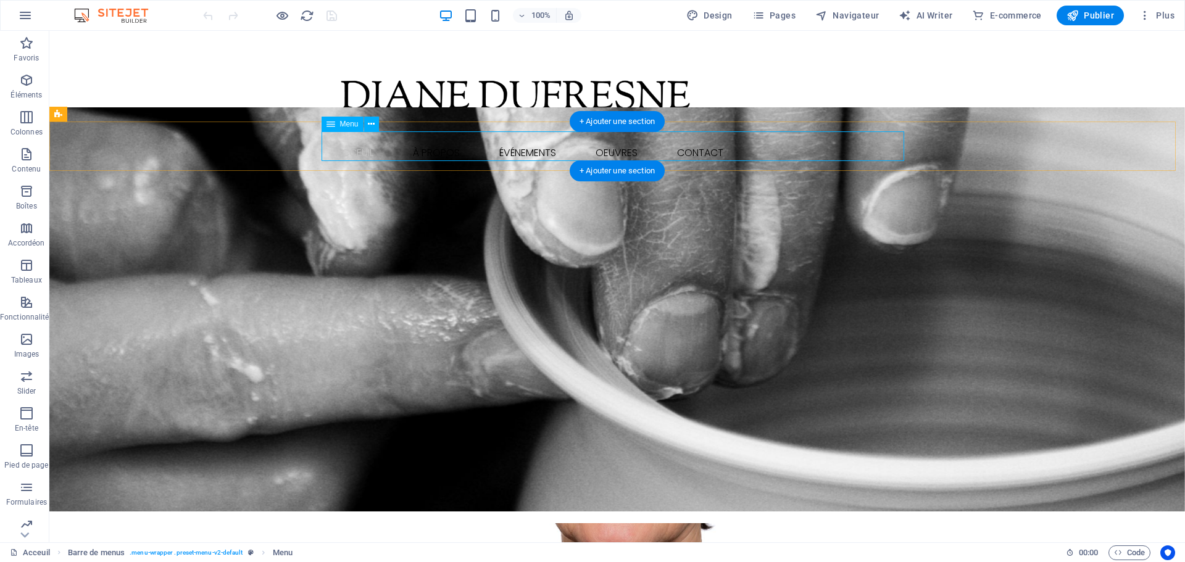
click at [583, 138] on nav "Acceuil À Propos Événements Oeuvres Les arts Les musiciens Les objets décoratif…" at bounding box center [617, 153] width 583 height 30
select select
select select "1"
select select
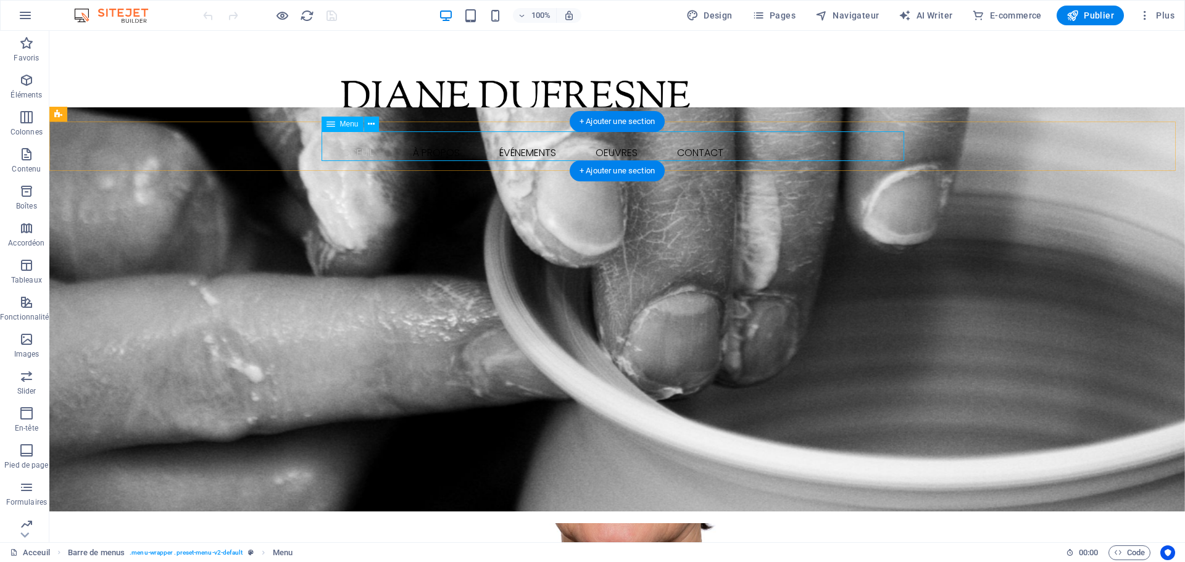
select select "2"
select select
select select "default"
select select "4"
select select
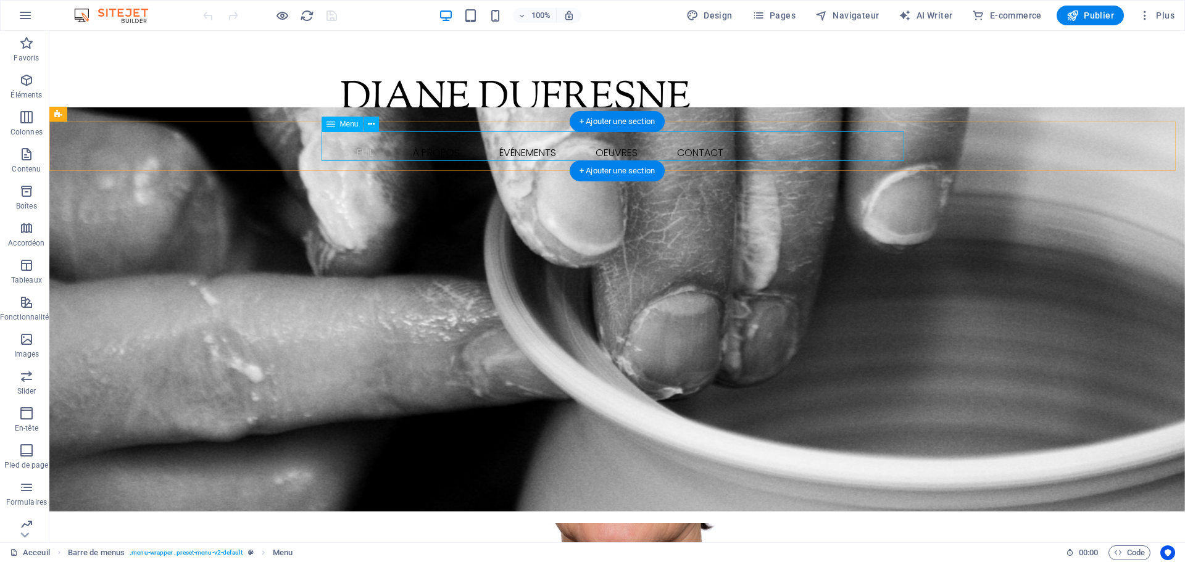
select select "default"
select select "5"
select select
select select "default"
select select "6"
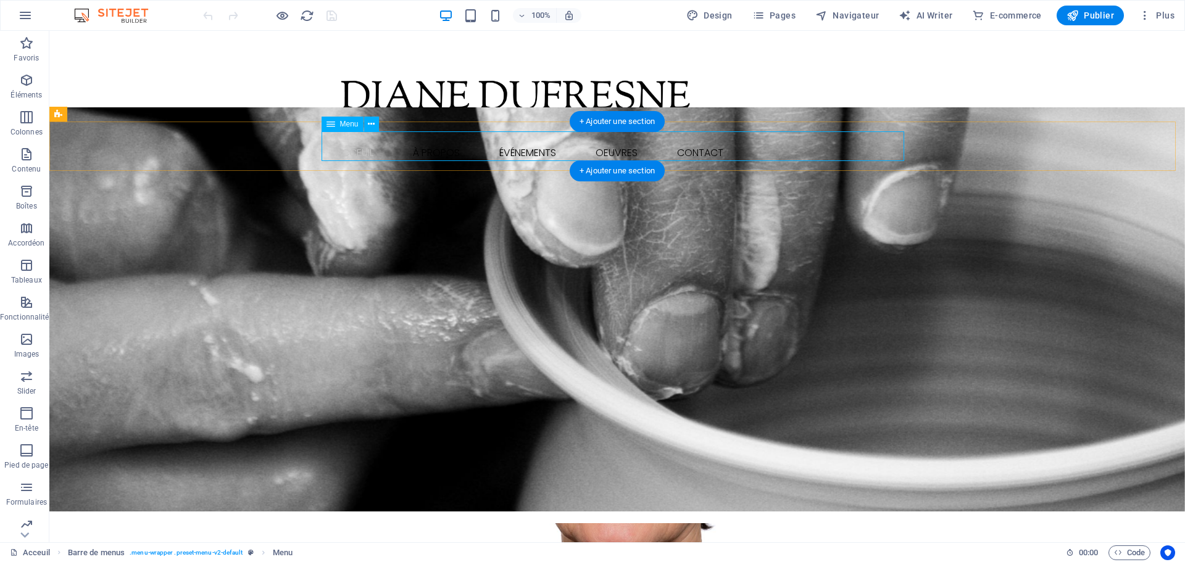
select select
select select "default"
select select "7"
select select
select select "default"
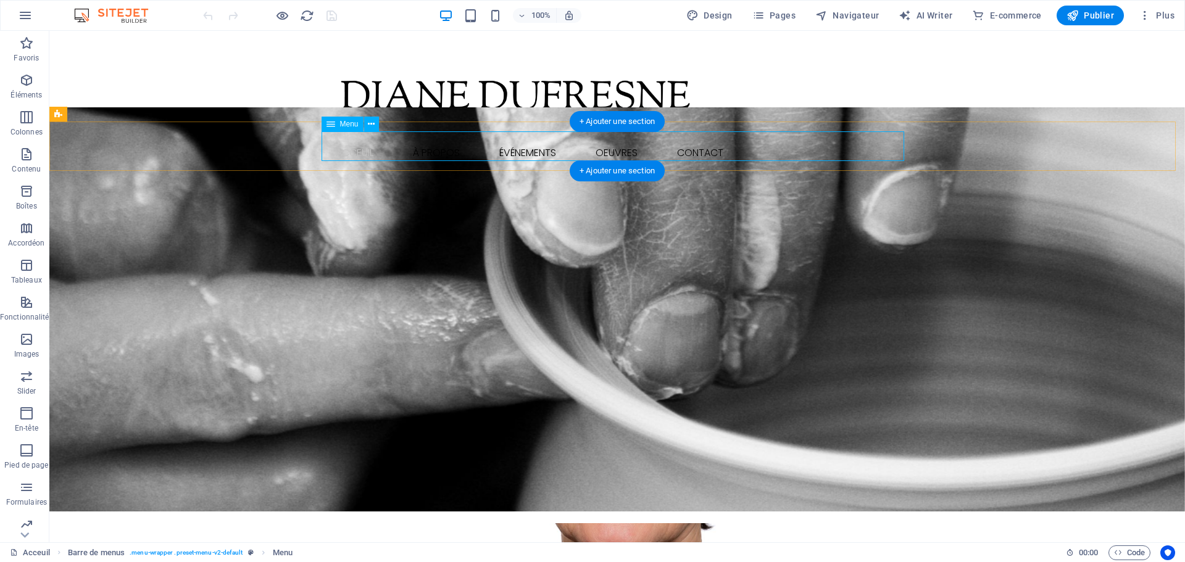
select select "8"
select select
select select "default"
select select "9"
select select
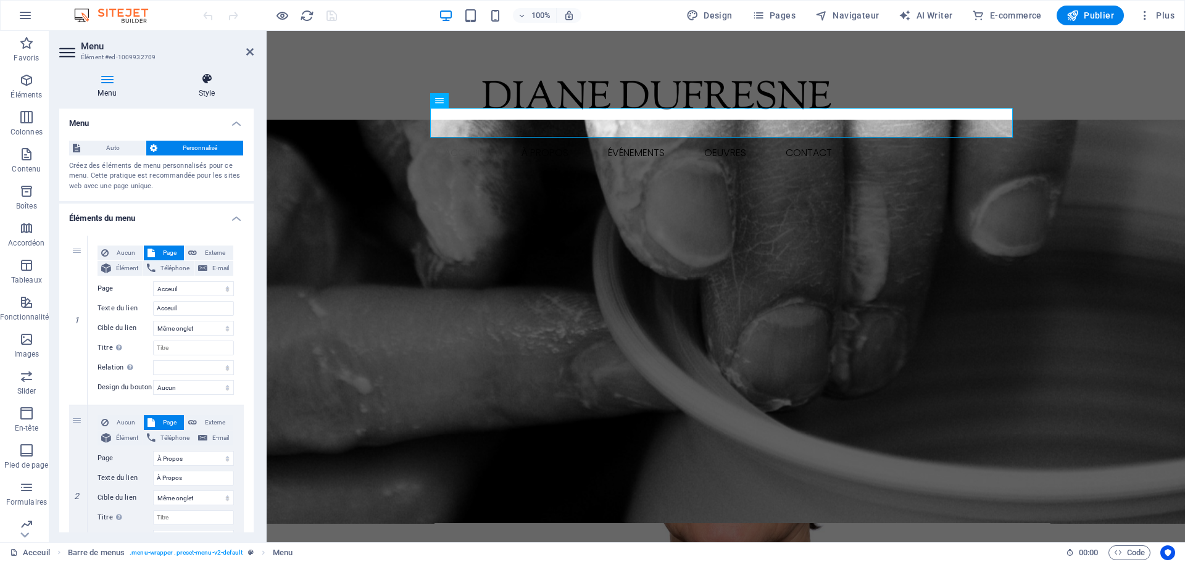
click at [199, 93] on h4 "Style" at bounding box center [207, 86] width 94 height 26
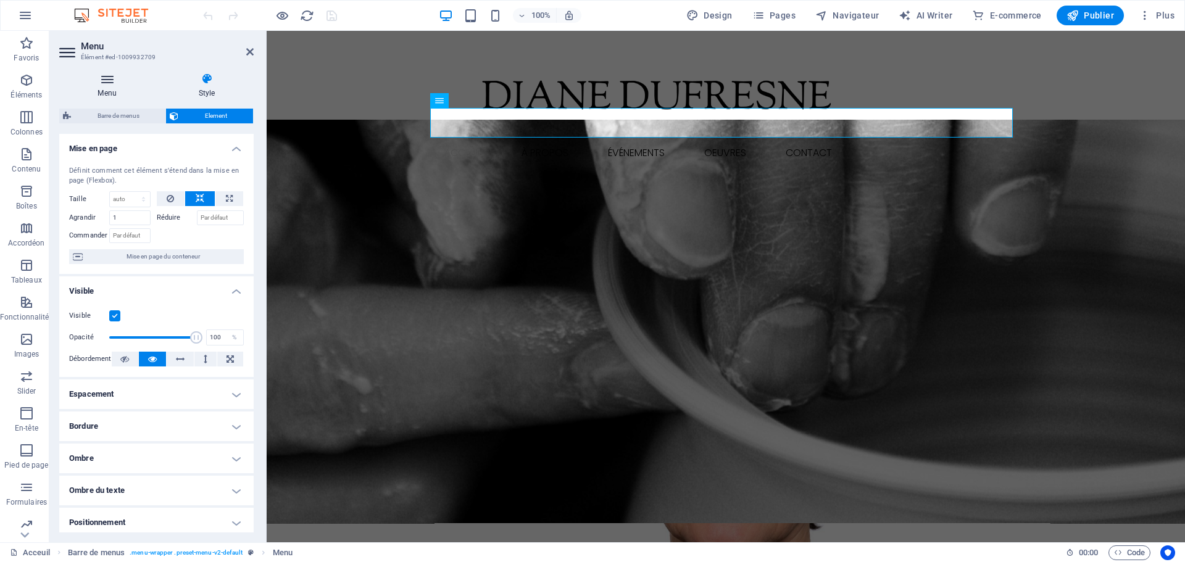
click at [105, 86] on h4 "Menu" at bounding box center [109, 86] width 101 height 26
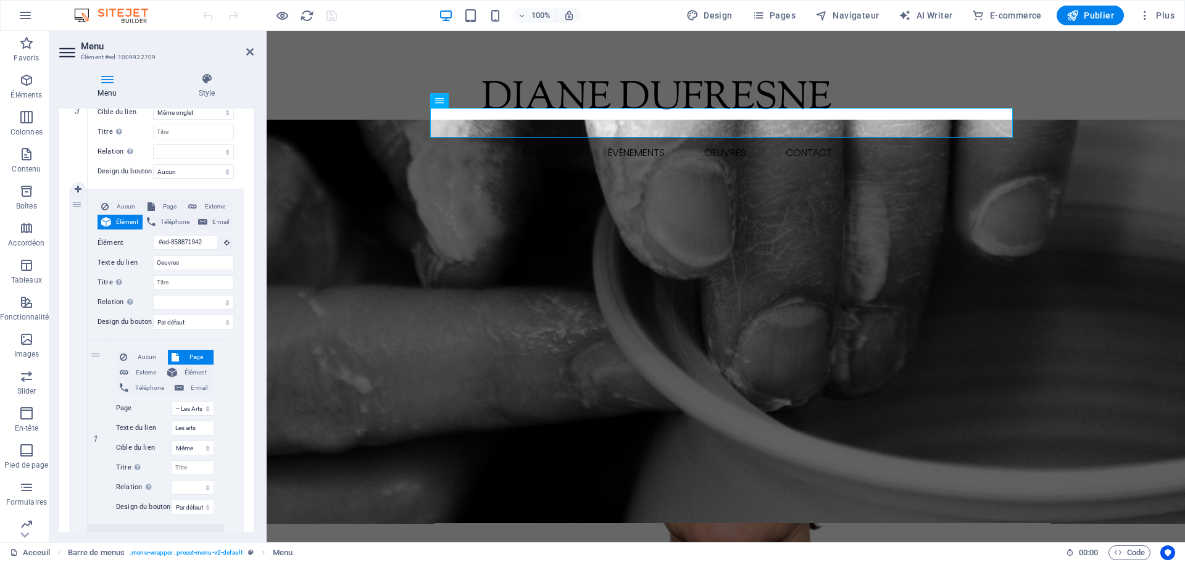
scroll to position [617, 0]
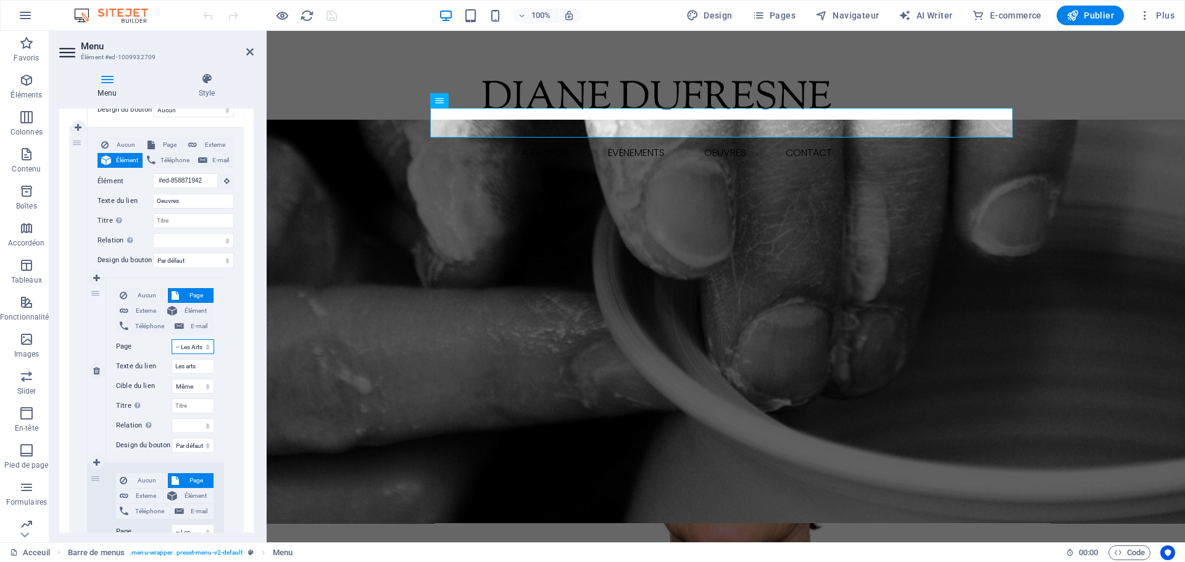
click at [209, 346] on select "Acceuil À Propos evenements Oeuvres -- Les Arts -- Les Musiciens -- Les Objets …" at bounding box center [193, 346] width 43 height 15
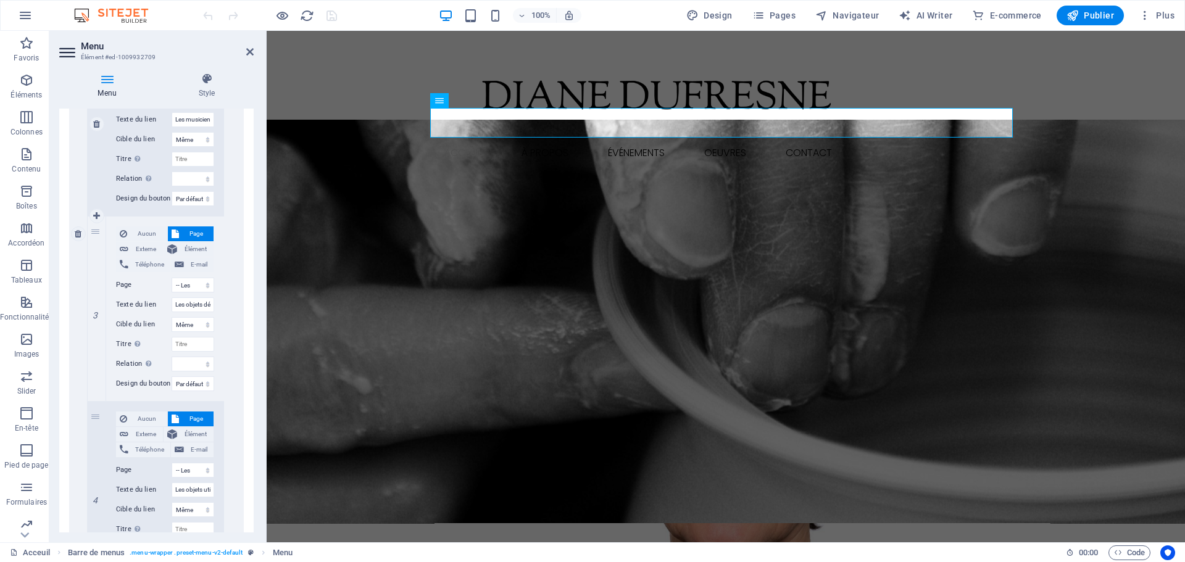
scroll to position [1111, 0]
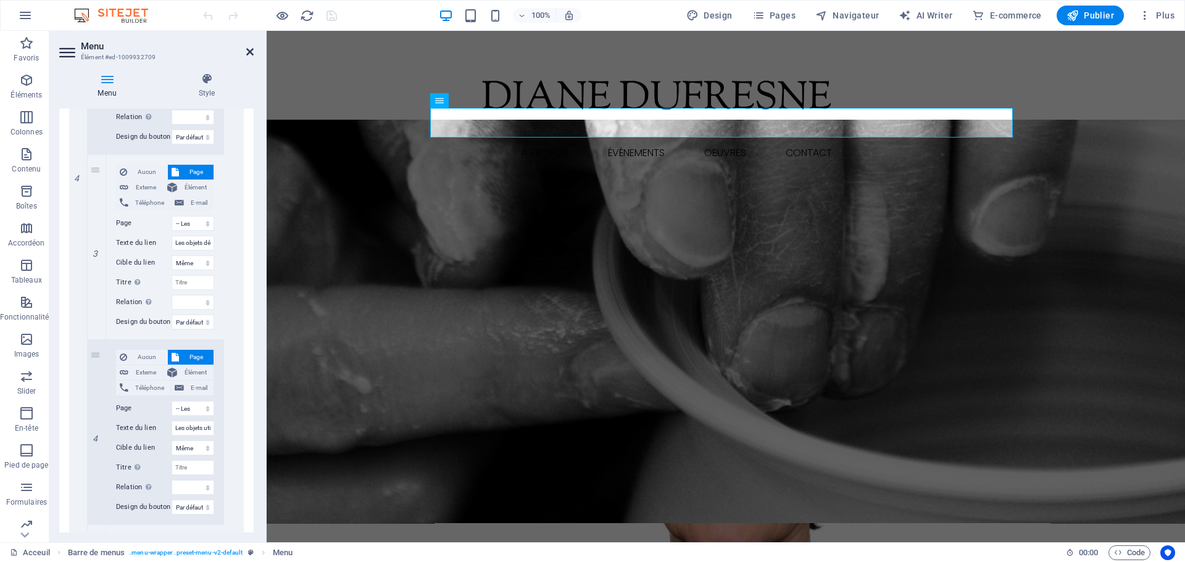
click at [246, 55] on icon at bounding box center [249, 52] width 7 height 10
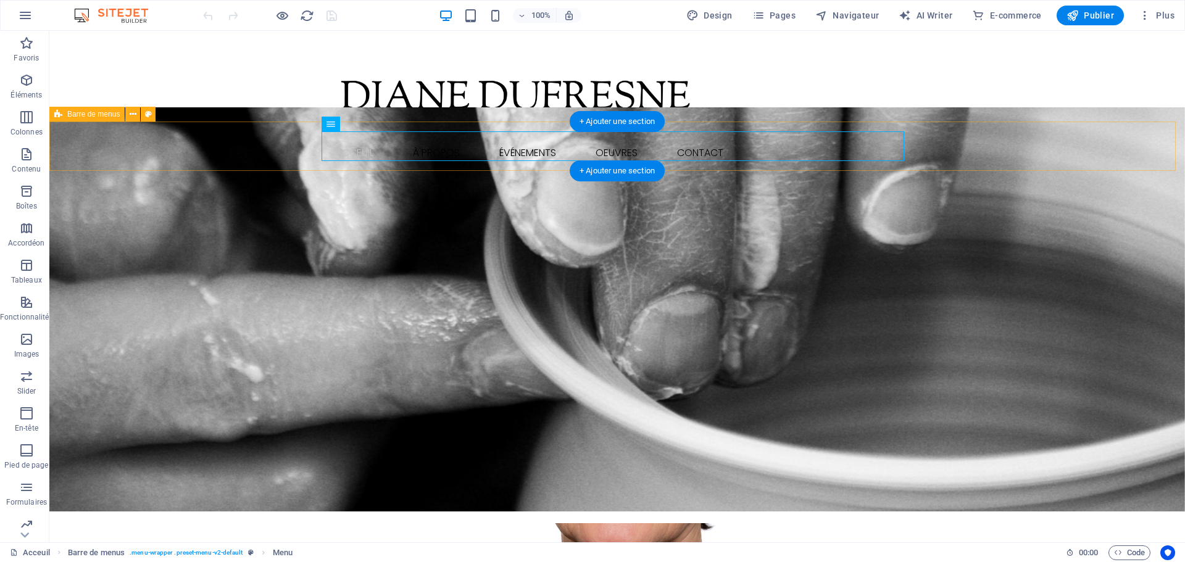
click at [111, 128] on div "Menu Acceuil À Propos Événements Oeuvres Les arts Les musiciens Les objets déco…" at bounding box center [617, 152] width 1136 height 49
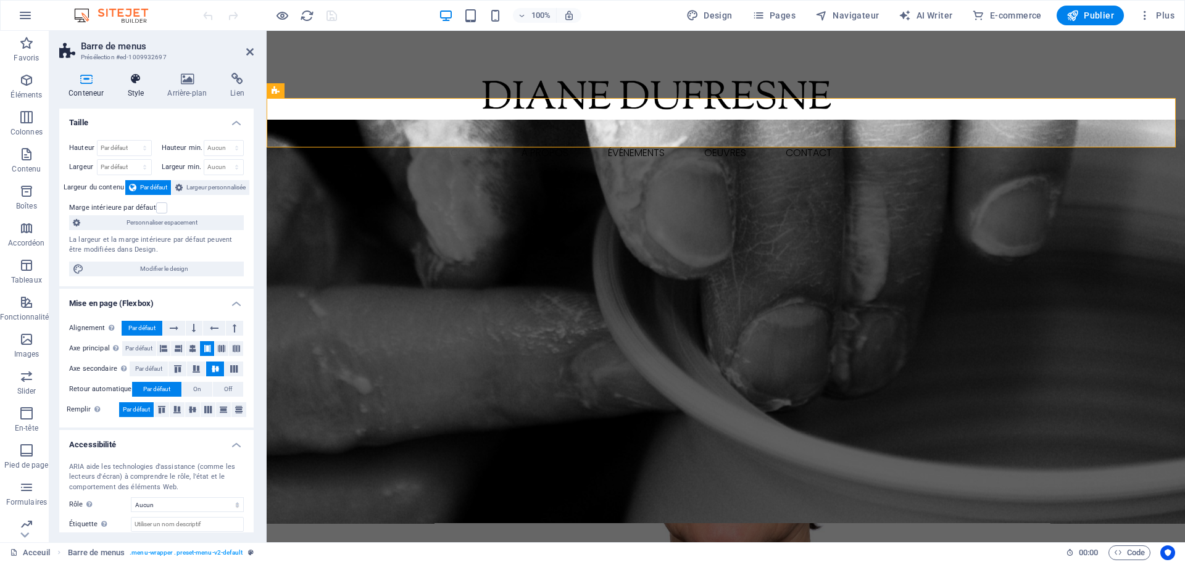
scroll to position [0, 0]
click at [132, 89] on h4 "Style" at bounding box center [138, 86] width 40 height 26
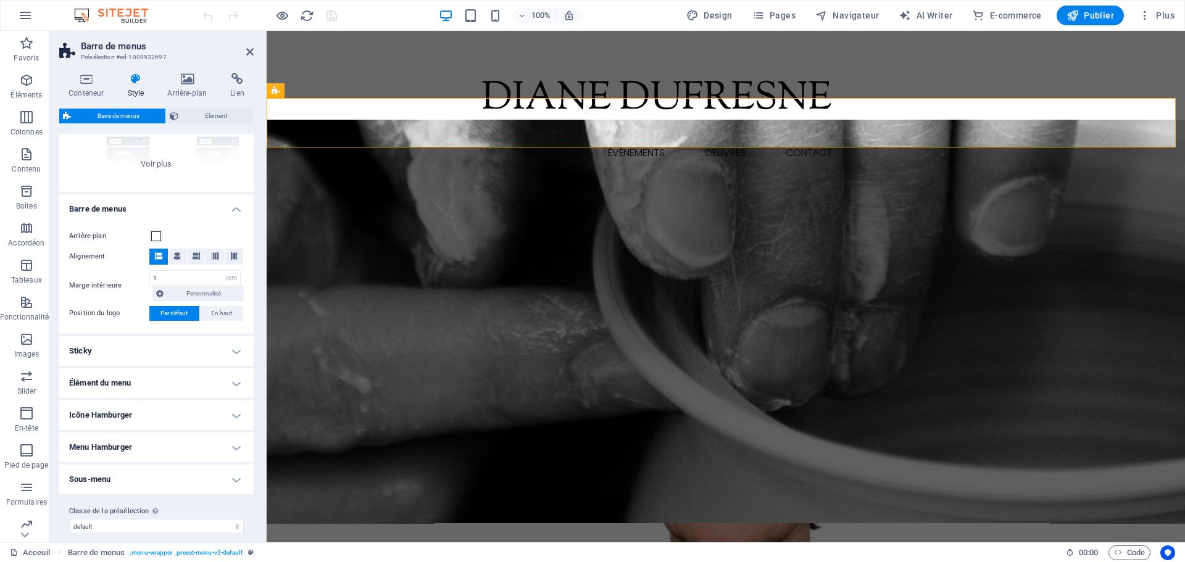
scroll to position [160, 0]
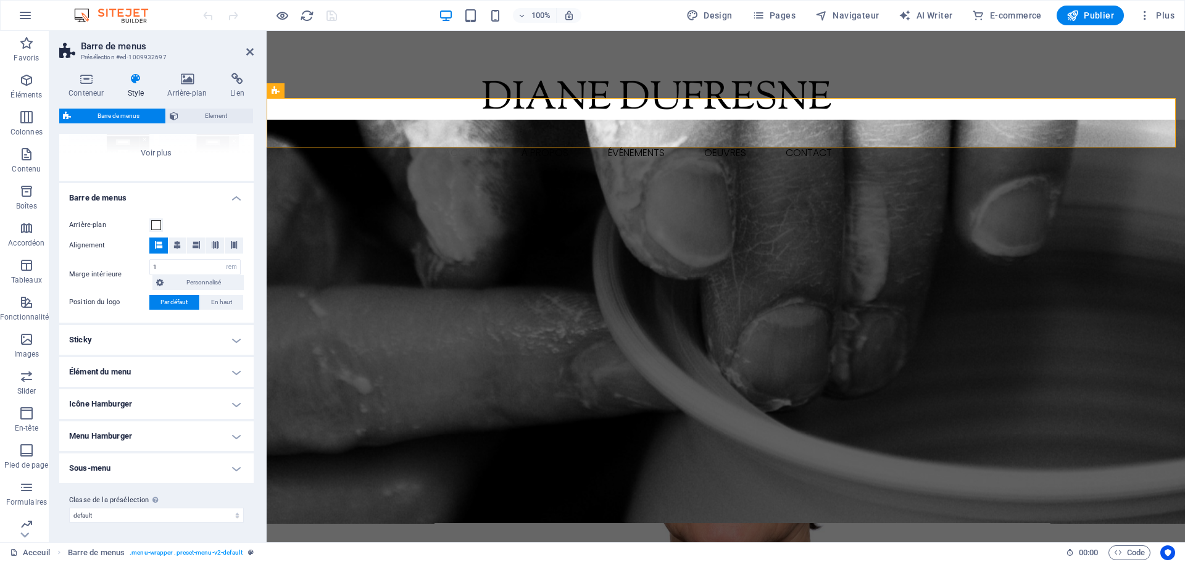
click at [154, 476] on h4 "Sous-menu" at bounding box center [156, 469] width 194 height 30
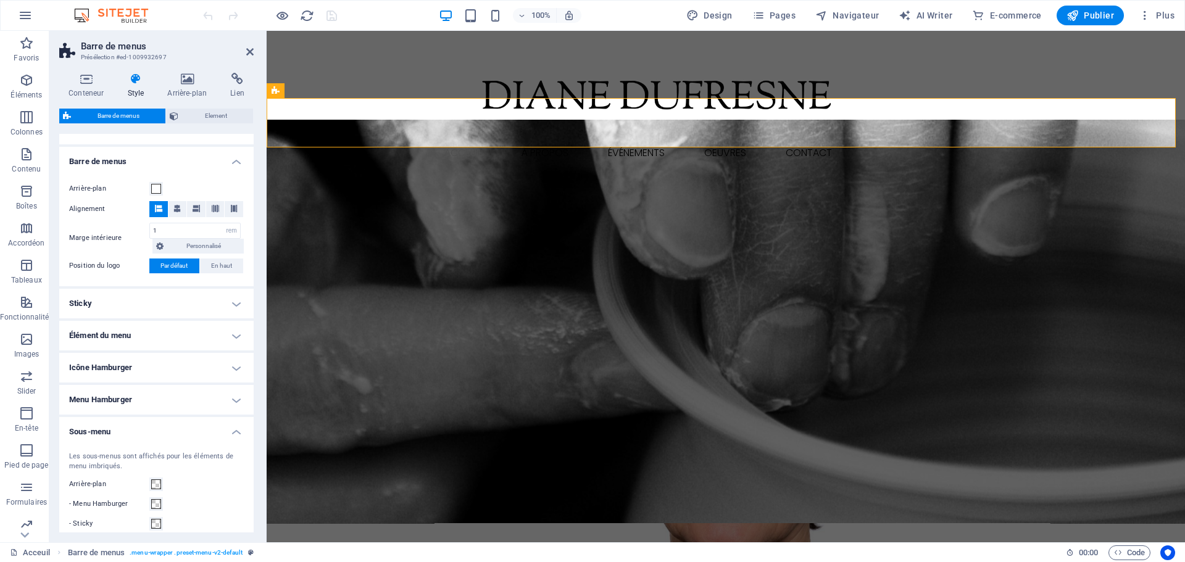
scroll to position [160, 0]
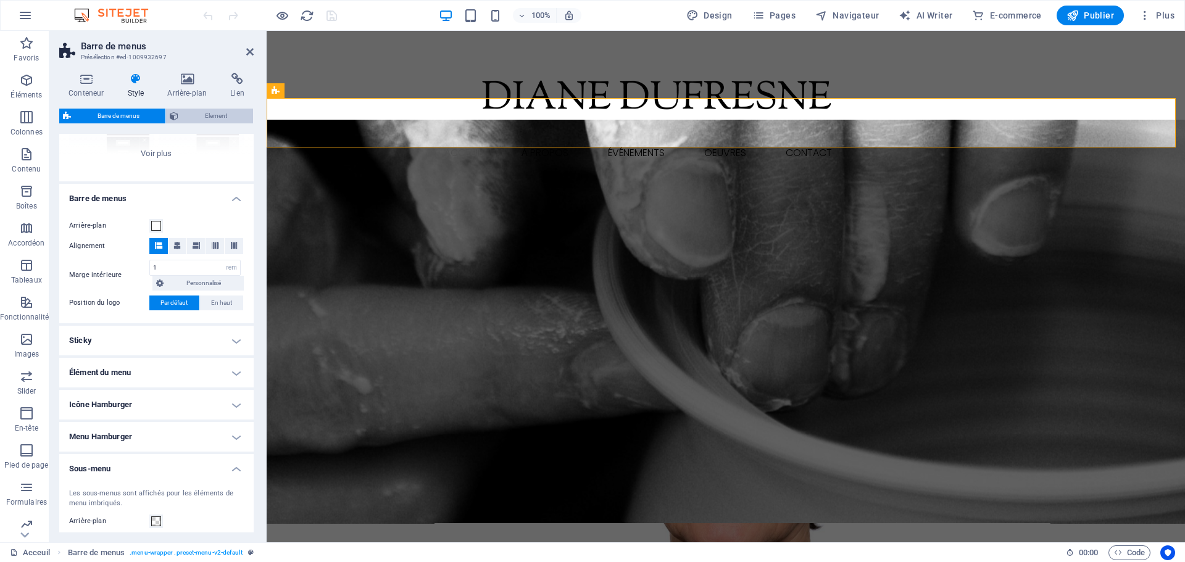
click at [191, 111] on span "Element" at bounding box center [215, 116] width 67 height 15
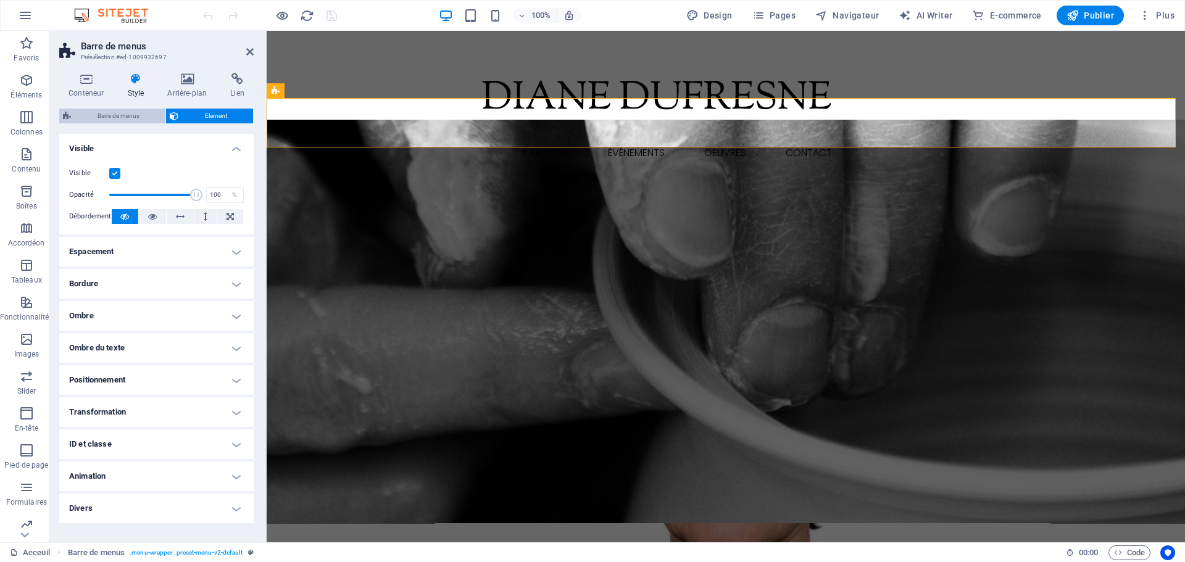
click at [151, 109] on span "Barre de menus" at bounding box center [118, 116] width 87 height 15
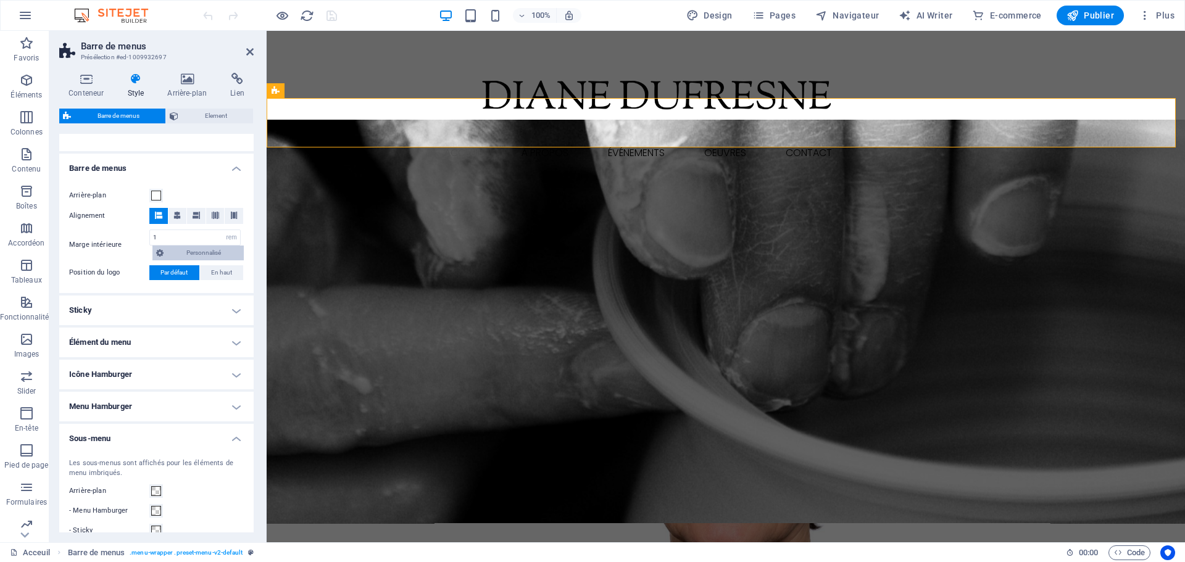
scroll to position [247, 0]
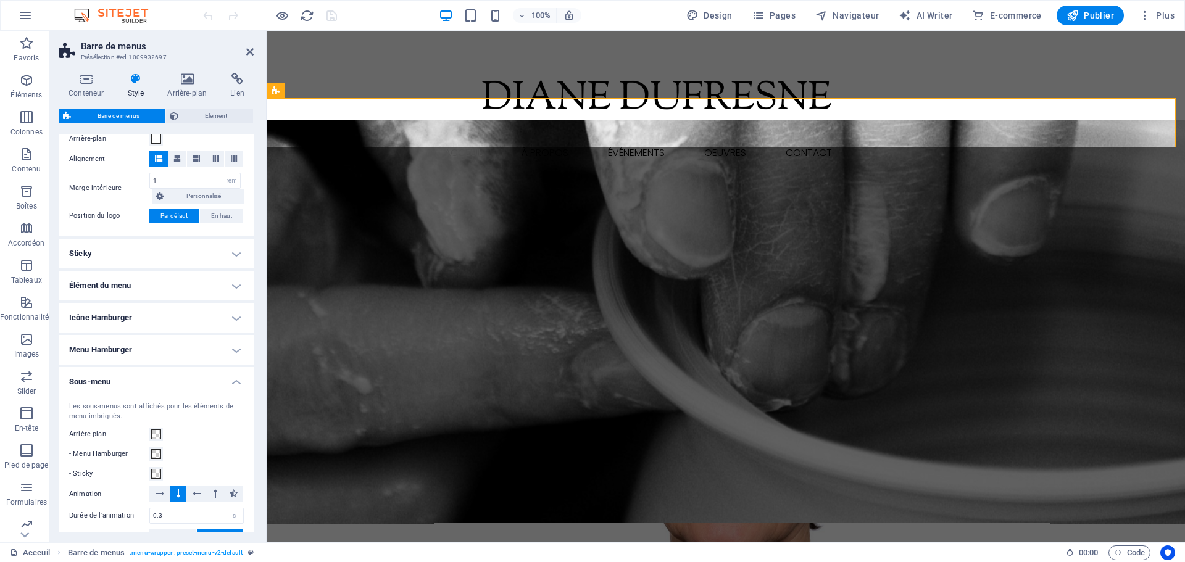
click at [235, 348] on h4 "Menu Hamburger" at bounding box center [156, 350] width 194 height 30
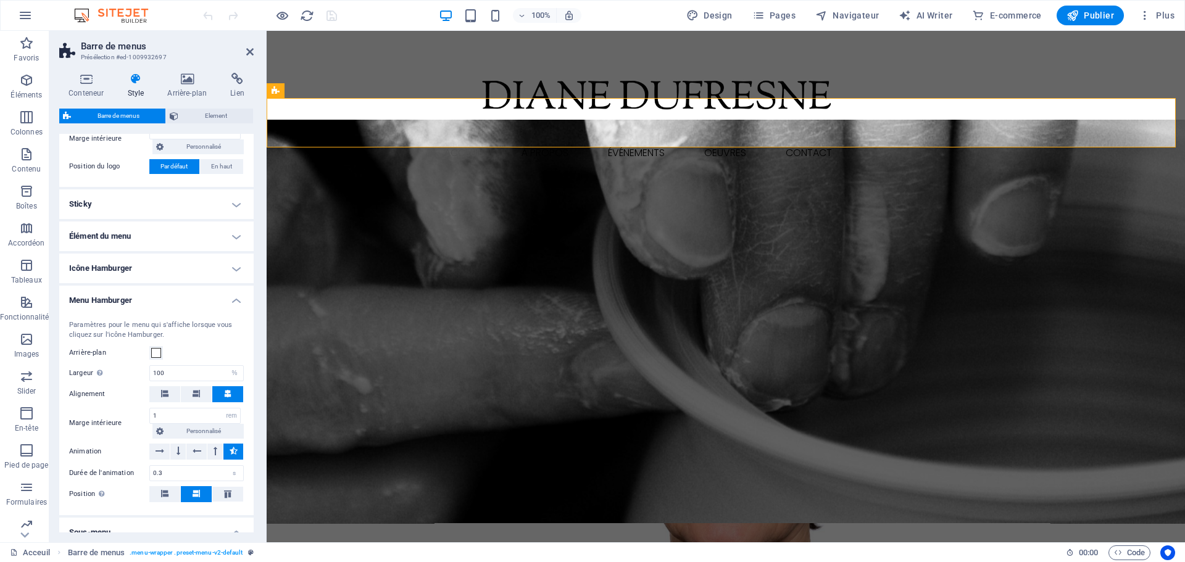
scroll to position [309, 0]
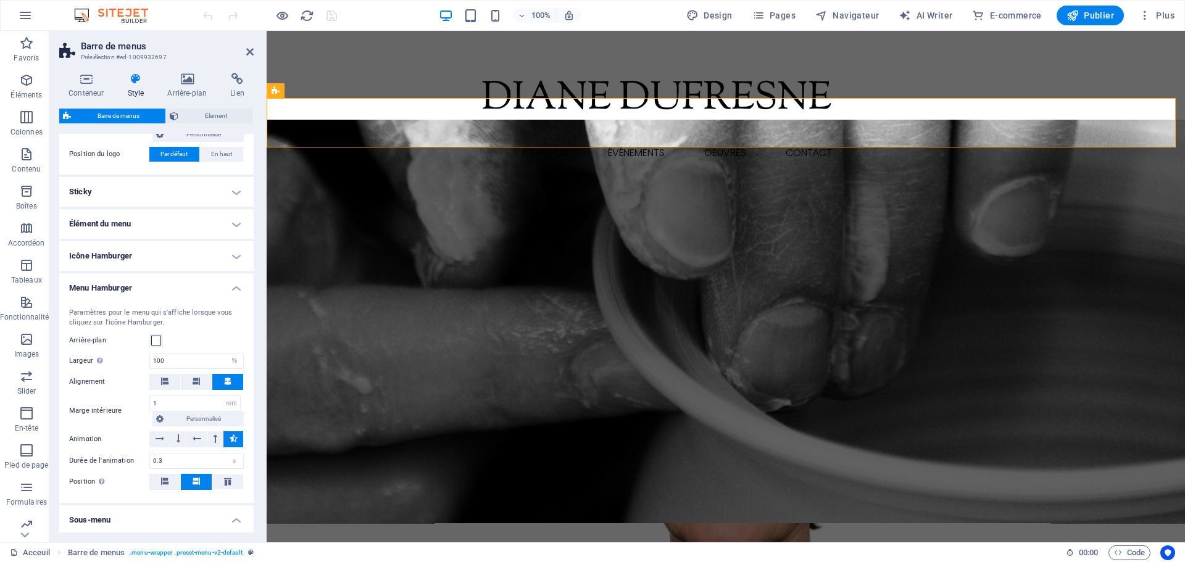
click at [243, 282] on h4 "Menu Hamburger" at bounding box center [156, 284] width 194 height 22
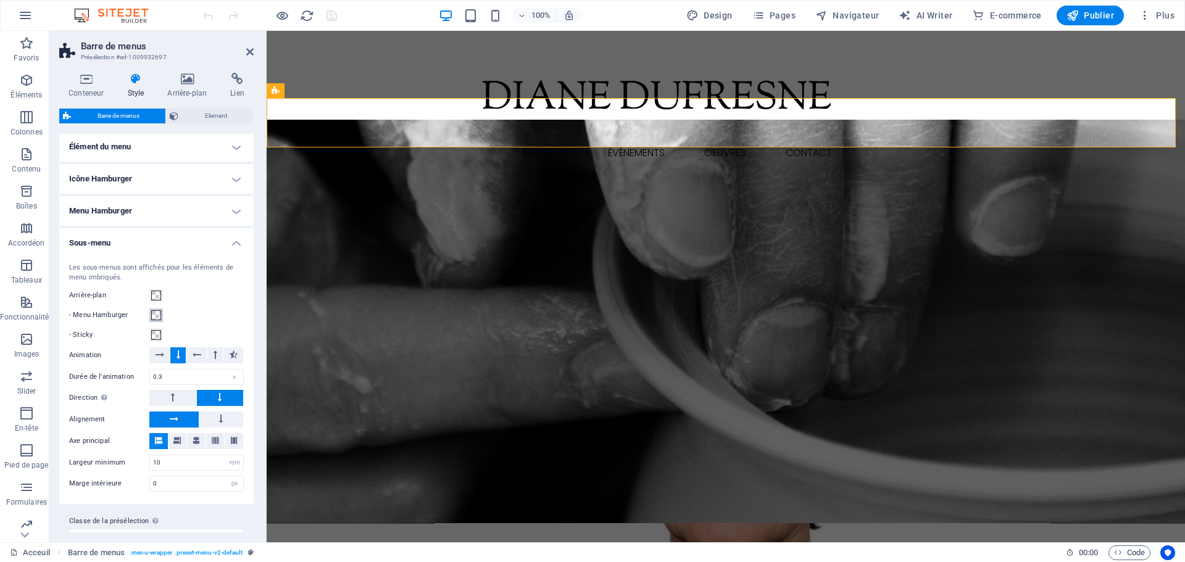
scroll to position [407, 0]
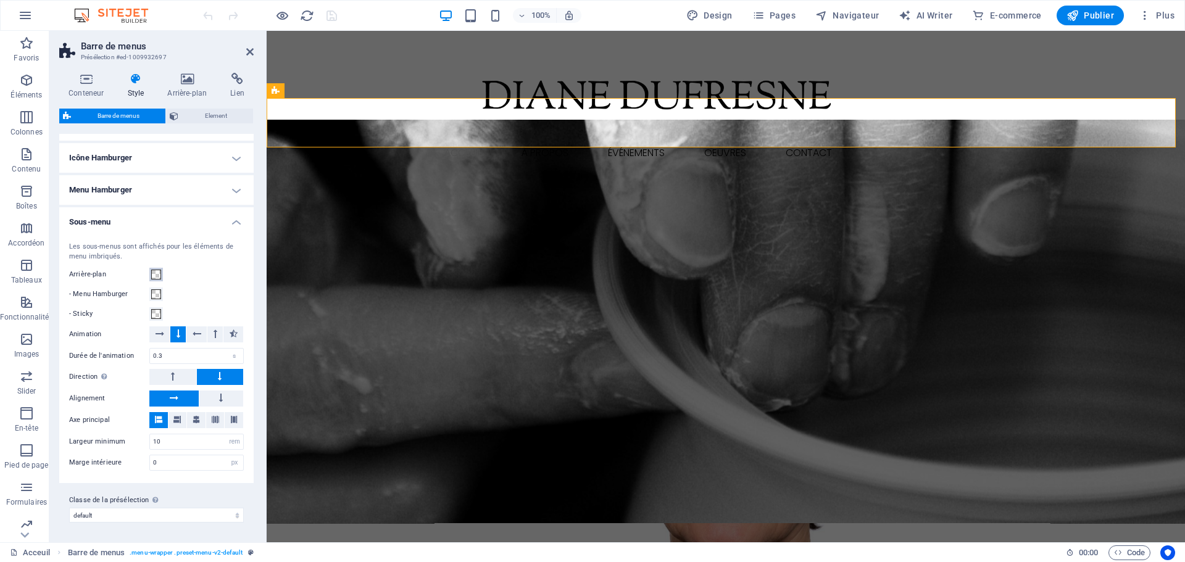
click at [162, 277] on button "Arrière-plan" at bounding box center [156, 275] width 14 height 14
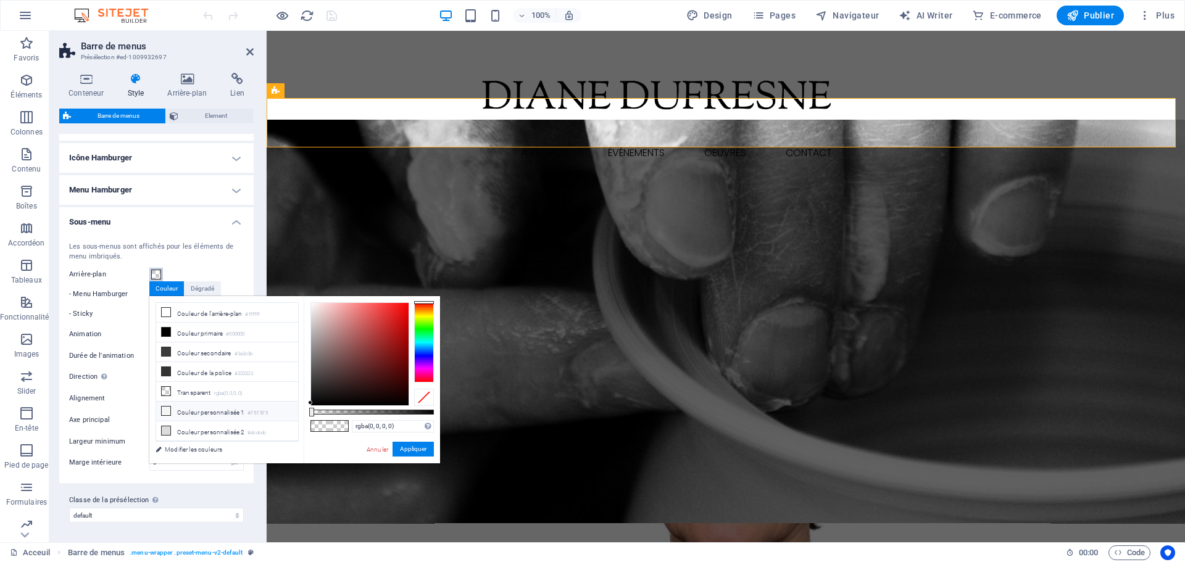
drag, startPoint x: 351, startPoint y: 358, endPoint x: 290, endPoint y: 414, distance: 82.1
click at [290, 414] on div "less Couleur de l'arrière-plan #ffffff Couleur primaire #000000 Couleur seconda…" at bounding box center [294, 379] width 291 height 167
click at [415, 447] on button "Appliquer" at bounding box center [413, 449] width 41 height 15
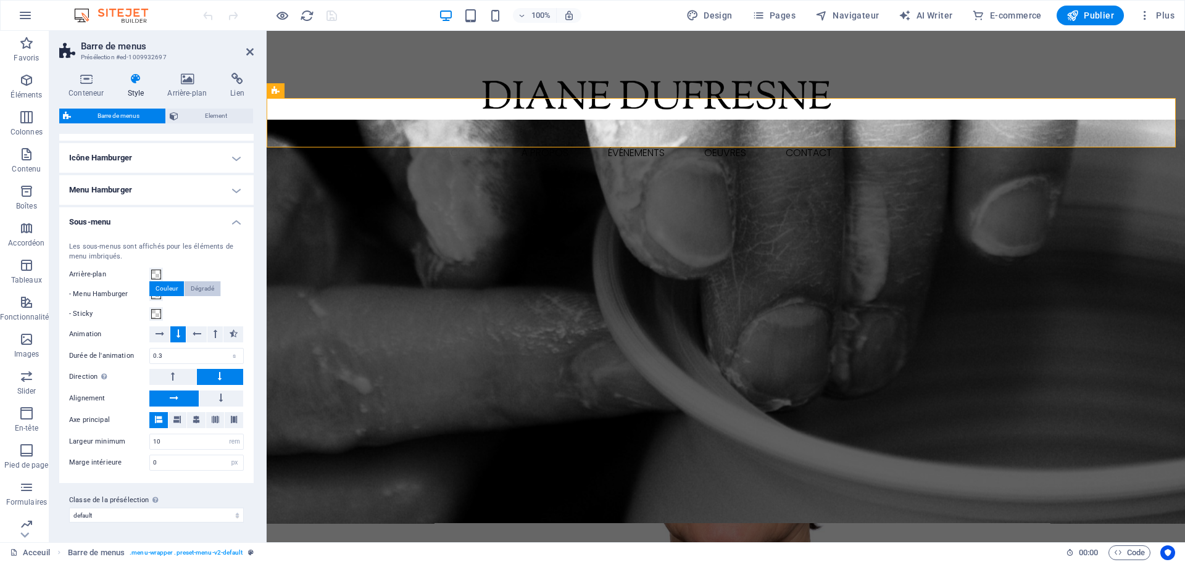
click at [194, 291] on div "Dégradé" at bounding box center [203, 288] width 36 height 15
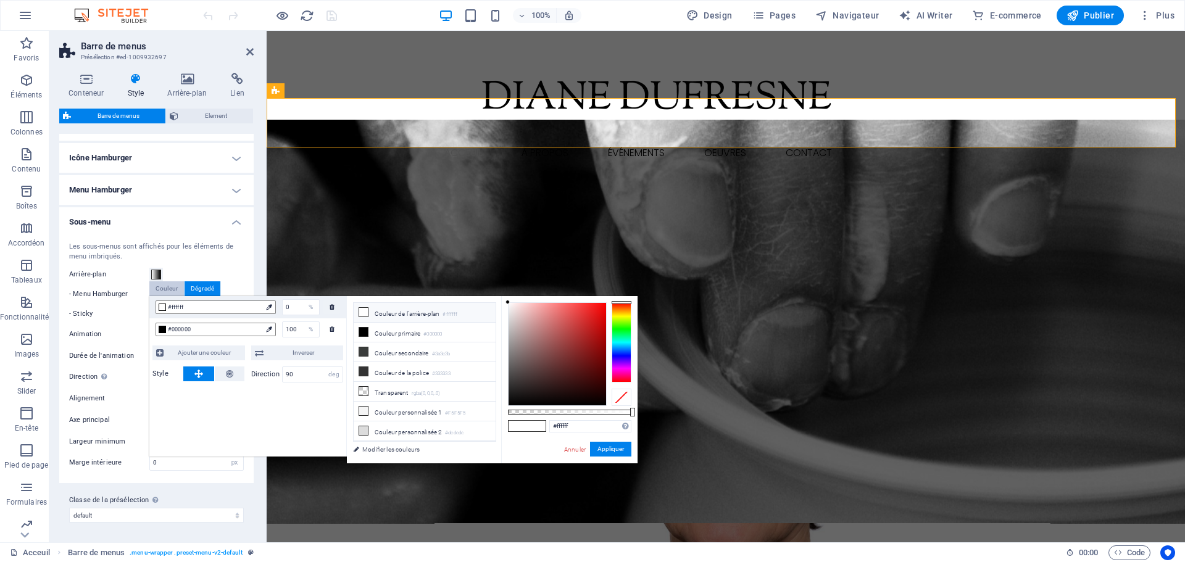
click at [173, 291] on div "Couleur" at bounding box center [166, 288] width 35 height 15
type input "rgba(4, 4, 4, 0)"
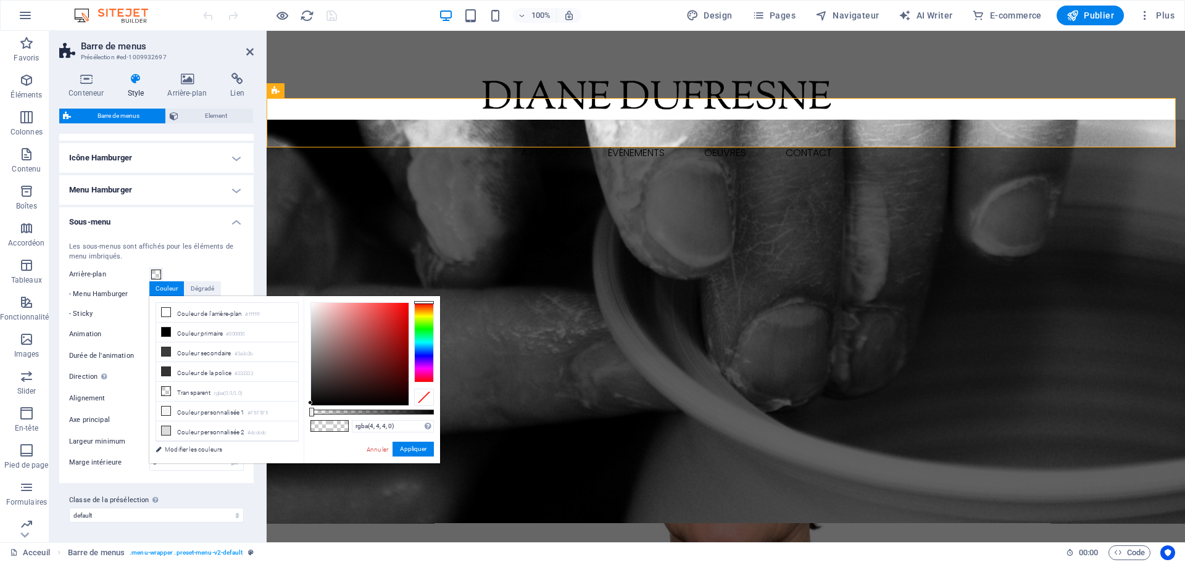
click at [134, 289] on label "- Menu Hamburger" at bounding box center [109, 294] width 80 height 15
click at [149, 289] on button "- Menu Hamburger" at bounding box center [156, 295] width 14 height 14
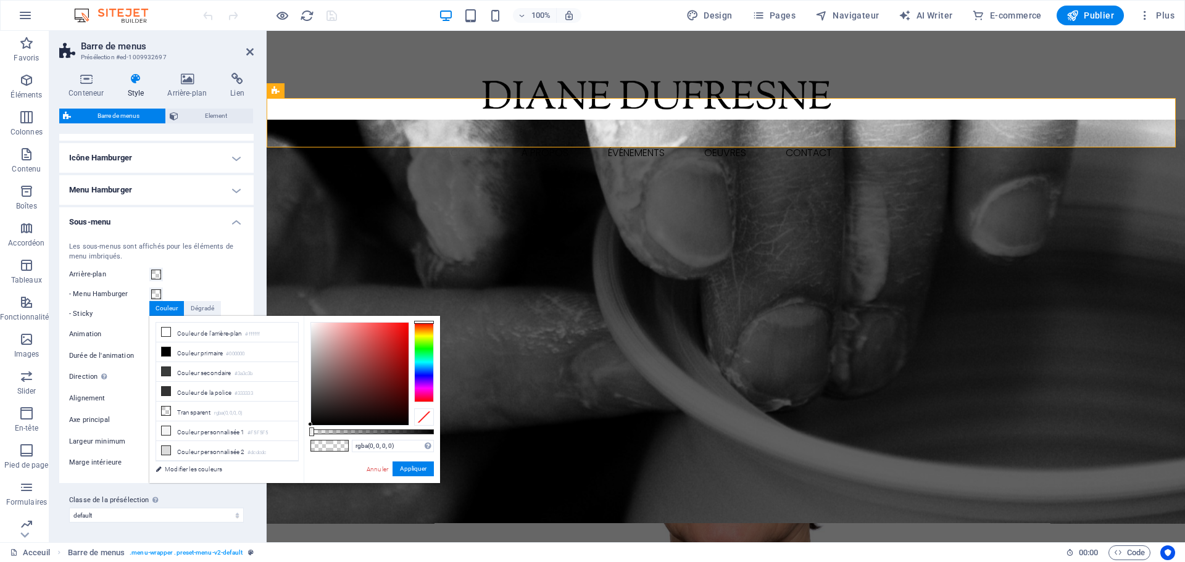
click at [139, 293] on label "- Menu Hamburger" at bounding box center [109, 294] width 80 height 15
click at [149, 293] on button "- Menu Hamburger" at bounding box center [156, 295] width 14 height 14
click at [123, 313] on label "- Sticky" at bounding box center [109, 314] width 80 height 15
click at [149, 313] on button "- Sticky" at bounding box center [156, 314] width 14 height 14
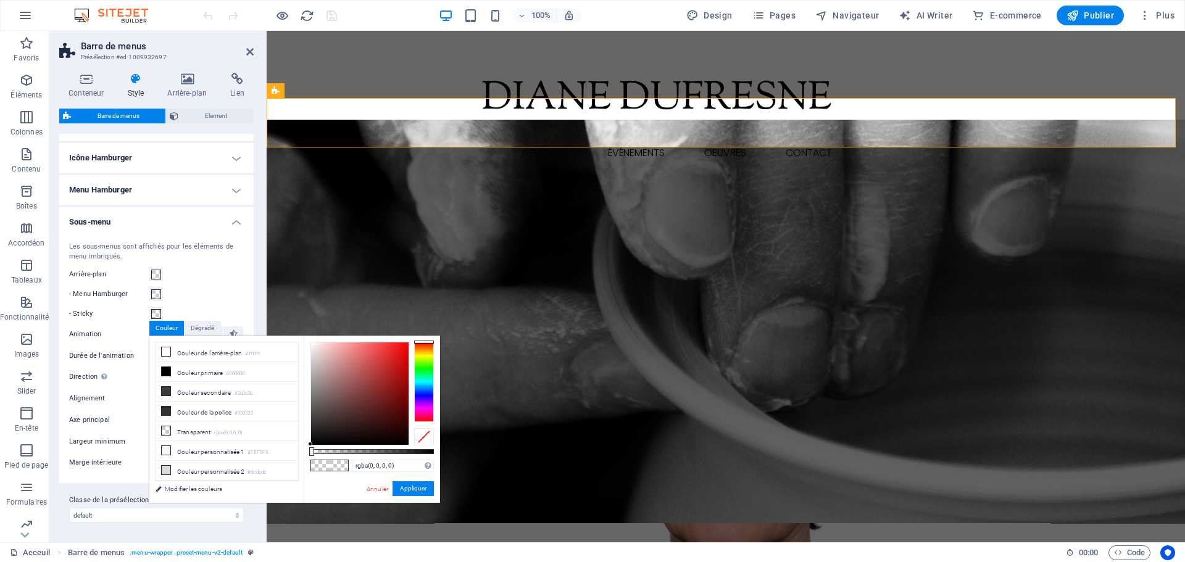
click at [123, 325] on div "Les sous-menus sont affichés pour les éléments de menu imbriqués. Arrière-plan …" at bounding box center [156, 357] width 199 height 254
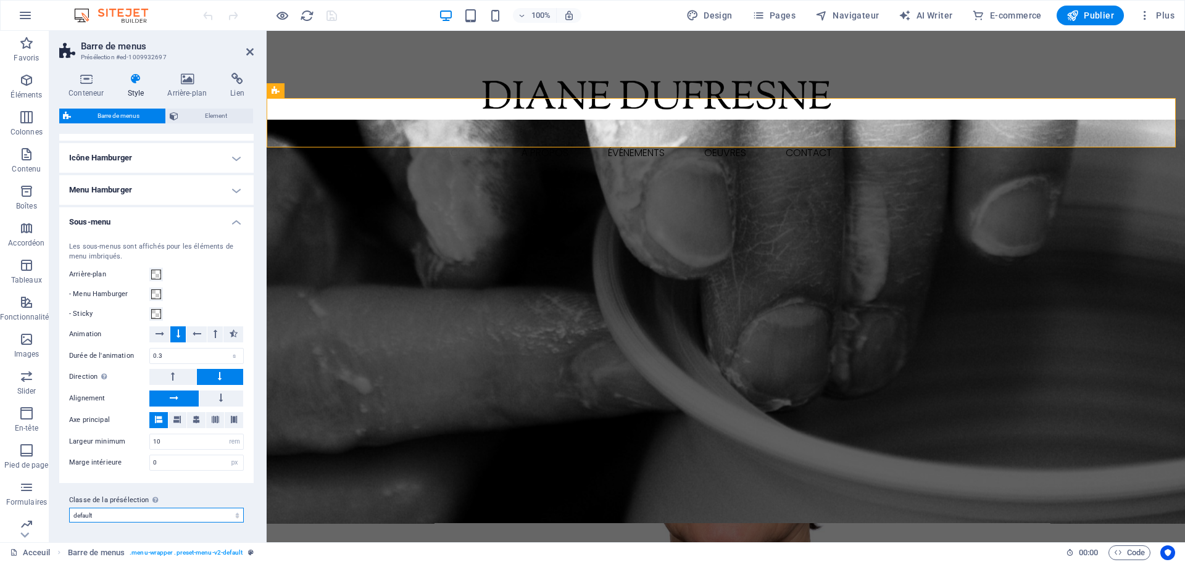
click at [154, 512] on select "gallery loki default Ajouter la classe de la présélection" at bounding box center [156, 515] width 175 height 15
click at [69, 508] on select "gallery loki default Ajouter la classe de la présélection" at bounding box center [156, 515] width 175 height 15
drag, startPoint x: 249, startPoint y: 47, endPoint x: 208, endPoint y: 9, distance: 56.3
click at [249, 47] on icon at bounding box center [249, 52] width 7 height 10
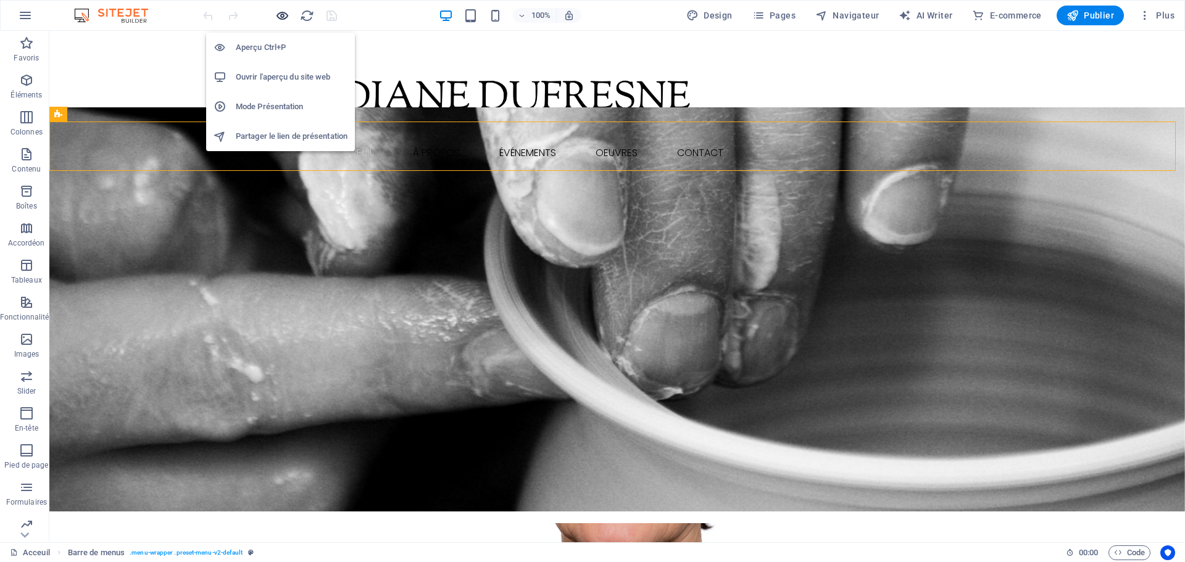
click at [277, 19] on icon "button" at bounding box center [282, 16] width 14 height 14
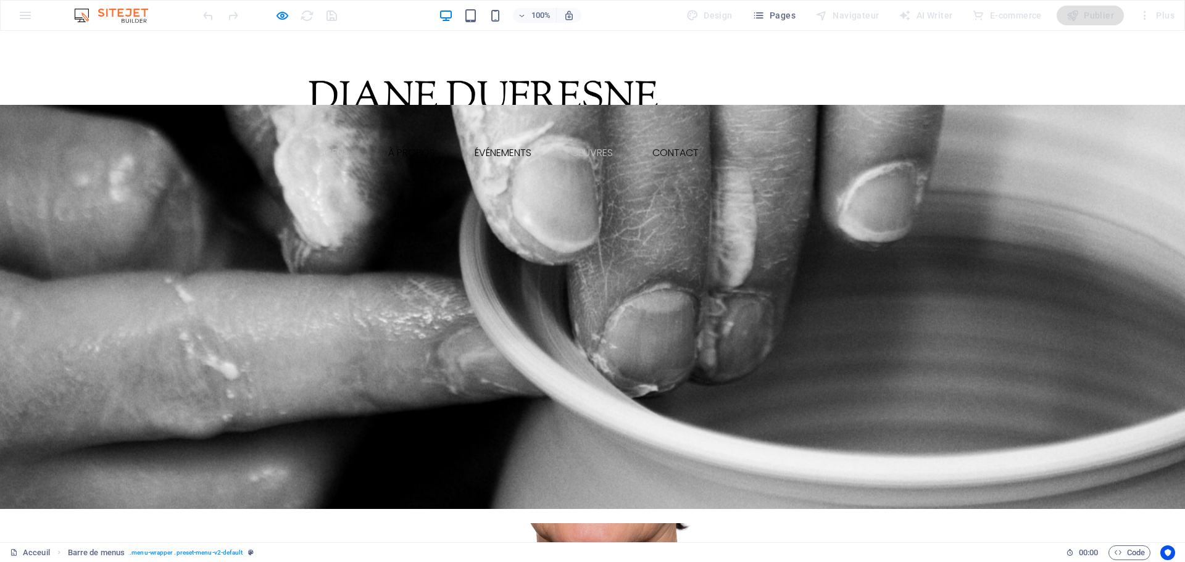
click at [597, 156] on link "Oeuvres" at bounding box center [592, 153] width 62 height 30
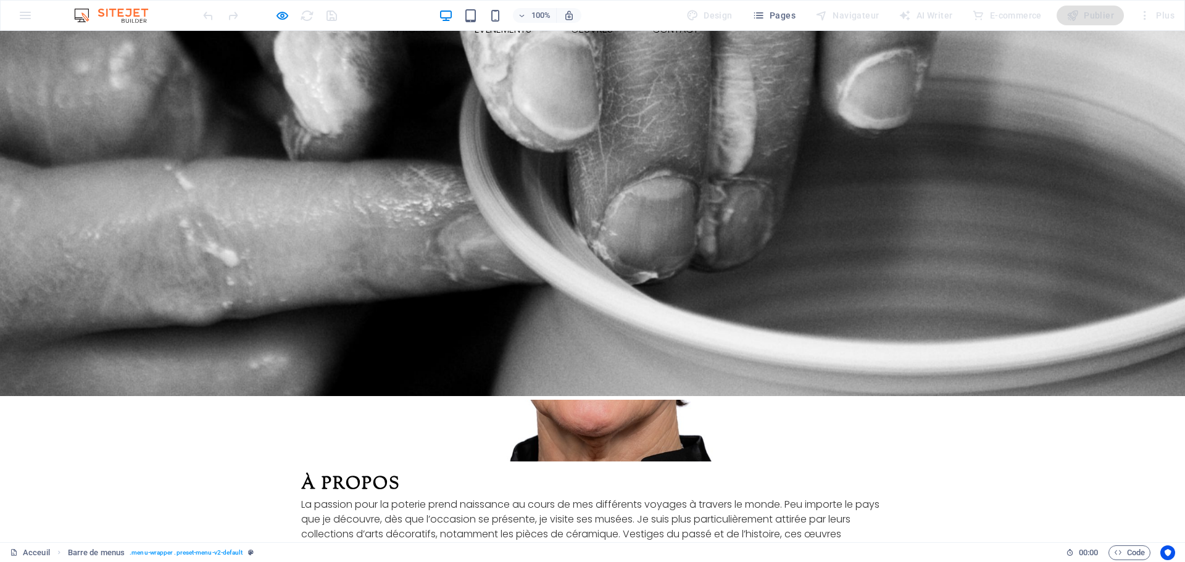
scroll to position [0, 0]
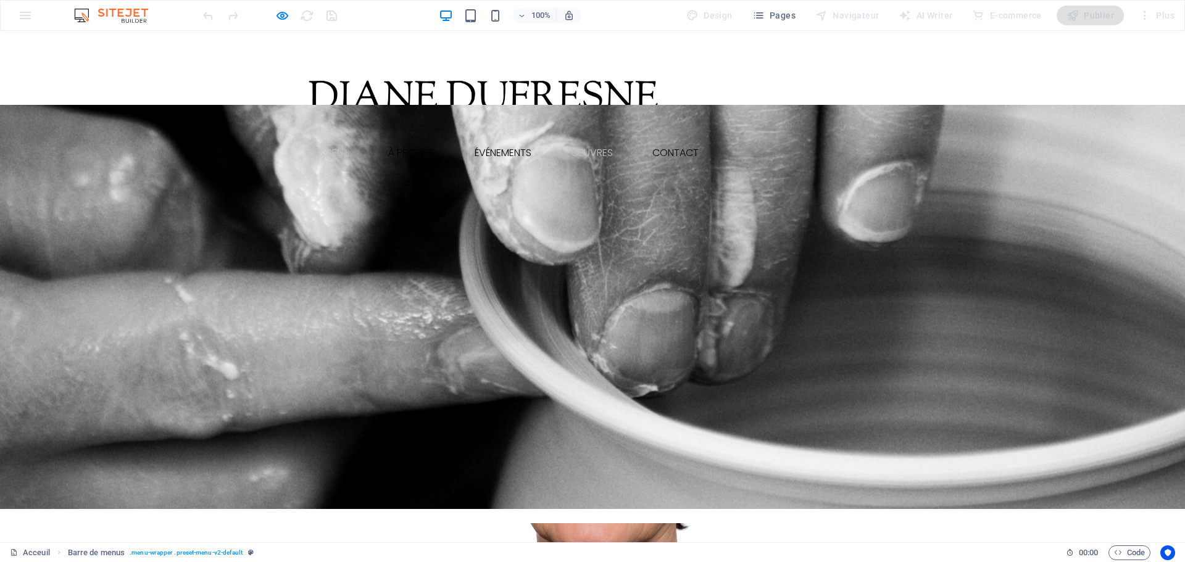
click at [584, 146] on link "Oeuvres" at bounding box center [592, 153] width 62 height 30
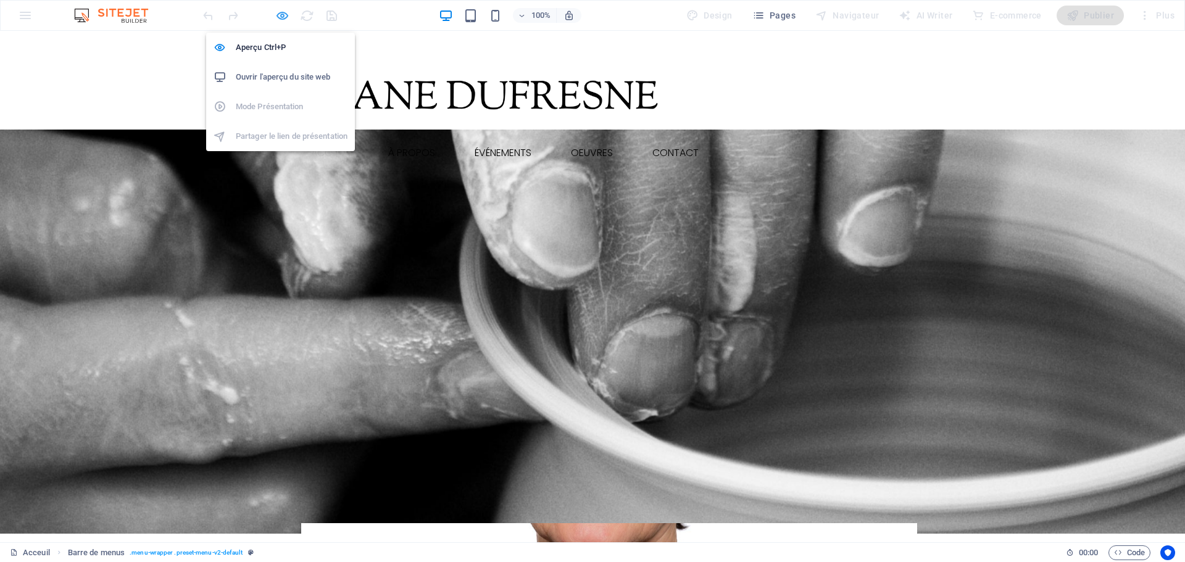
click at [283, 21] on icon "button" at bounding box center [282, 16] width 14 height 14
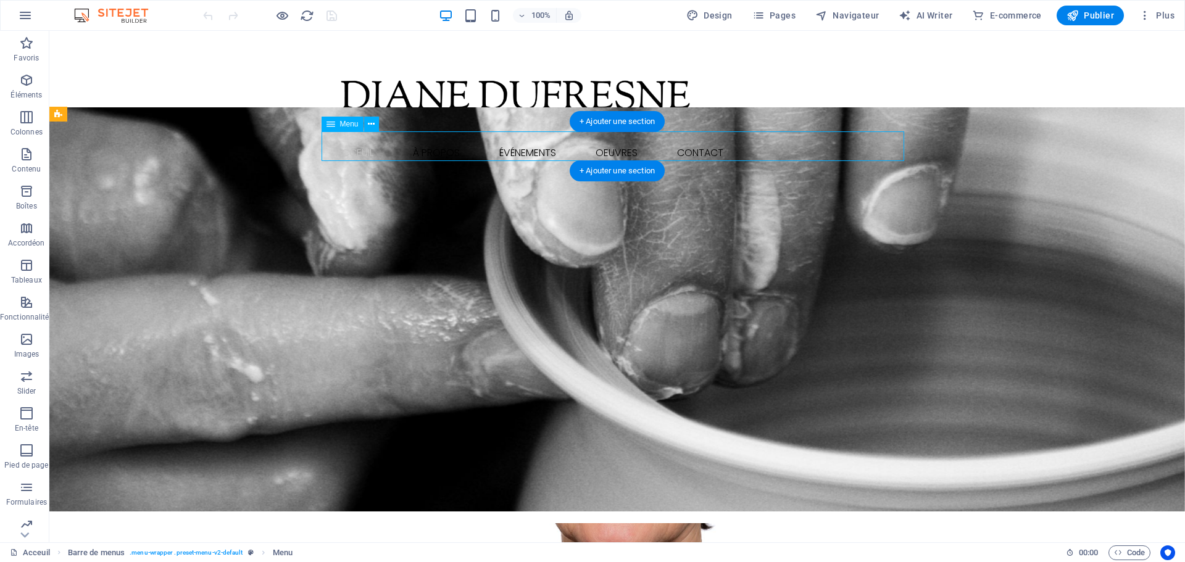
drag, startPoint x: 648, startPoint y: 145, endPoint x: 620, endPoint y: 145, distance: 28.4
click at [620, 145] on nav "Acceuil À Propos Événements Oeuvres Les arts Les musiciens Les objets décoratif…" at bounding box center [617, 153] width 583 height 30
select select
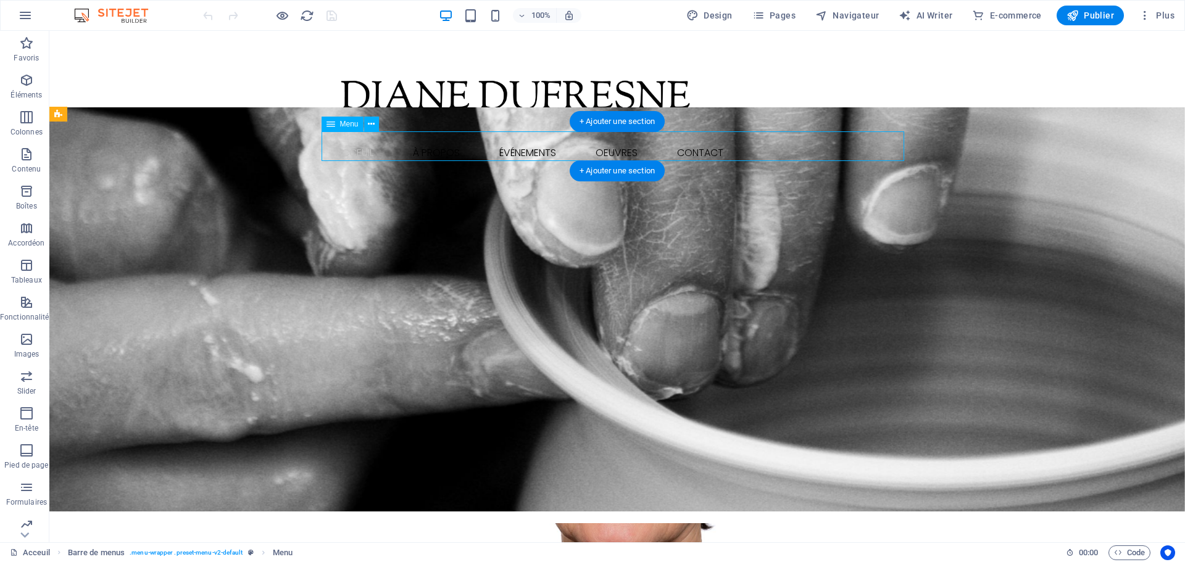
select select "1"
select select
select select "2"
select select
select select "default"
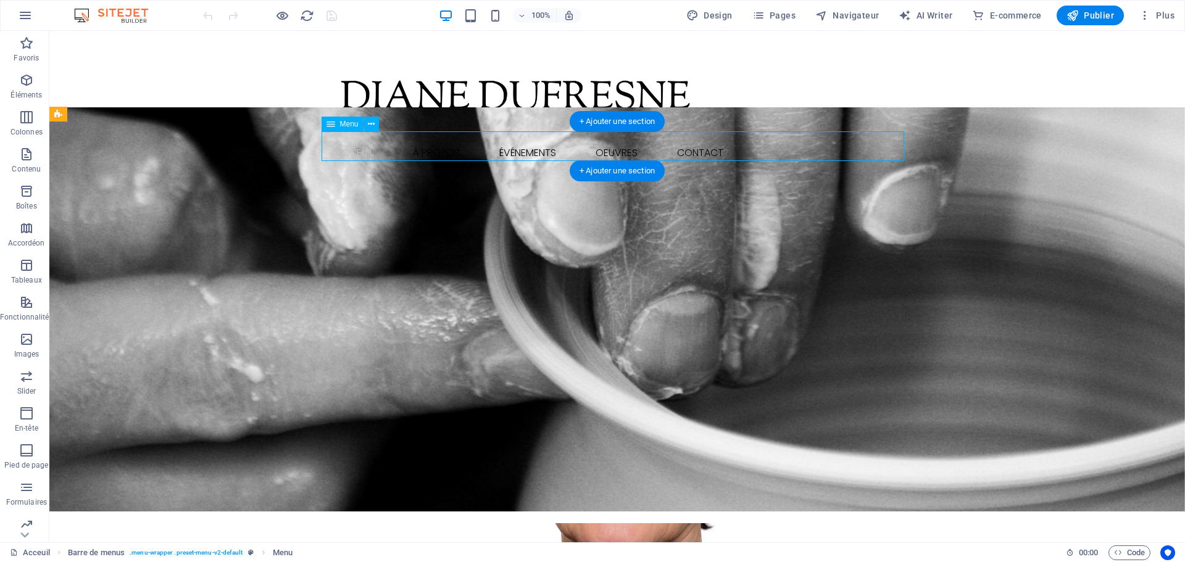
select select "4"
select select
select select "default"
select select "5"
select select
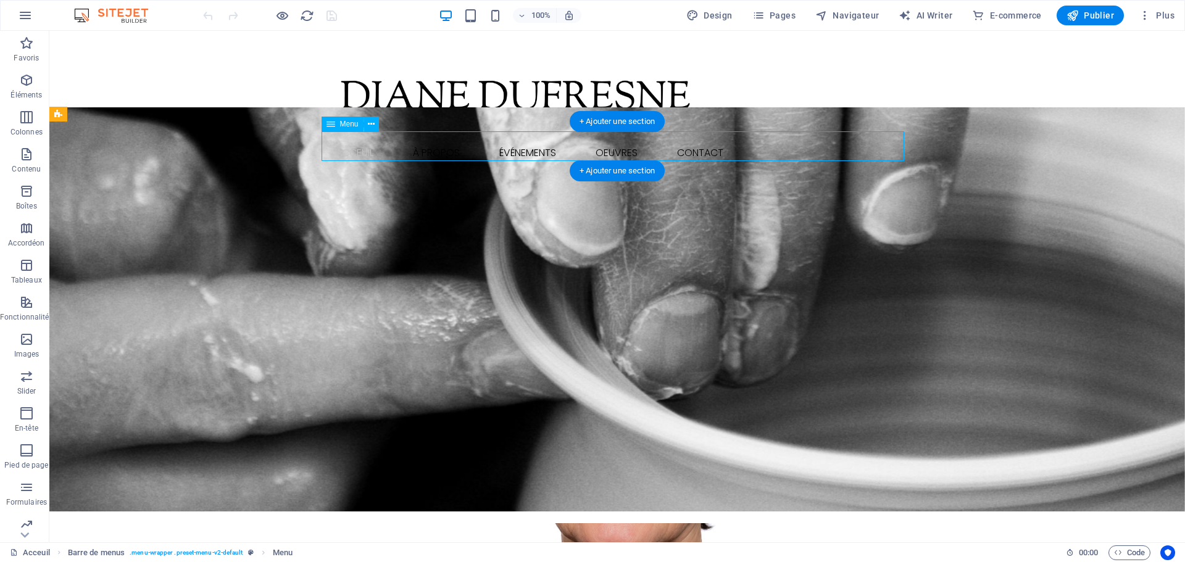
select select "default"
select select "6"
select select
select select "default"
select select "7"
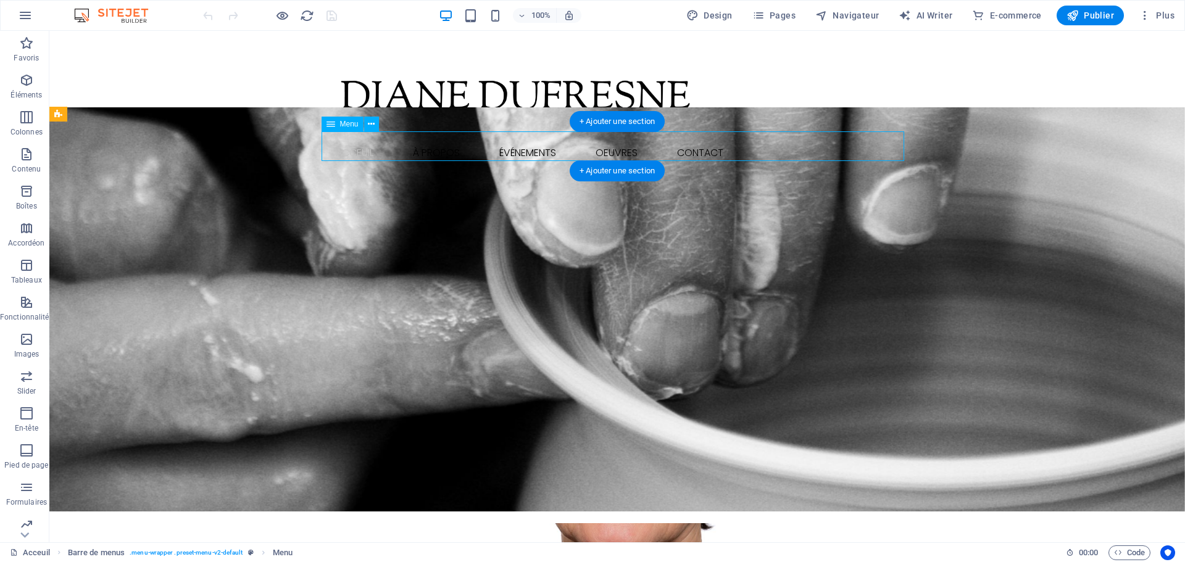
select select
select select "default"
select select "8"
select select
select select "default"
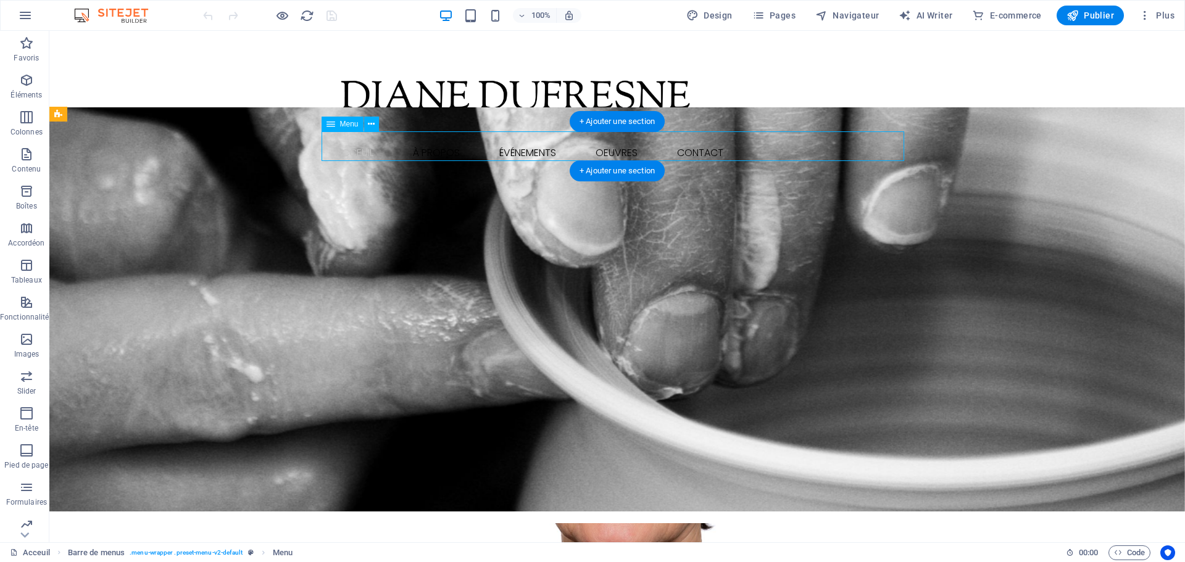
select select "9"
select select
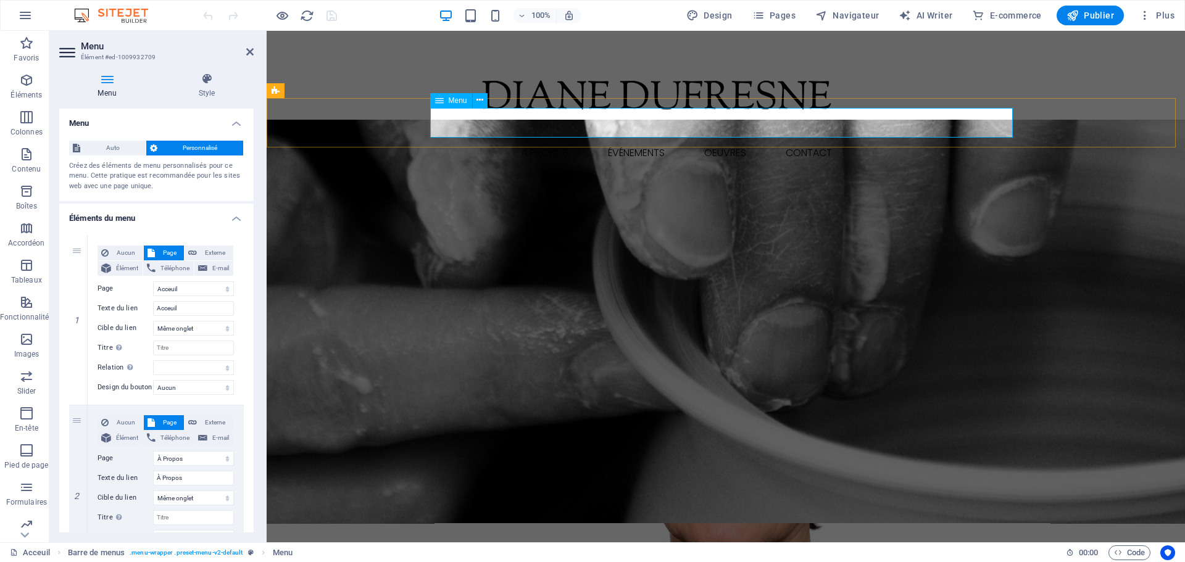
click at [727, 138] on nav "Acceuil À Propos Événements Oeuvres Les arts Les musiciens Les objets décoratif…" at bounding box center [726, 153] width 583 height 30
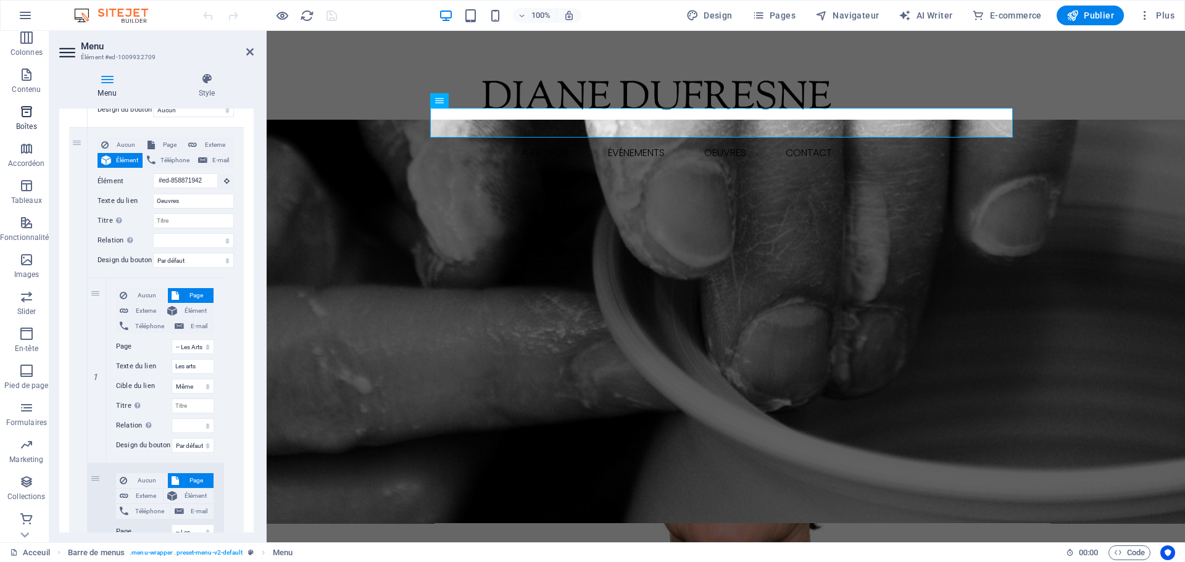
scroll to position [81, 0]
click at [244, 52] on header "Menu Élément #ed-1009932709" at bounding box center [156, 47] width 194 height 32
click at [251, 51] on icon at bounding box center [249, 52] width 7 height 10
